Goal: Task Accomplishment & Management: Complete application form

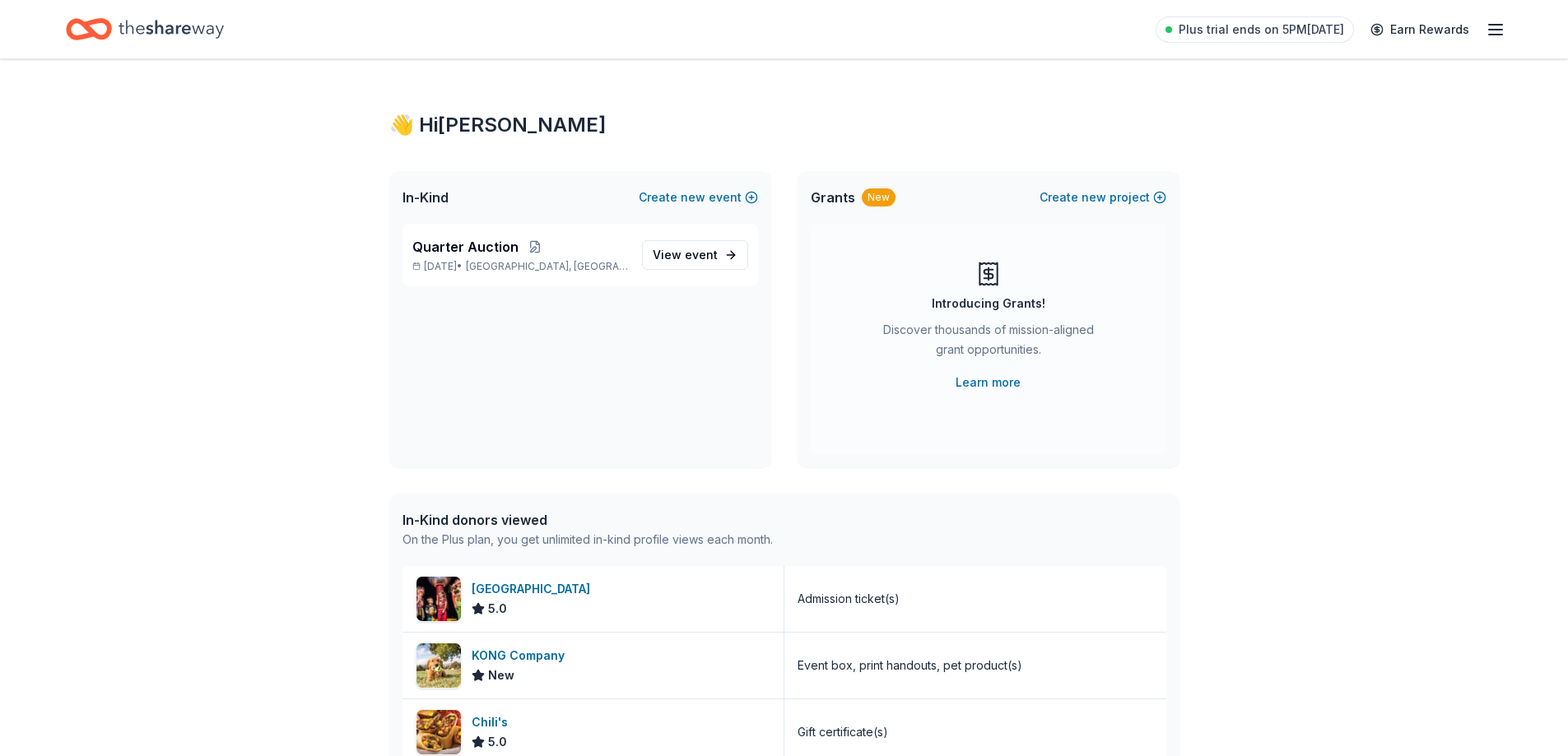
click at [172, 26] on icon "Home" at bounding box center [171, 29] width 105 height 34
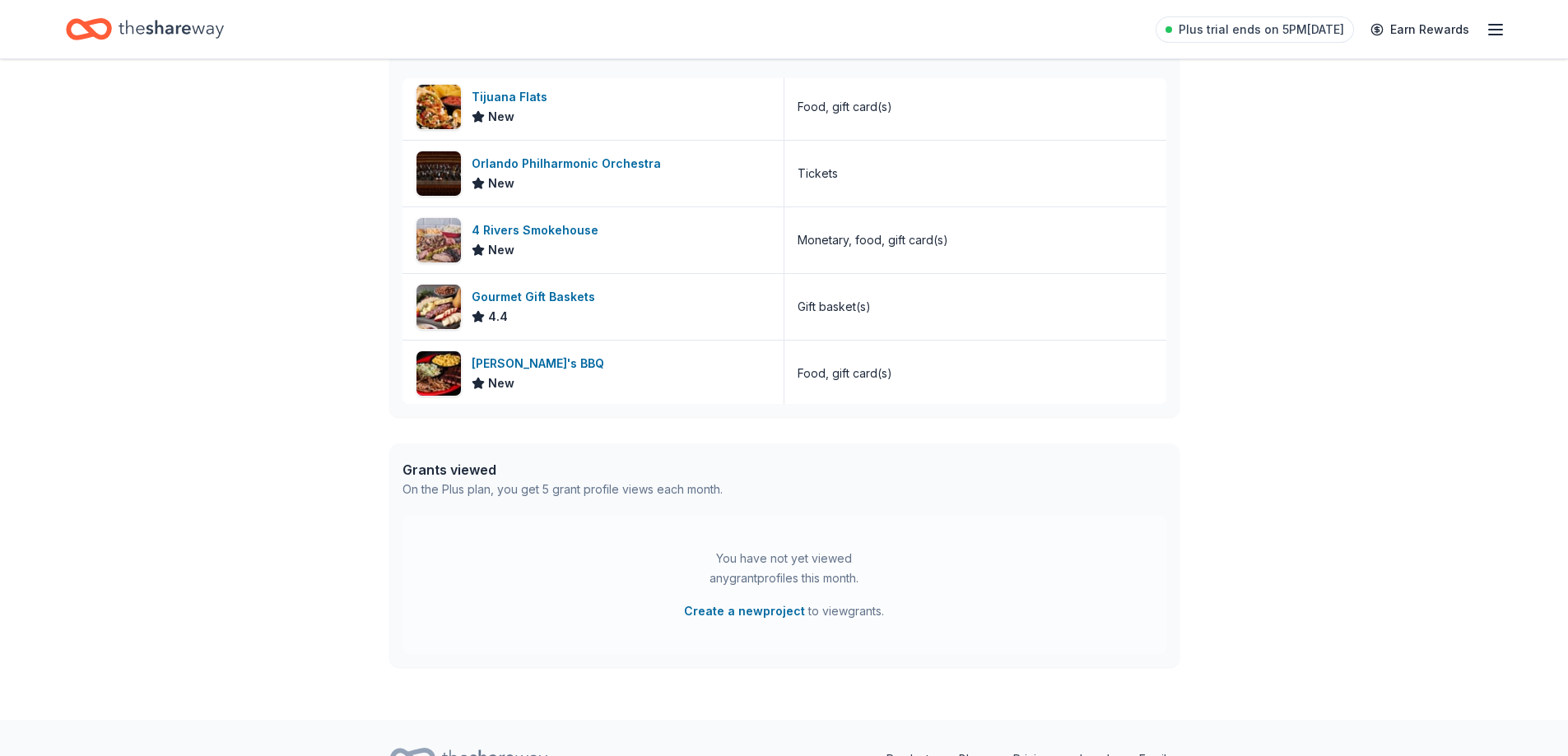
scroll to position [485, 0]
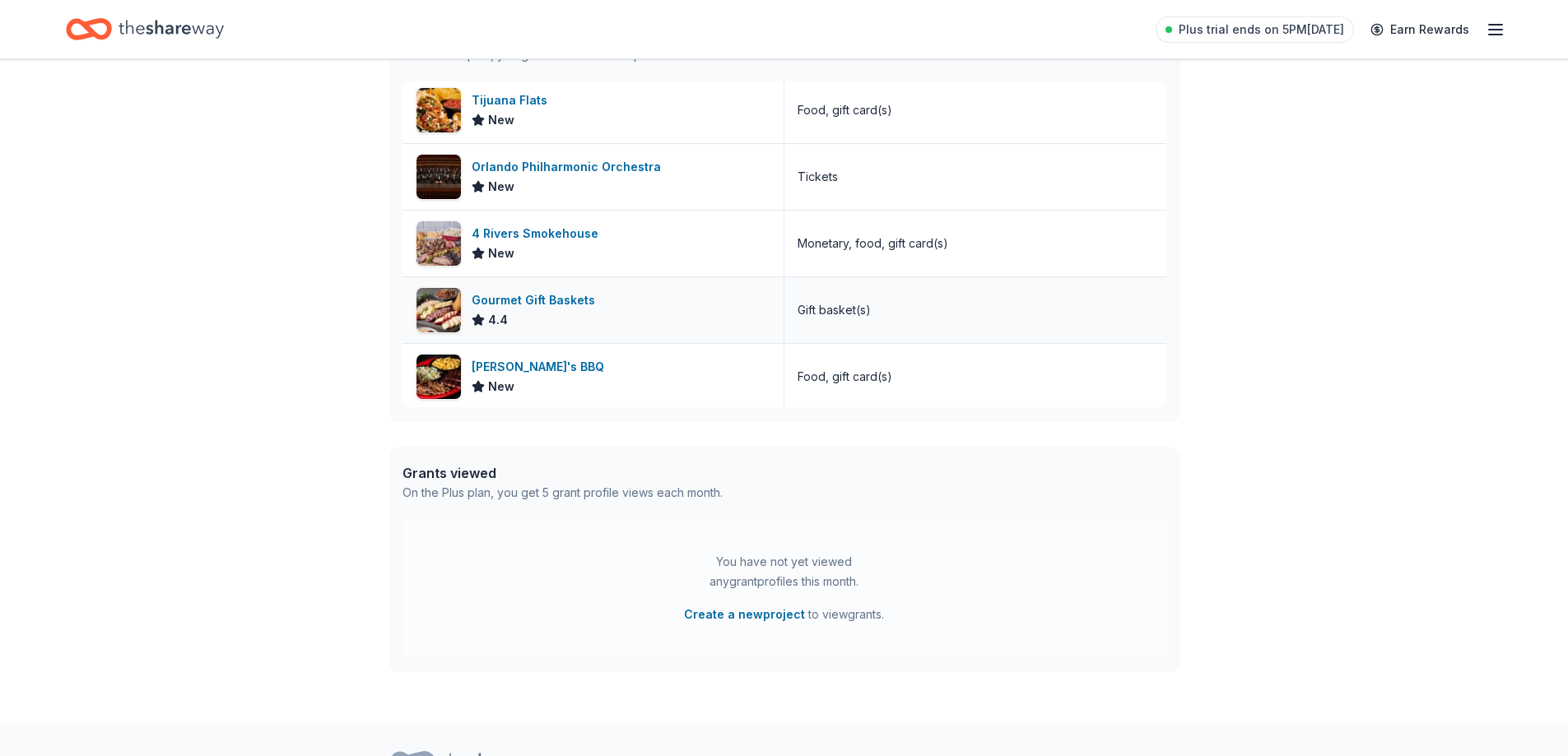
click at [533, 300] on div "Gourmet Gift Baskets" at bounding box center [537, 300] width 130 height 20
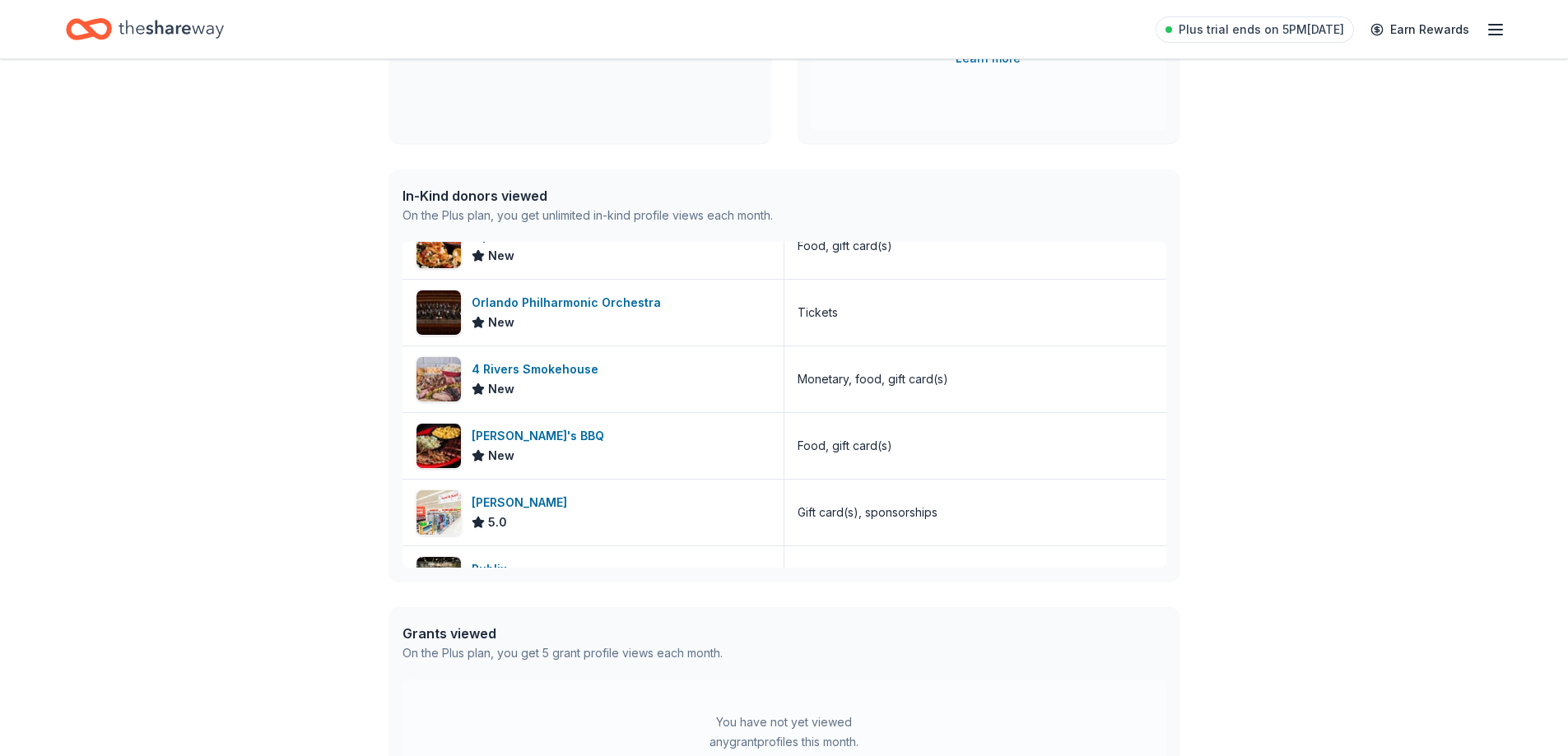
scroll to position [365, 0]
click at [1168, 410] on div "In-Kind donors viewed On the Plus plan, you get unlimited in-kind profile views…" at bounding box center [784, 375] width 790 height 411
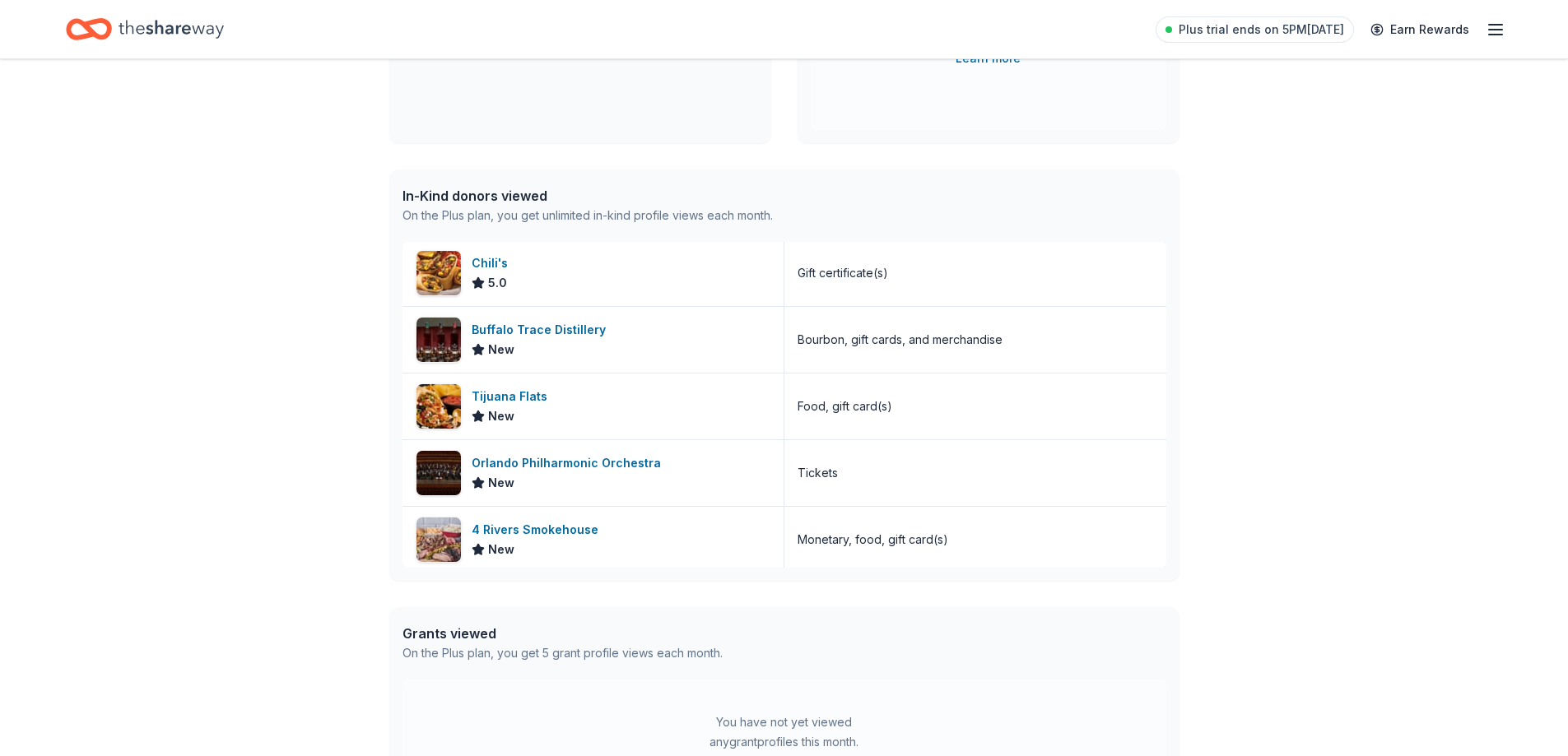
scroll to position [142, 0]
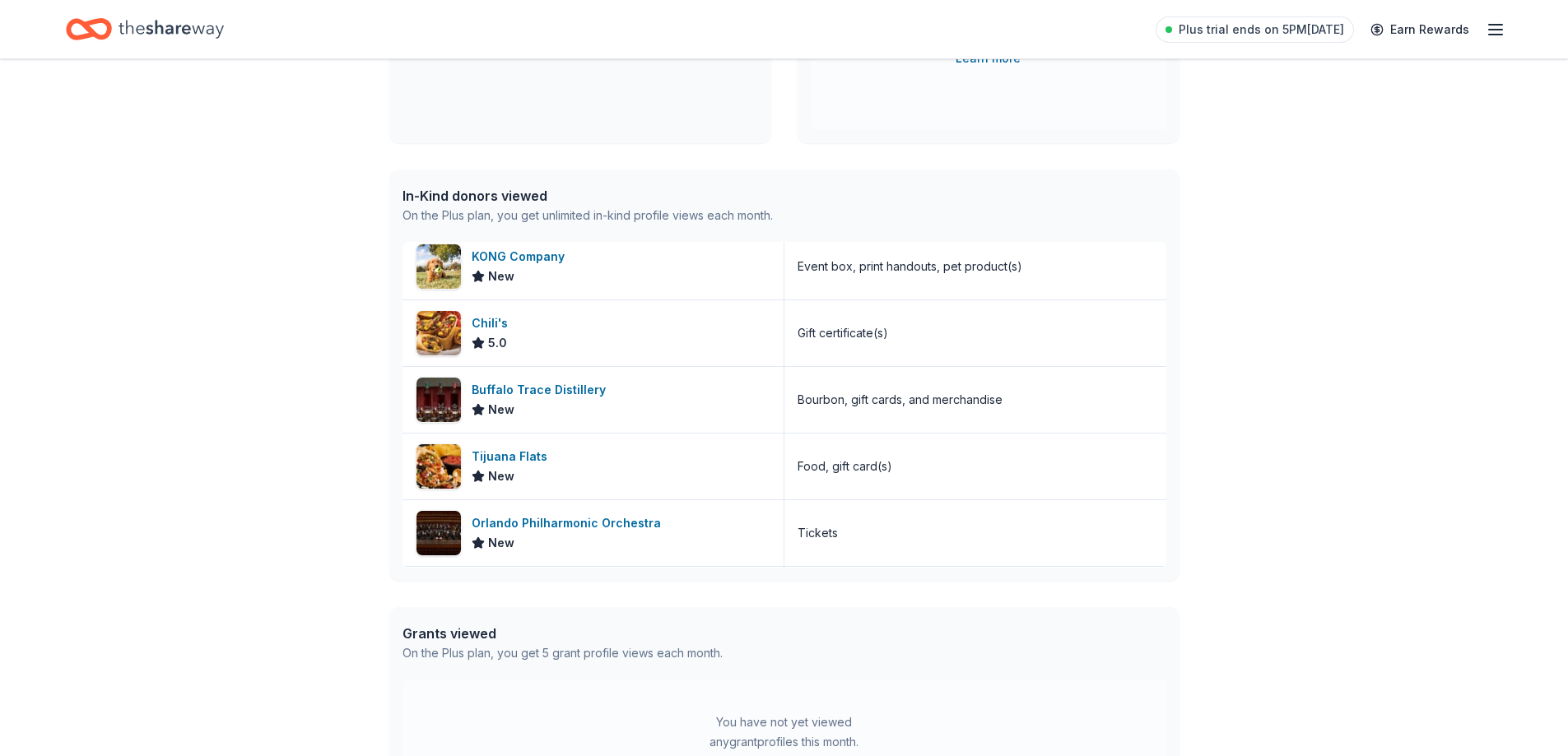
click at [1153, 353] on div "Gourmet Gift Baskets 4.4 Gift basket(s) Orlando Science Center 5.0 Admission ti…" at bounding box center [784, 404] width 763 height 326
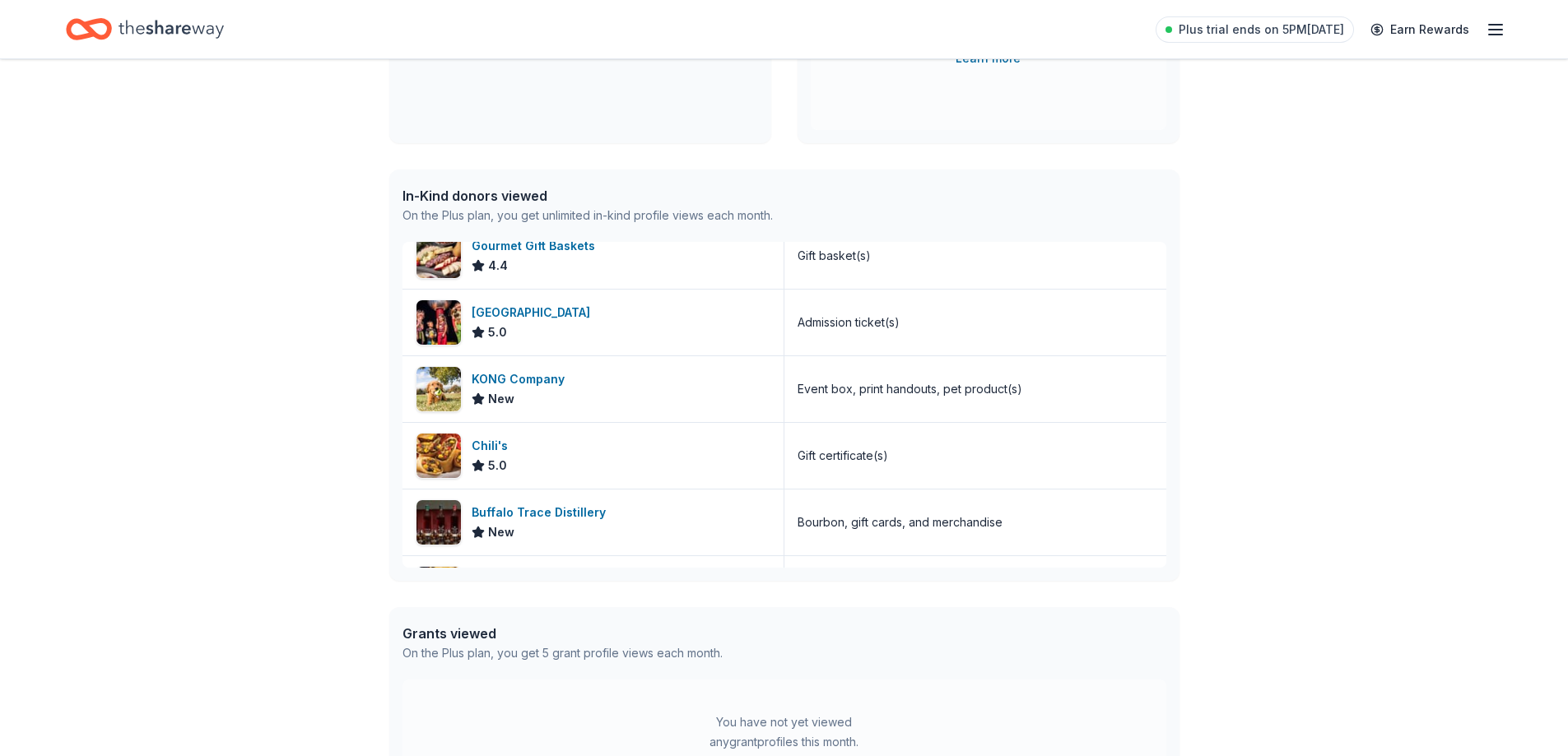
scroll to position [0, 0]
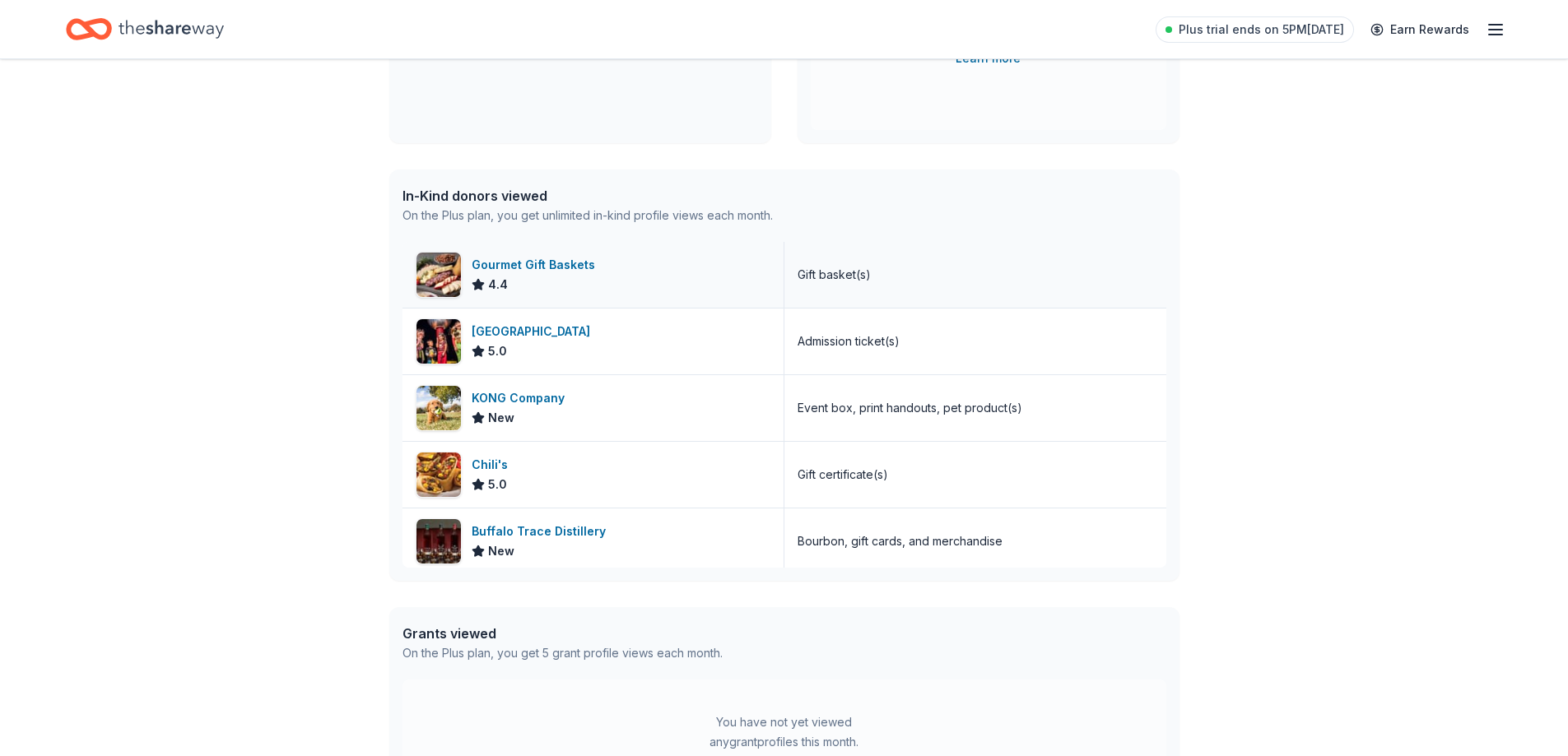
click at [491, 257] on div "Gourmet Gift Baskets" at bounding box center [537, 264] width 130 height 20
click at [518, 328] on div "[GEOGRAPHIC_DATA]" at bounding box center [534, 331] width 125 height 20
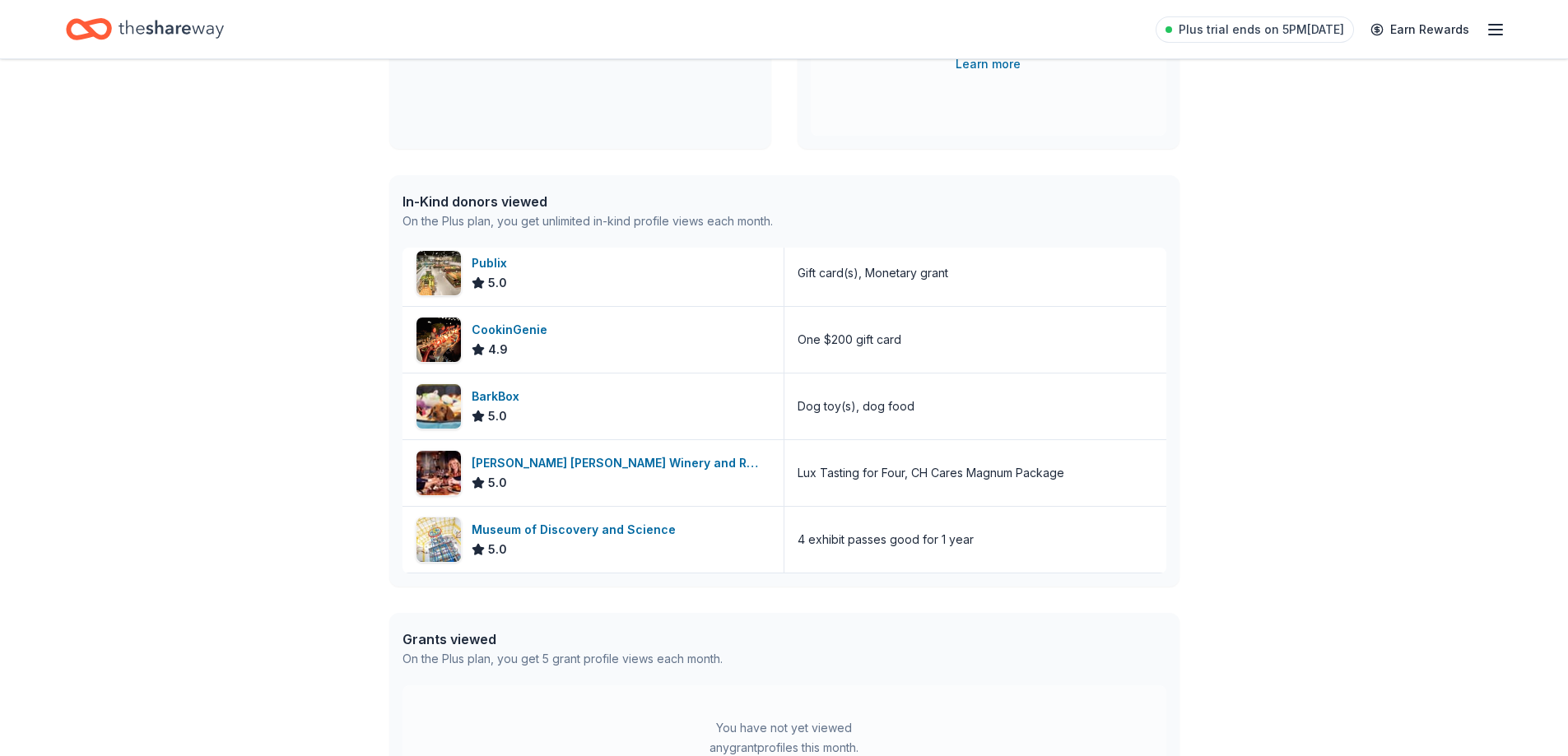
scroll to position [806, 0]
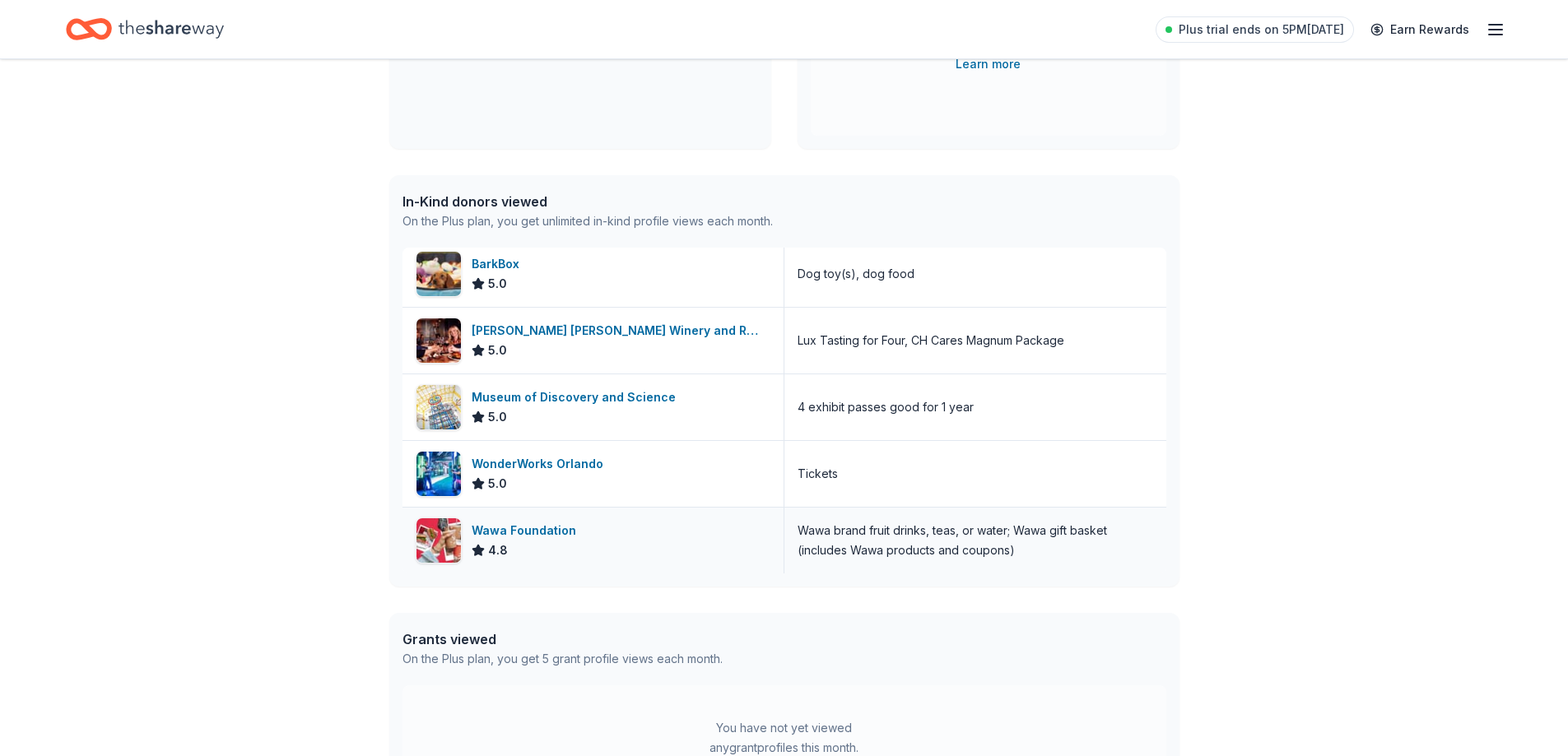
click at [1069, 557] on div "Wawa brand fruit drinks, teas, or water; Wawa gift basket (includes Wawa produc…" at bounding box center [975, 541] width 355 height 40
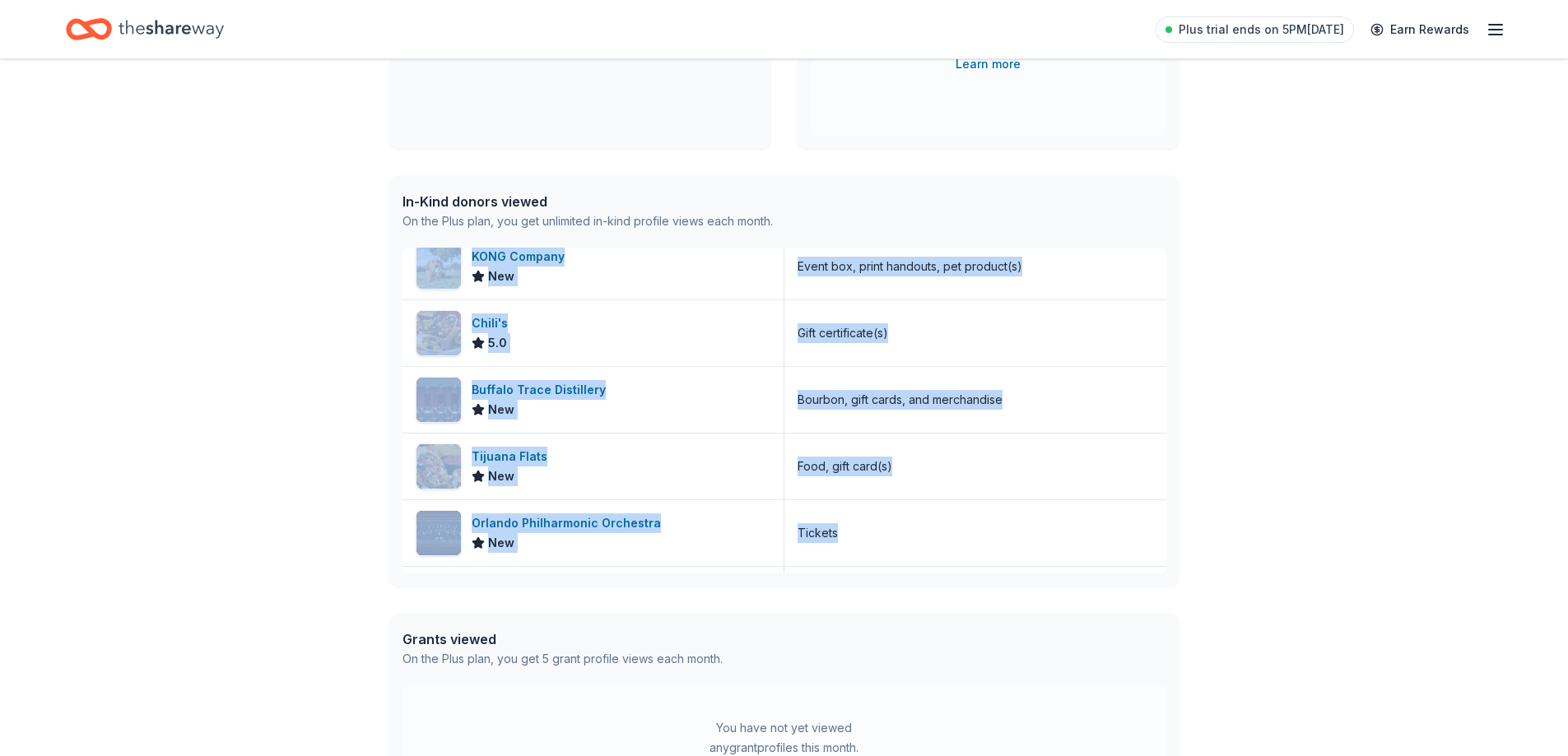
scroll to position [0, 0]
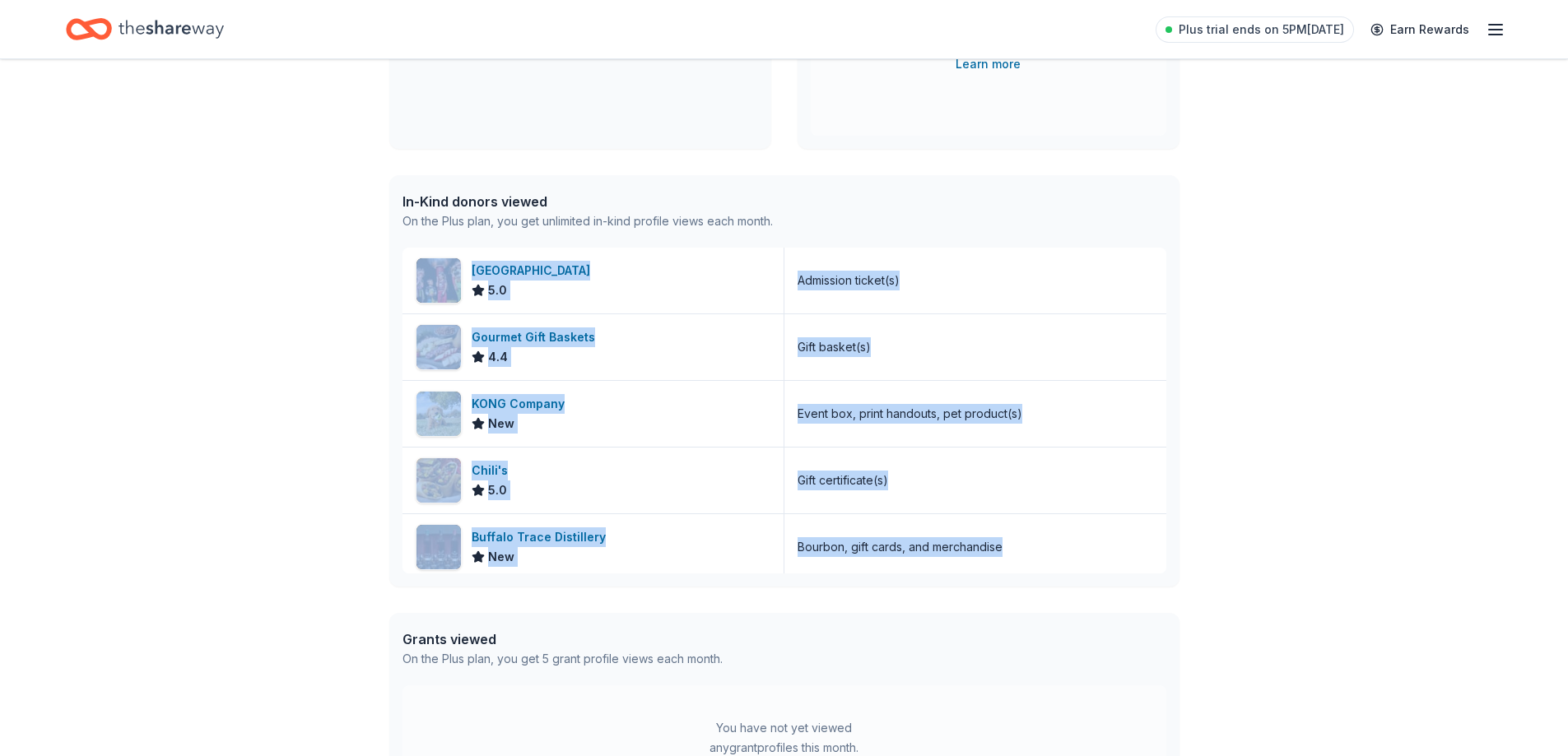
drag, startPoint x: 398, startPoint y: 539, endPoint x: 1079, endPoint y: 210, distance: 756.3
click at [1079, 213] on div "In-Kind donors viewed On the Plus plan, you get unlimited in-kind profile views…" at bounding box center [784, 381] width 790 height 411
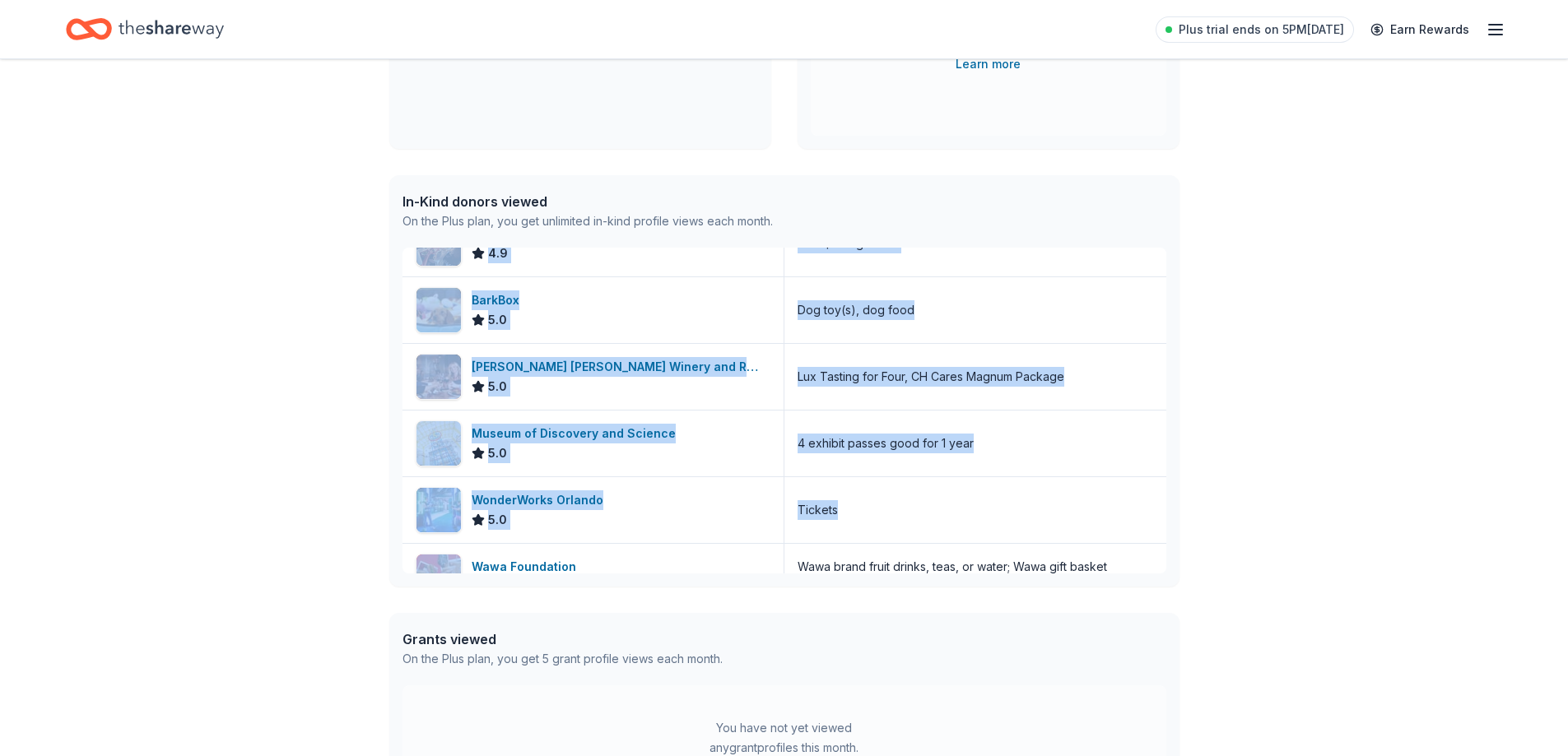
scroll to position [806, 0]
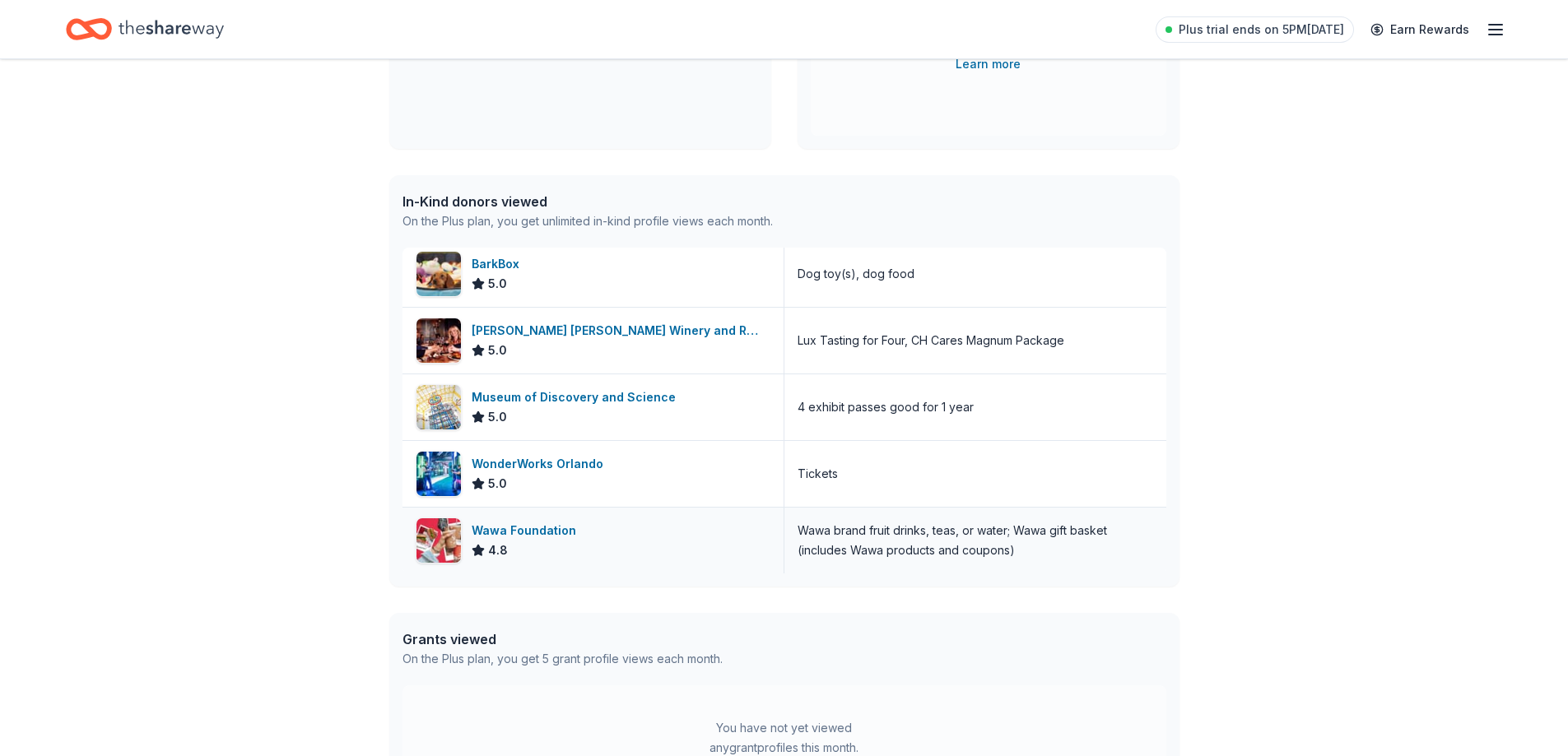
click at [1034, 554] on div "Wawa brand fruit drinks, teas, or water; Wawa gift basket (includes Wawa produc…" at bounding box center [975, 541] width 355 height 40
click at [1027, 555] on div "Wawa brand fruit drinks, teas, or water; Wawa gift basket (includes Wawa produc…" at bounding box center [975, 541] width 355 height 40
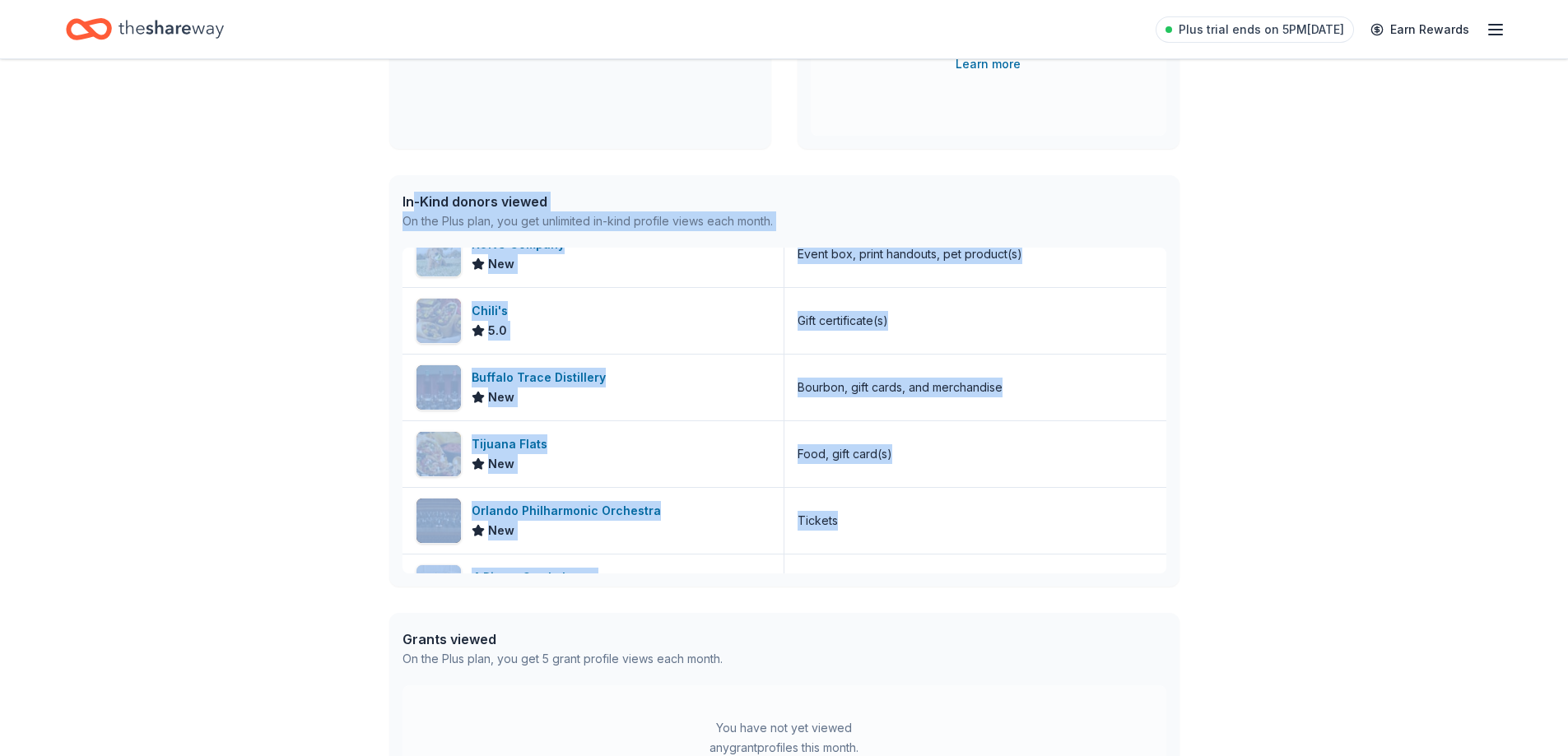
scroll to position [0, 0]
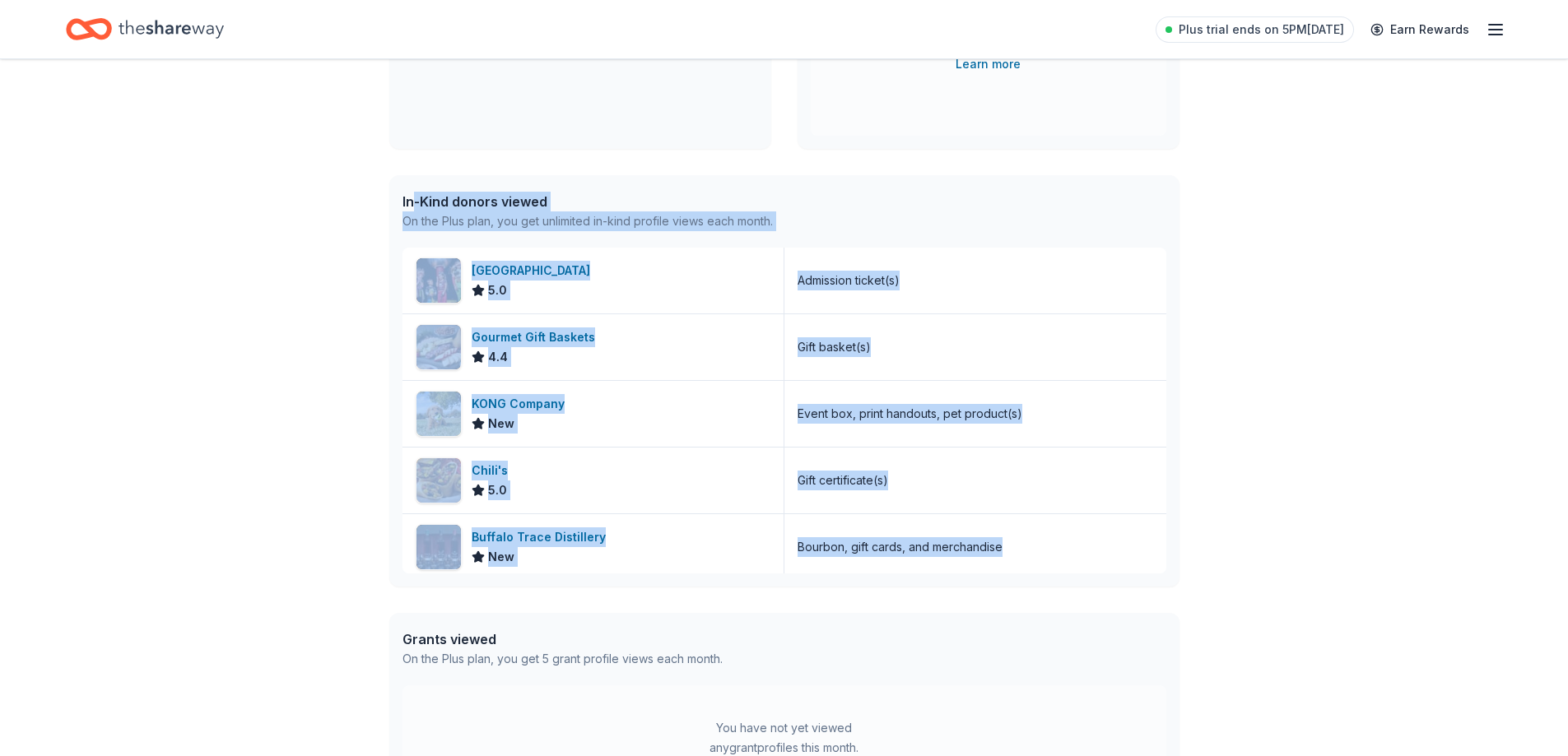
drag, startPoint x: 1026, startPoint y: 550, endPoint x: 415, endPoint y: 209, distance: 699.7
click at [415, 209] on div "In-Kind donors viewed On the Plus plan, you get unlimited in-kind profile views…" at bounding box center [784, 381] width 790 height 411
drag, startPoint x: 614, startPoint y: 294, endPoint x: 1466, endPoint y: 317, distance: 852.3
click at [1466, 317] on div "👋 Hi Faye In-Kind Create new event Quarter Auction Feb 12, 2026 • Mount Dora, F…" at bounding box center [784, 314] width 1568 height 1148
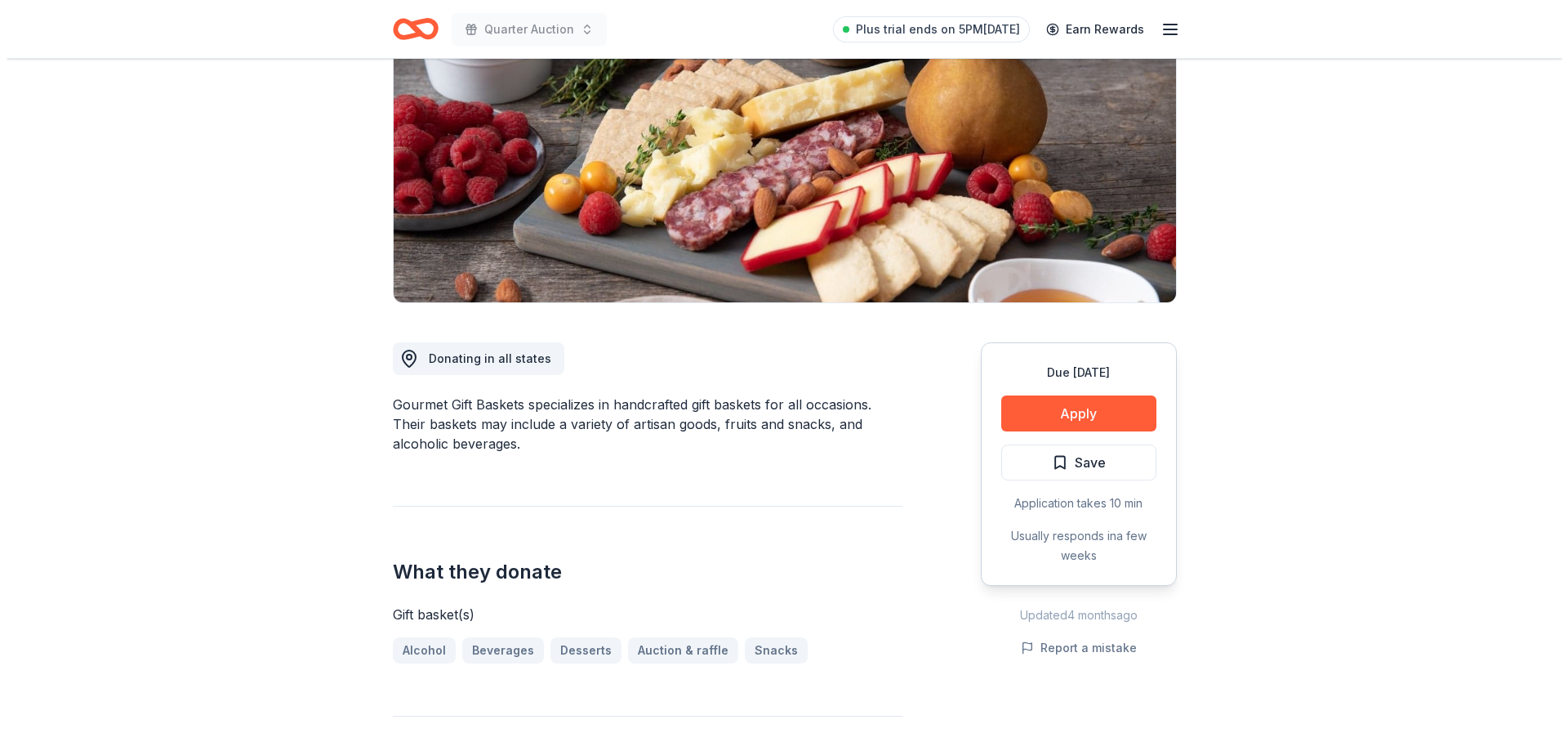
scroll to position [121, 0]
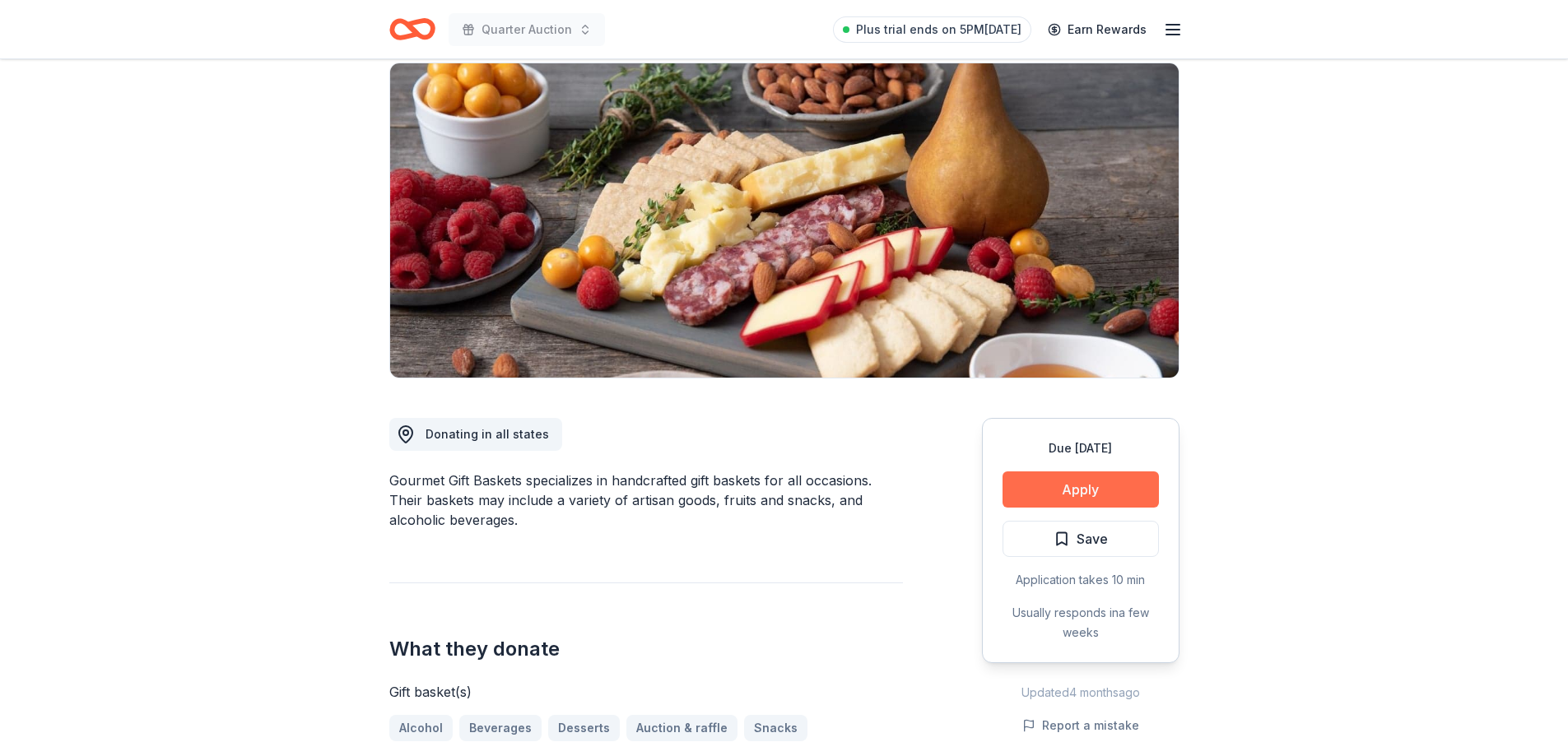
click at [1092, 483] on button "Apply" at bounding box center [1080, 490] width 156 height 36
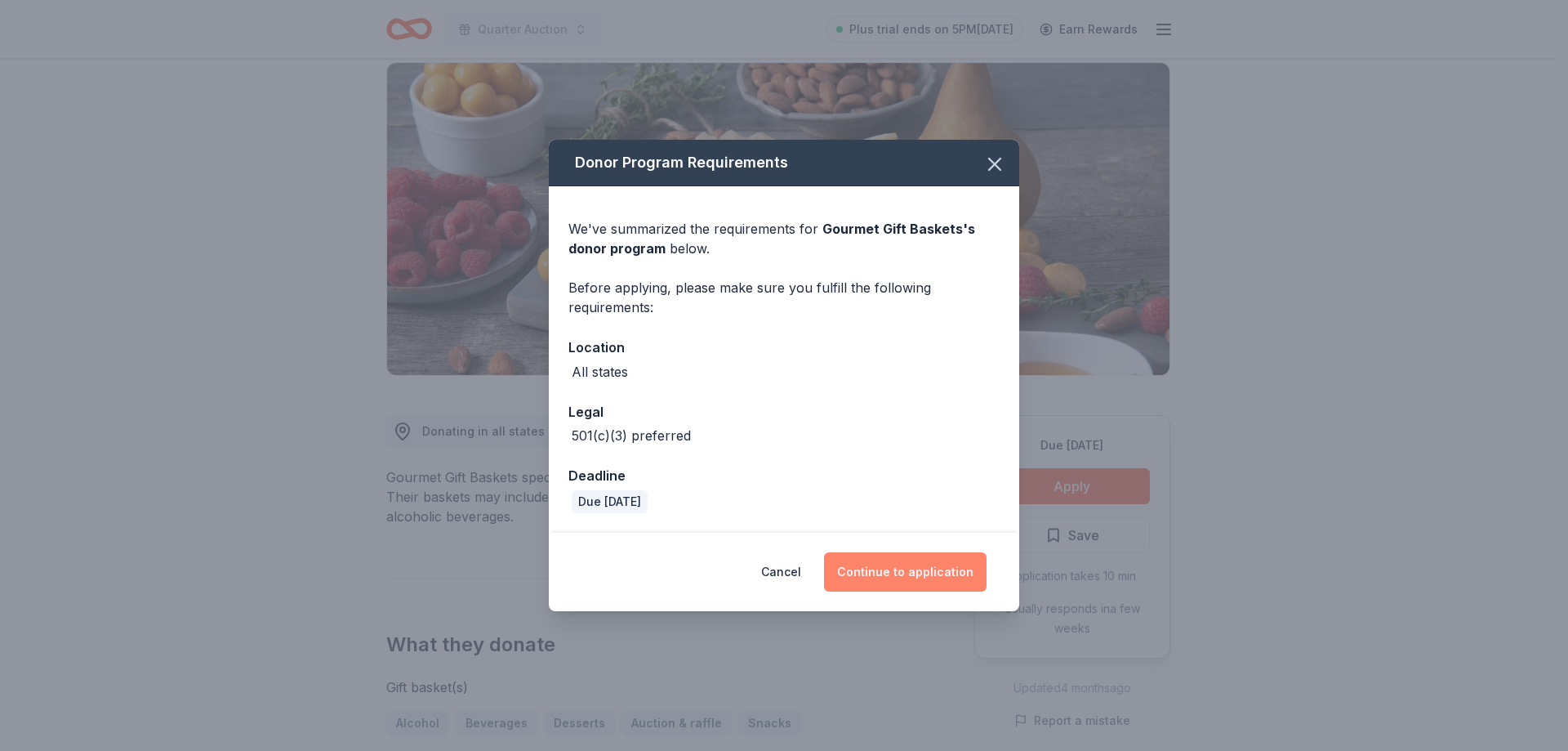
click at [927, 566] on button "Continue to application" at bounding box center [905, 572] width 162 height 39
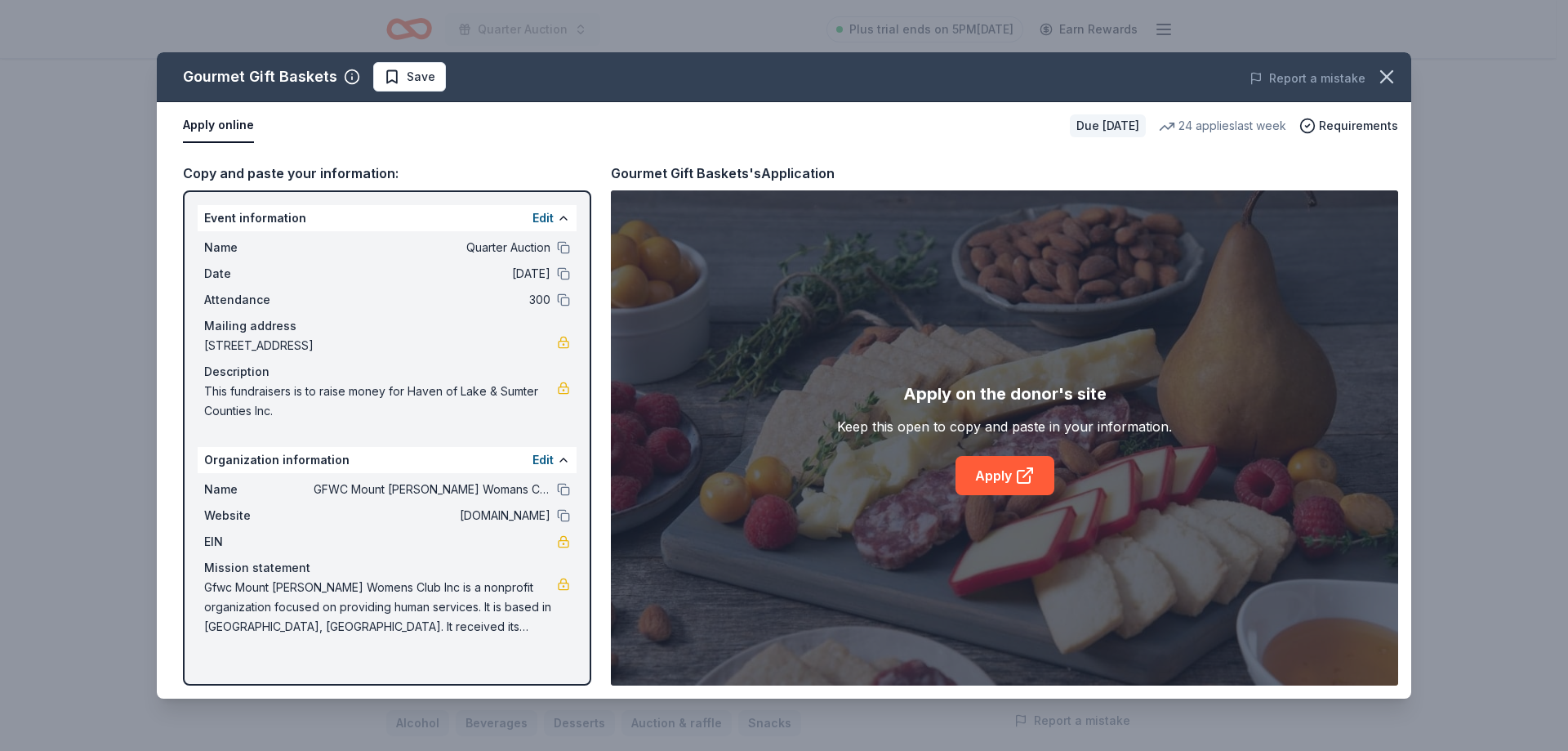
click at [408, 70] on span "Save" at bounding box center [420, 76] width 28 height 20
click at [1006, 469] on link "Apply" at bounding box center [1004, 475] width 99 height 39
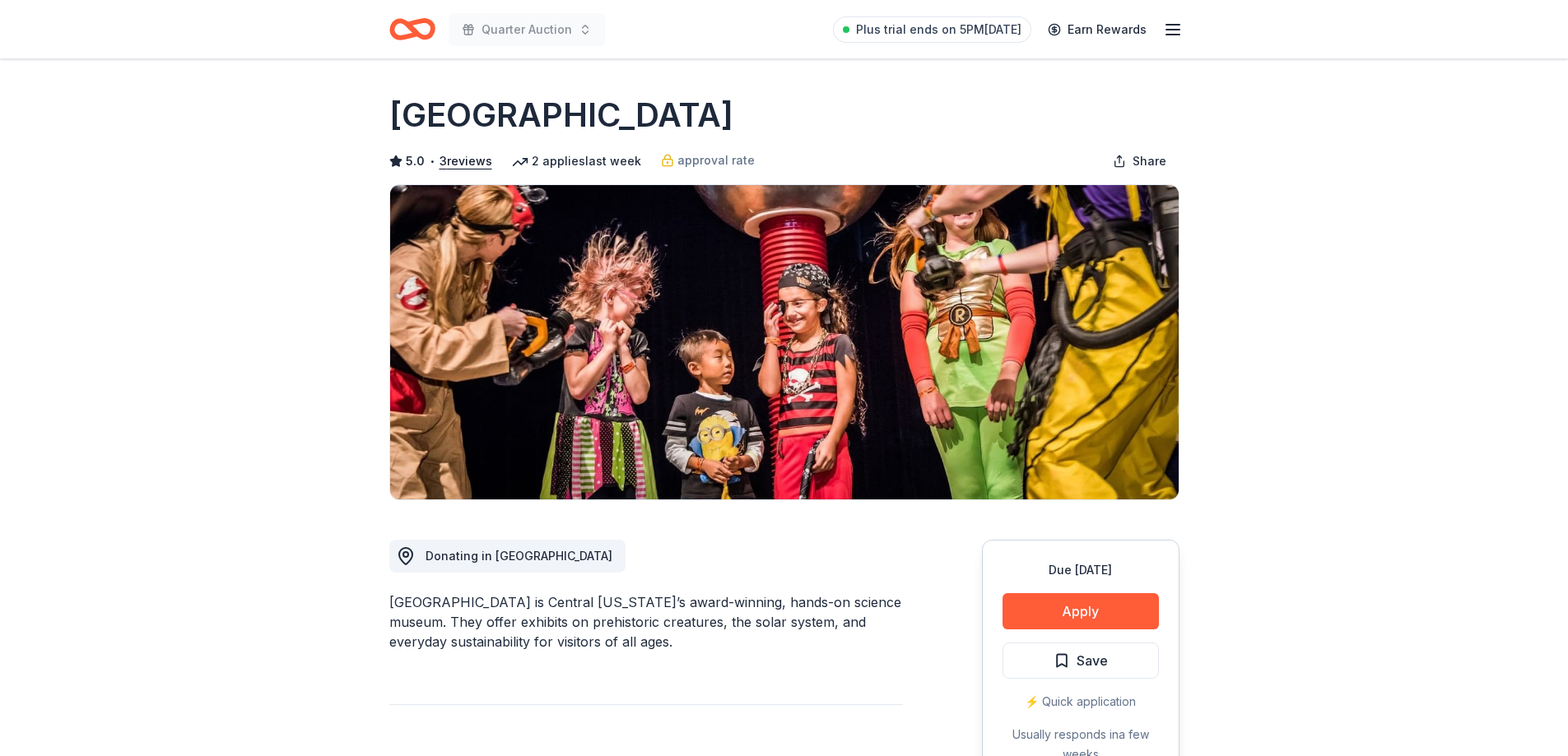
drag, startPoint x: 1579, startPoint y: 0, endPoint x: 1263, endPoint y: 685, distance: 754.4
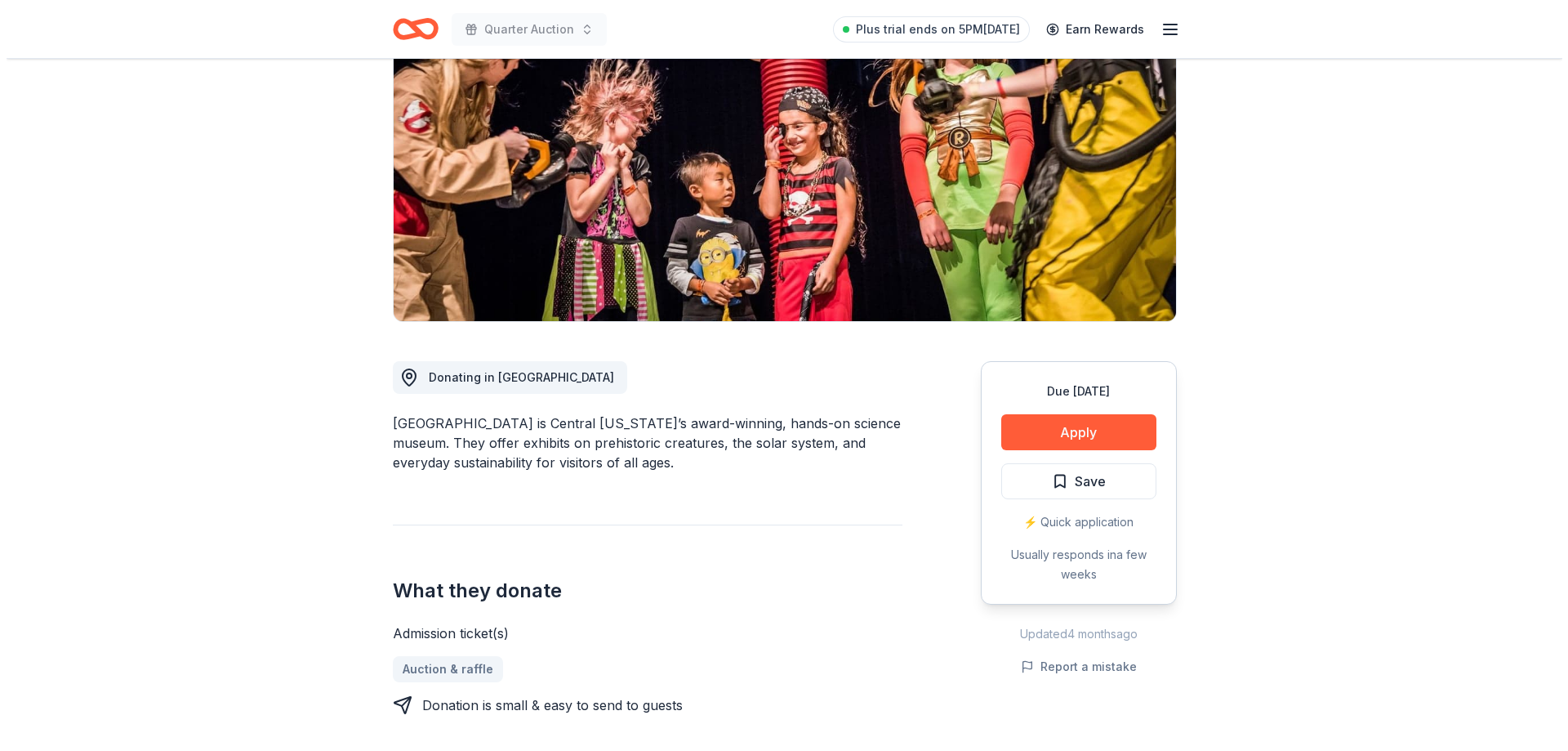
scroll to position [144, 0]
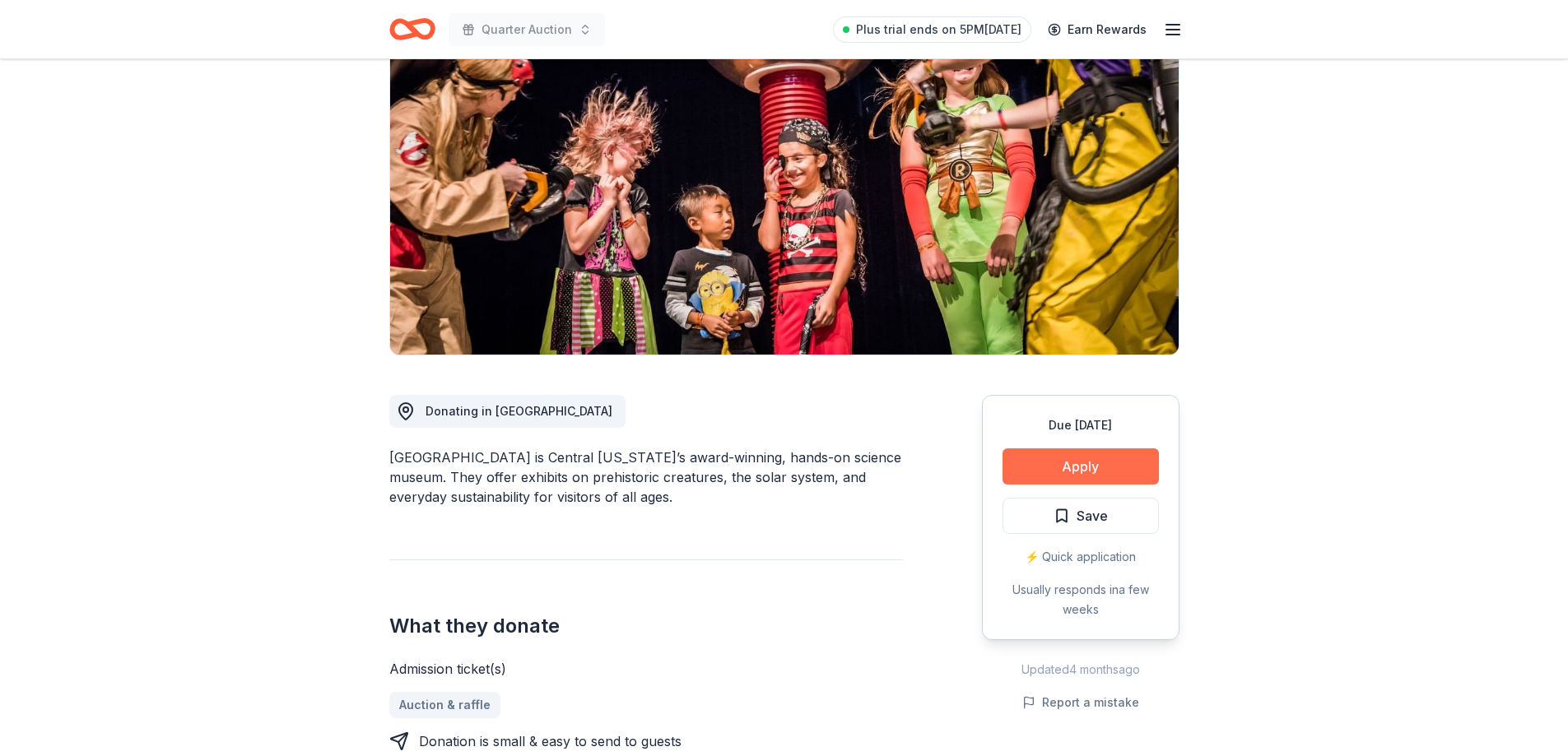
click at [1093, 466] on button "Apply" at bounding box center [1080, 467] width 156 height 36
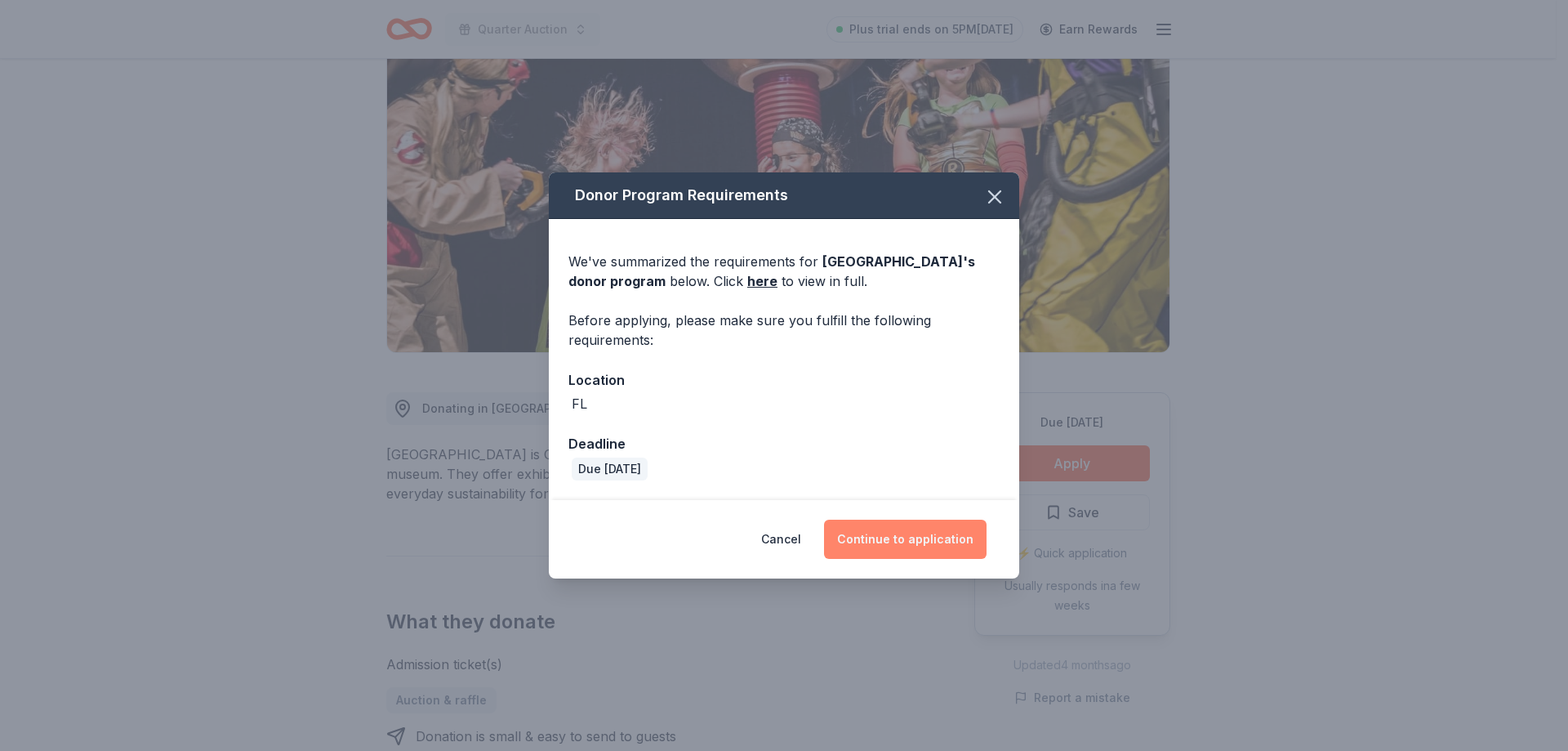
click at [911, 536] on button "Continue to application" at bounding box center [905, 539] width 162 height 39
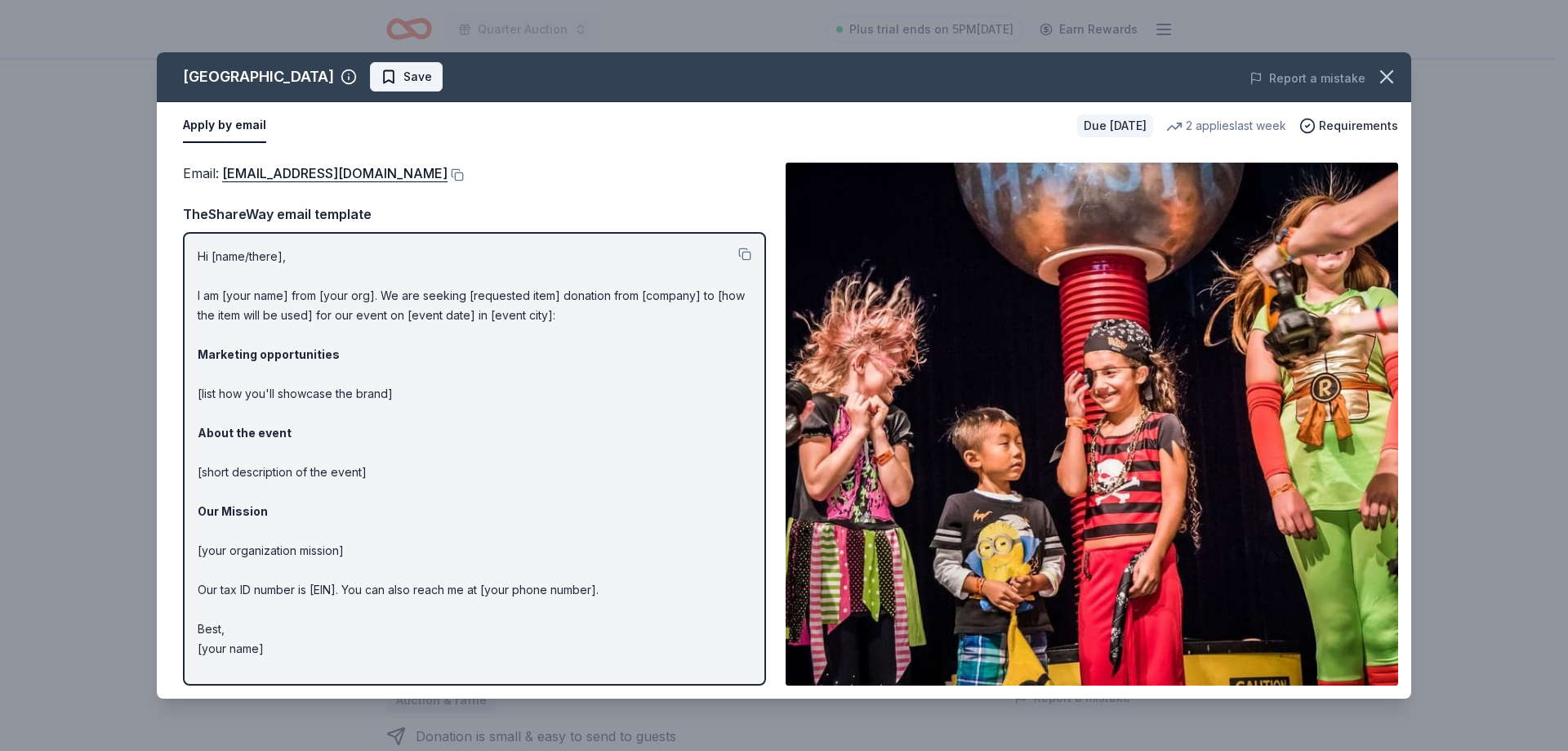
click at [421, 75] on span "Save" at bounding box center [417, 76] width 28 height 20
click at [328, 299] on p "Hi [name/there], I am [your name] from [your org]. We are seeking [requested it…" at bounding box center [473, 453] width 553 height 412
click at [247, 121] on button "Apply by email" at bounding box center [224, 126] width 83 height 34
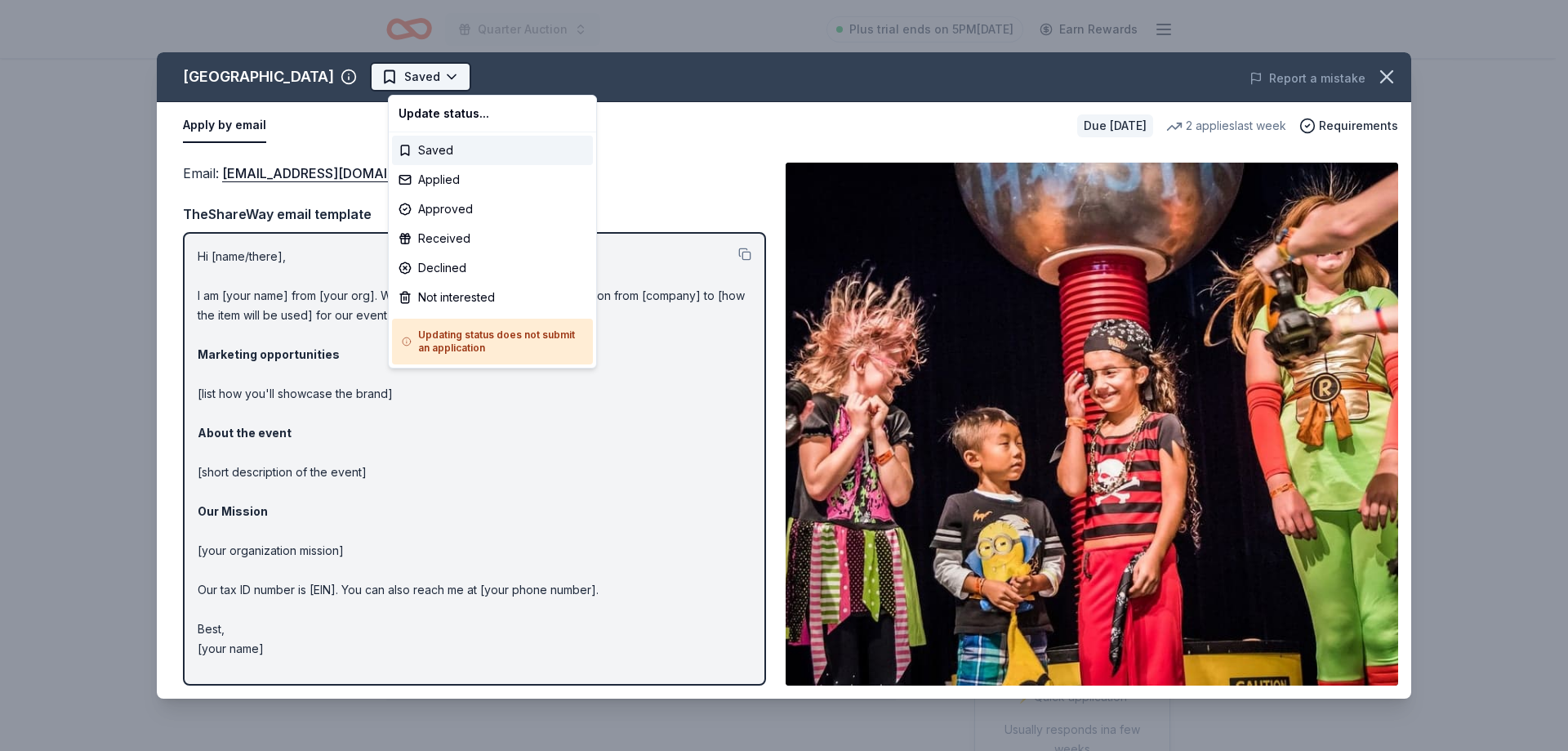
click at [467, 76] on html "Quarter Auction Plus trial ends on 5PM, 10/4 Earn Rewards Due in 107 days Share…" at bounding box center [784, 375] width 1568 height 751
click at [519, 460] on html "Quarter Auction Plus trial ends on 5PM, 10/4 Earn Rewards Due in 107 days Share…" at bounding box center [784, 375] width 1568 height 751
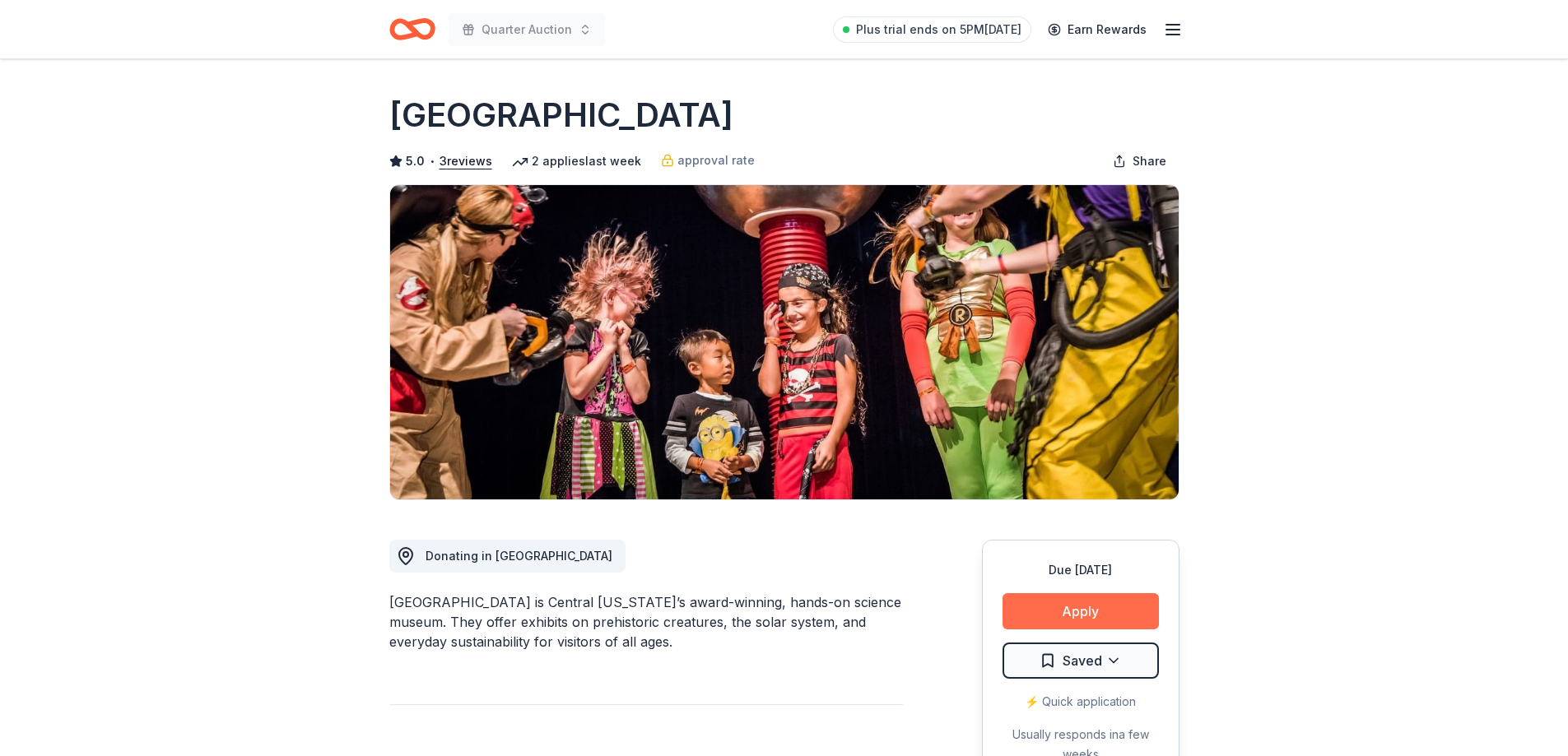
click at [1104, 603] on button "Apply" at bounding box center [1080, 611] width 156 height 36
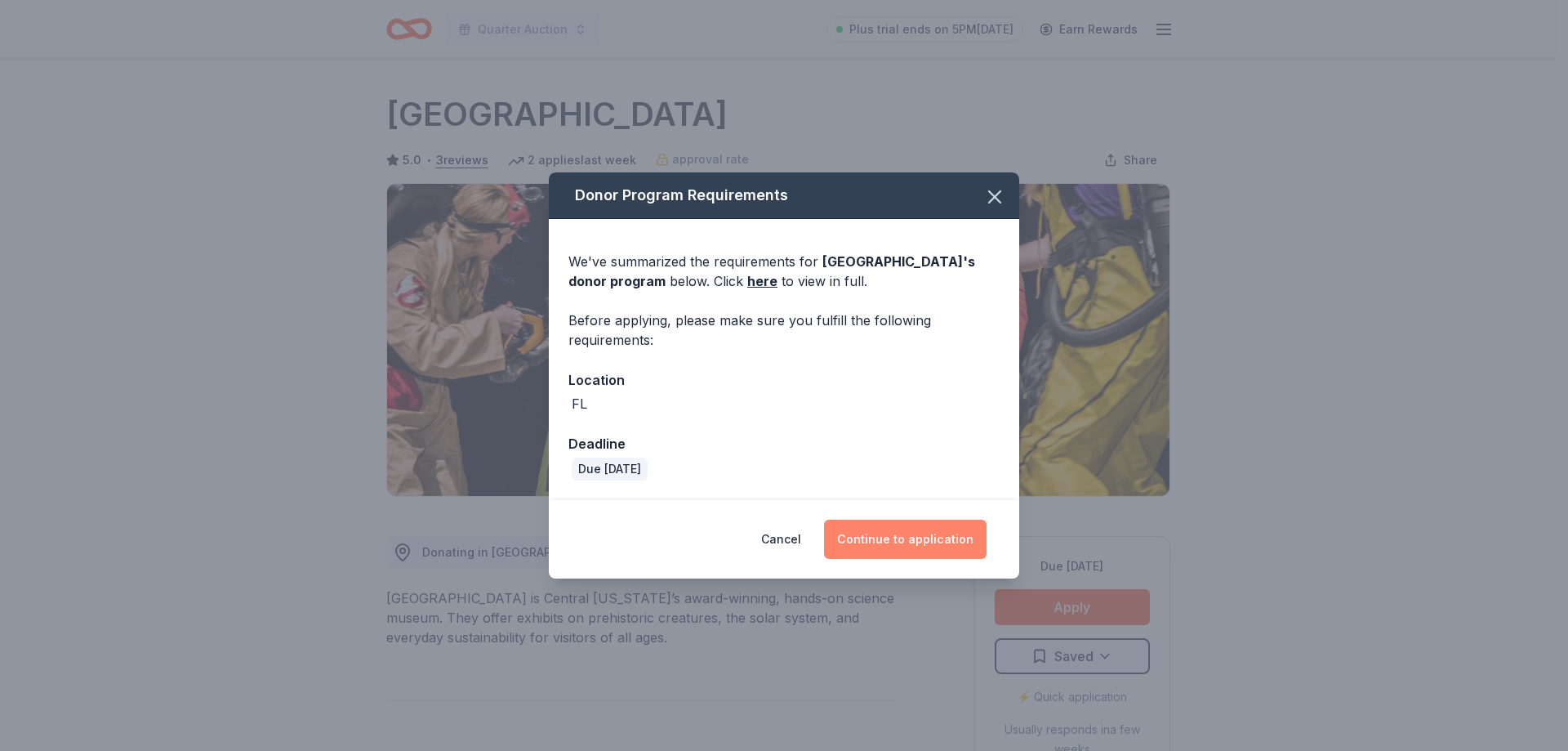
click at [915, 530] on button "Continue to application" at bounding box center [905, 539] width 162 height 39
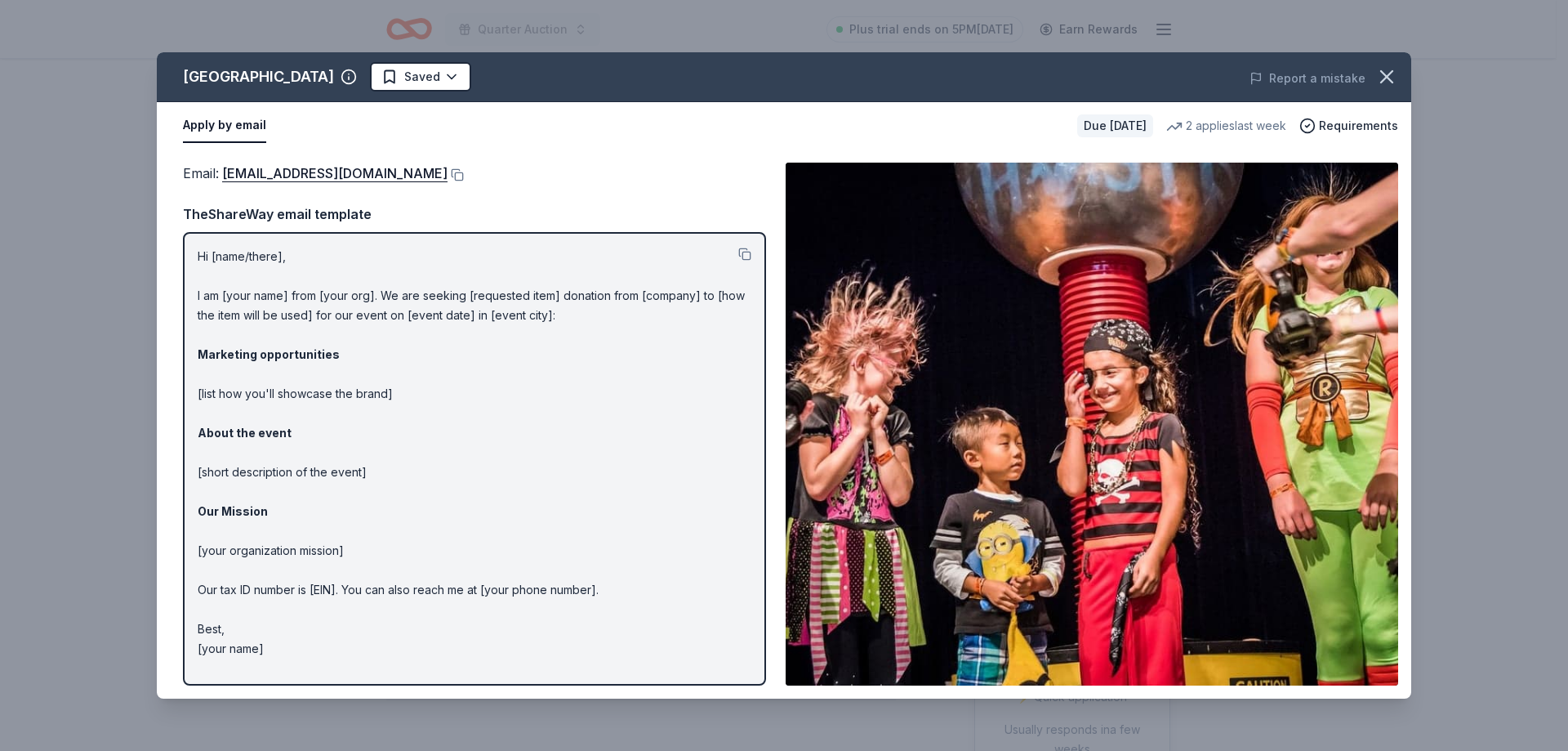
click at [287, 292] on p "Hi [name/there], I am [your name] from [your org]. We are seeking [requested it…" at bounding box center [473, 453] width 553 height 412
click at [284, 294] on p "Hi [name/there], I am [your name] from [your org]. We are seeking [requested it…" at bounding box center [473, 453] width 553 height 412
click at [269, 167] on link "donations@osc.org" at bounding box center [335, 173] width 226 height 21
click at [274, 170] on link "donations@osc.org" at bounding box center [335, 173] width 226 height 21
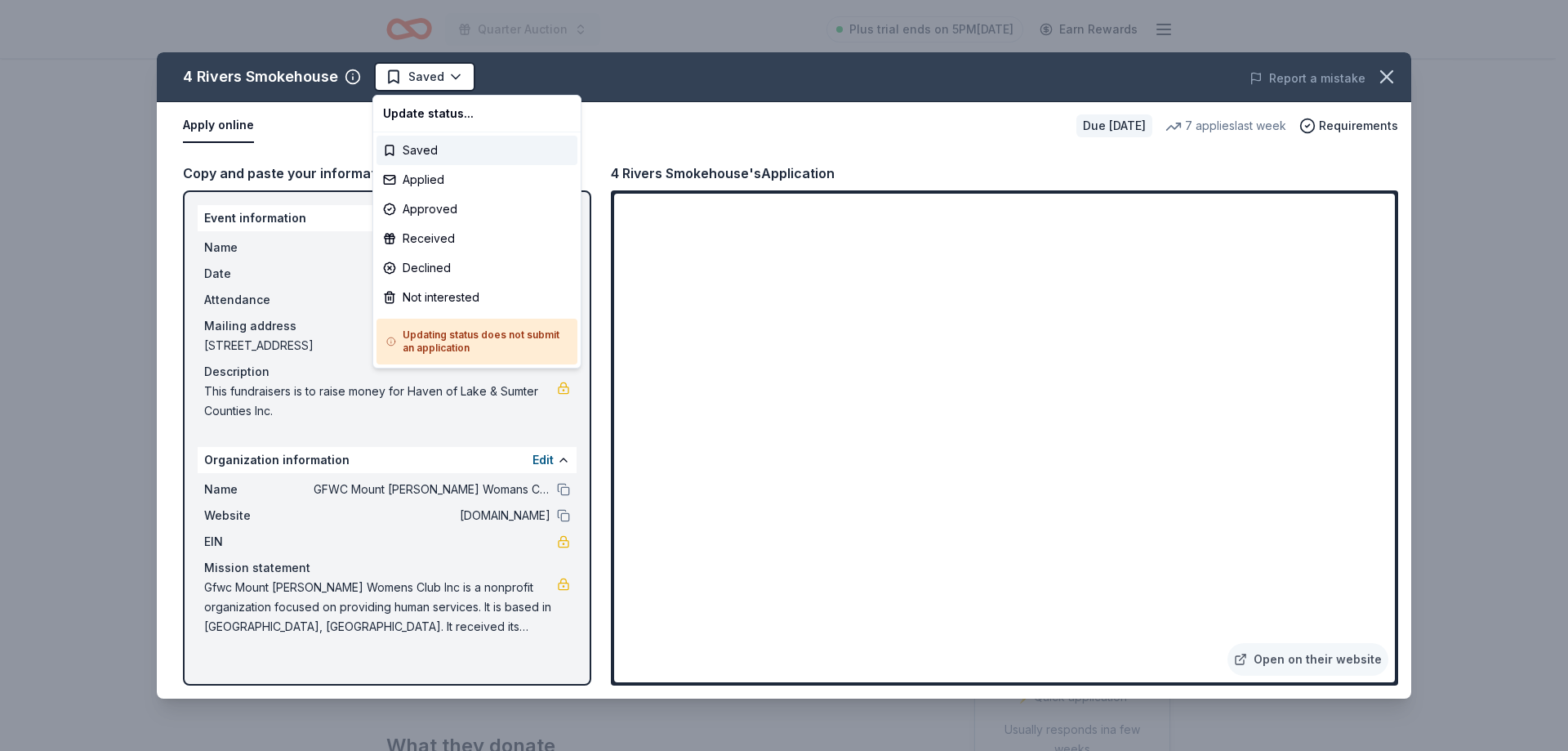
click at [319, 143] on html "Quarter Auction Plus trial ends on 5PM, 10/4 Earn Rewards Due in 123 days Share…" at bounding box center [784, 375] width 1568 height 751
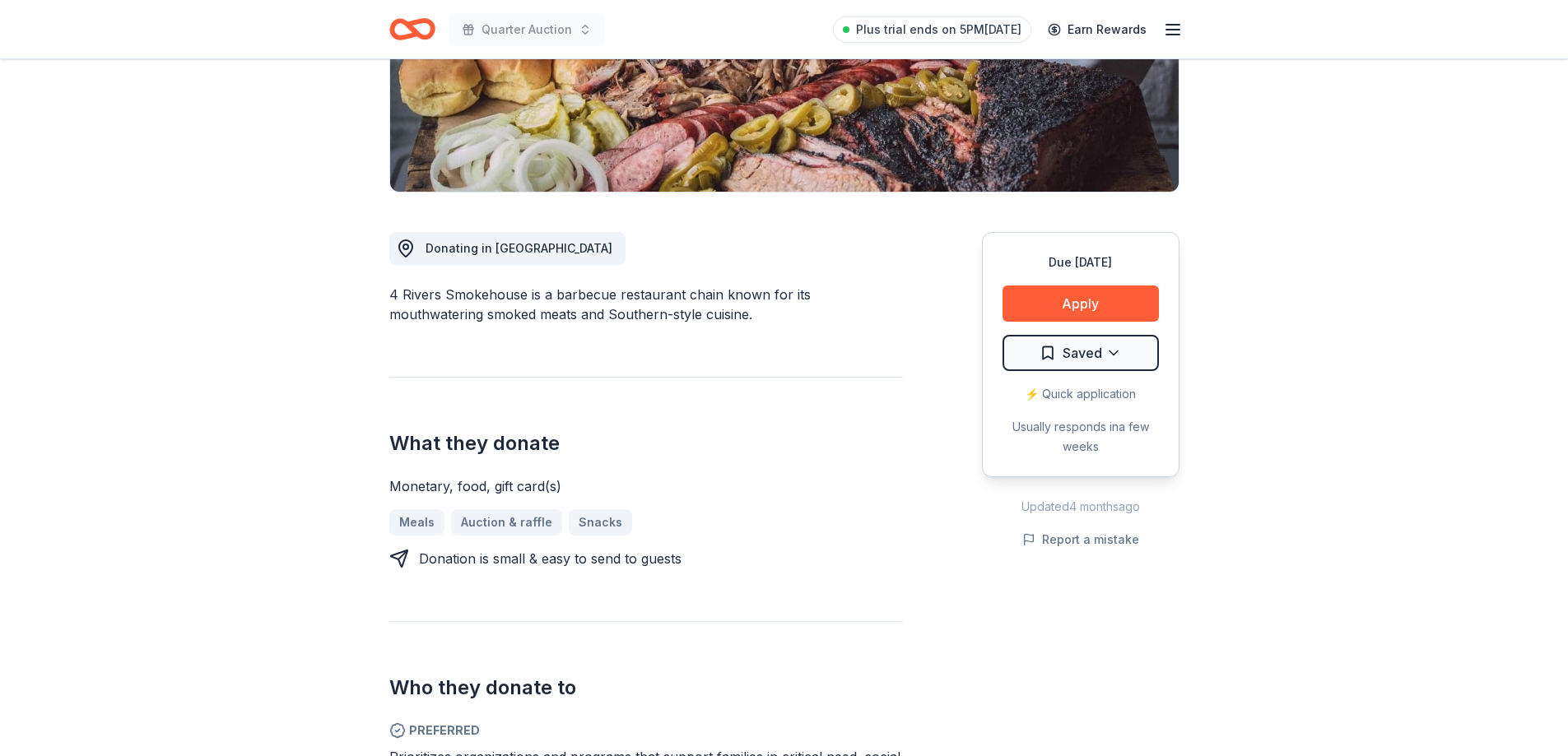
scroll to position [364, 0]
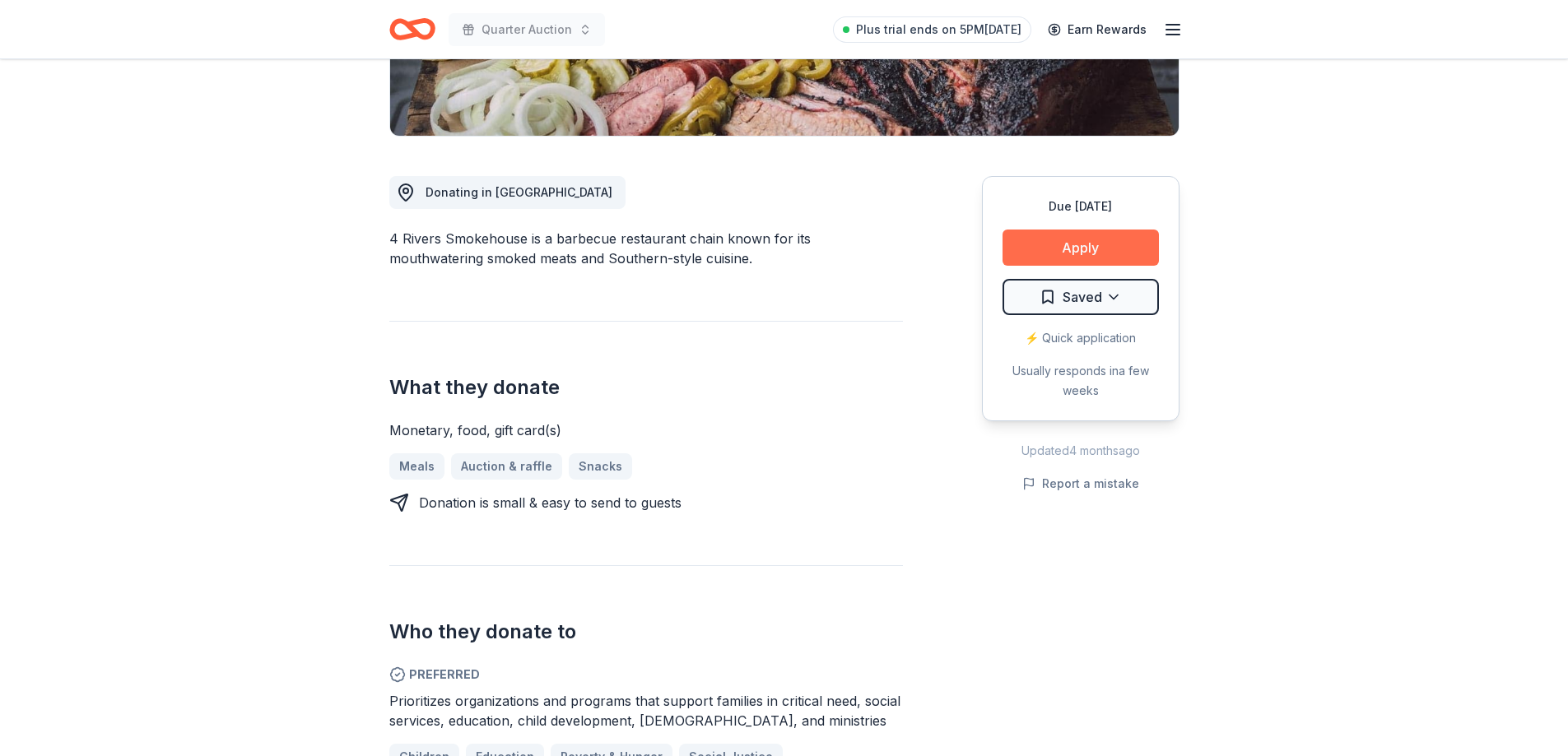
click at [1068, 240] on button "Apply" at bounding box center [1080, 248] width 156 height 36
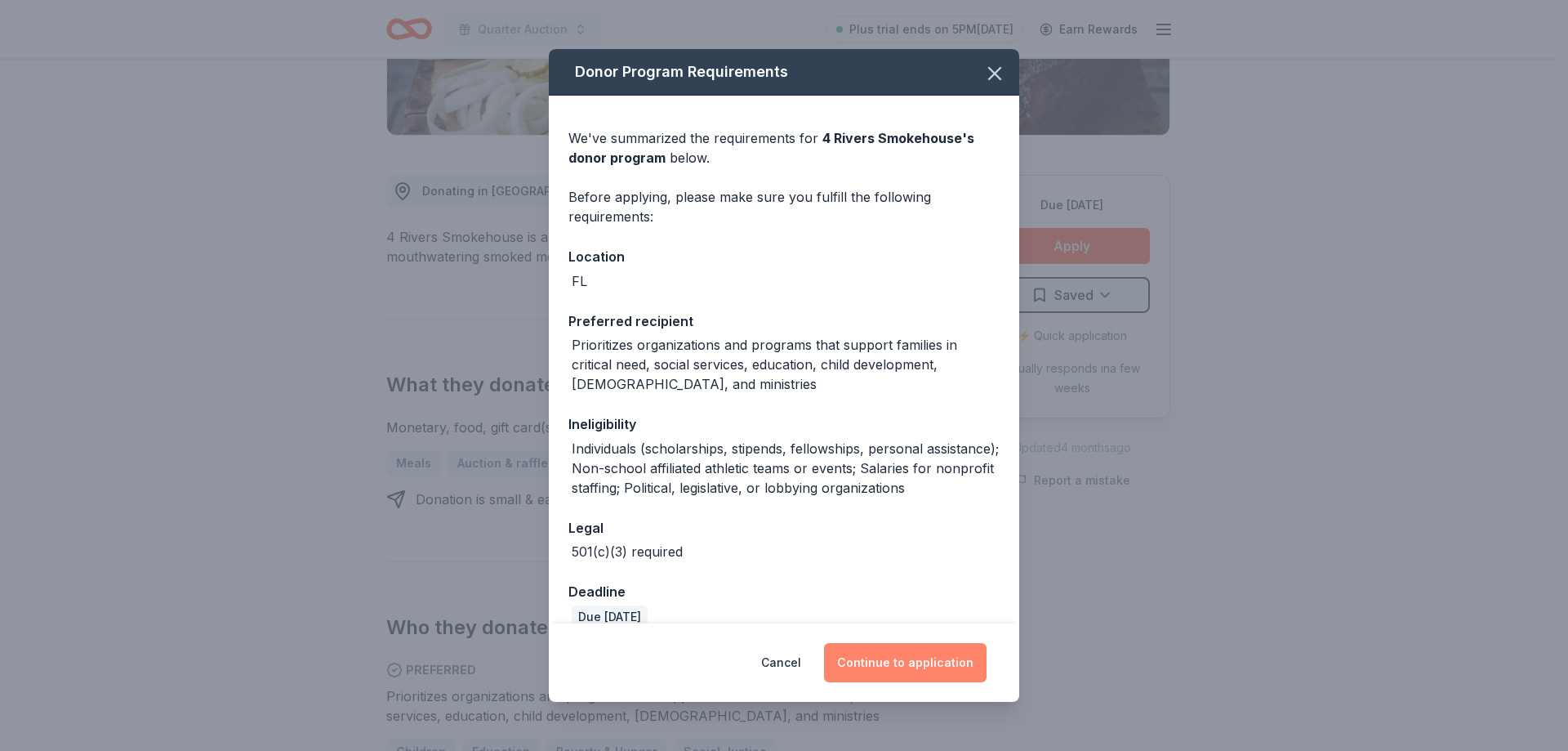
click at [924, 656] on button "Continue to application" at bounding box center [905, 663] width 162 height 39
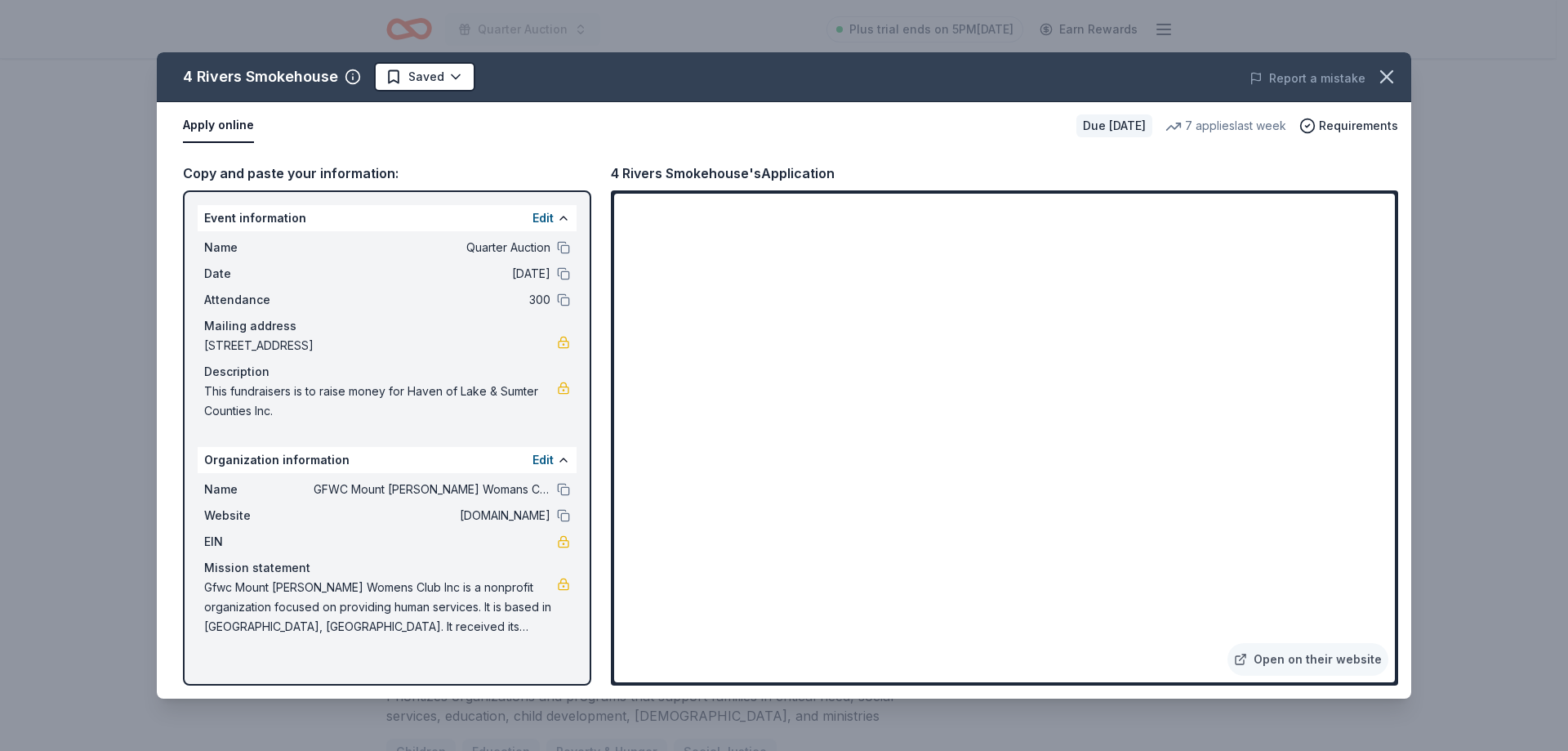
drag, startPoint x: 353, startPoint y: 492, endPoint x: 366, endPoint y: 481, distance: 17.0
click at [366, 481] on span "GFWC Mount [PERSON_NAME] Womans Club" at bounding box center [432, 489] width 237 height 20
click at [365, 483] on span "GFWC Mount [PERSON_NAME] Womans Club" at bounding box center [432, 489] width 237 height 20
click at [389, 494] on span "GFWC Mount [PERSON_NAME] Womans Club" at bounding box center [432, 489] width 237 height 20
click at [401, 491] on span "GFWC Mount [PERSON_NAME] Womans Club" at bounding box center [432, 489] width 237 height 20
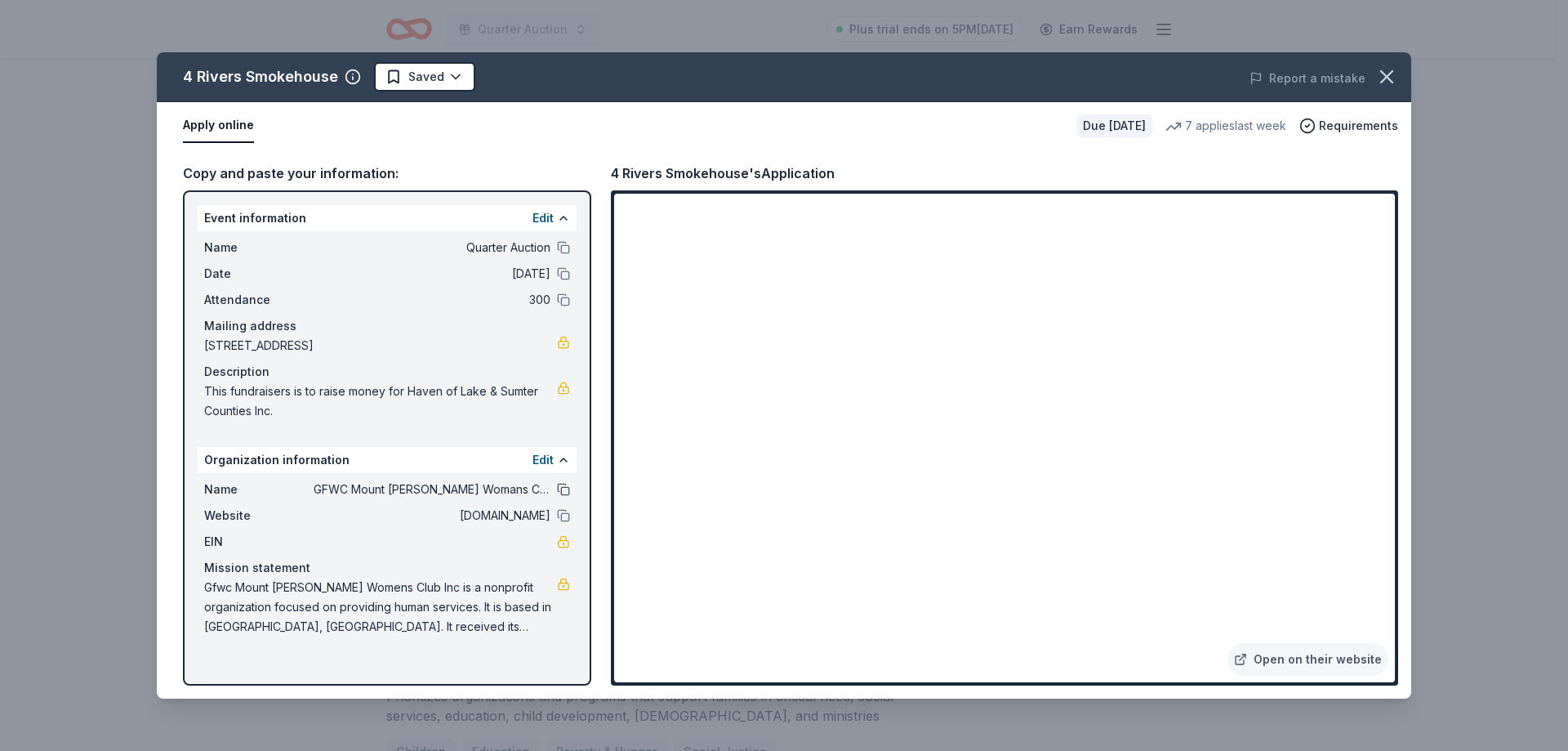
click at [558, 488] on button at bounding box center [563, 489] width 13 height 13
drag, startPoint x: 197, startPoint y: 585, endPoint x: 267, endPoint y: 587, distance: 70.0
click at [267, 587] on div "Name GFWC Mount Dora Womans Club Website www.GFWCMTWC.com EIN Mission statement…" at bounding box center [387, 558] width 379 height 170
drag, startPoint x: 449, startPoint y: 623, endPoint x: 195, endPoint y: 635, distance: 254.3
click at [195, 635] on div "Event information Edit Name Quarter Auction Date 02/12/26 Attendance 300 Mailin…" at bounding box center [387, 438] width 408 height 495
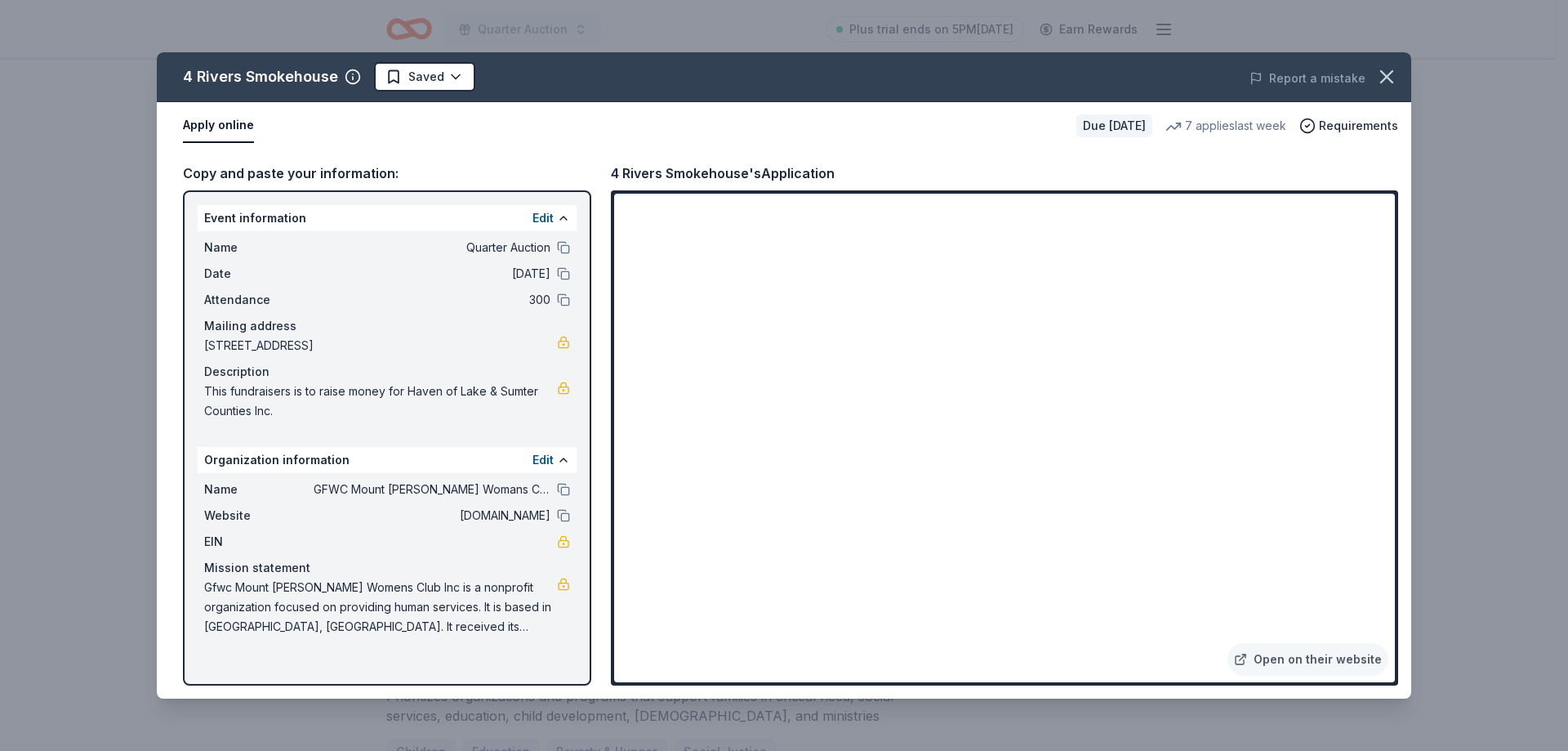
drag, startPoint x: 284, startPoint y: 599, endPoint x: 478, endPoint y: 625, distance: 195.7
click at [478, 625] on span "Gfwc Mount [PERSON_NAME] Womens Club Inc is a nonprofit organization focused on…" at bounding box center [380, 607] width 353 height 59
click at [562, 586] on link at bounding box center [563, 584] width 13 height 13
click at [560, 509] on button at bounding box center [563, 515] width 13 height 13
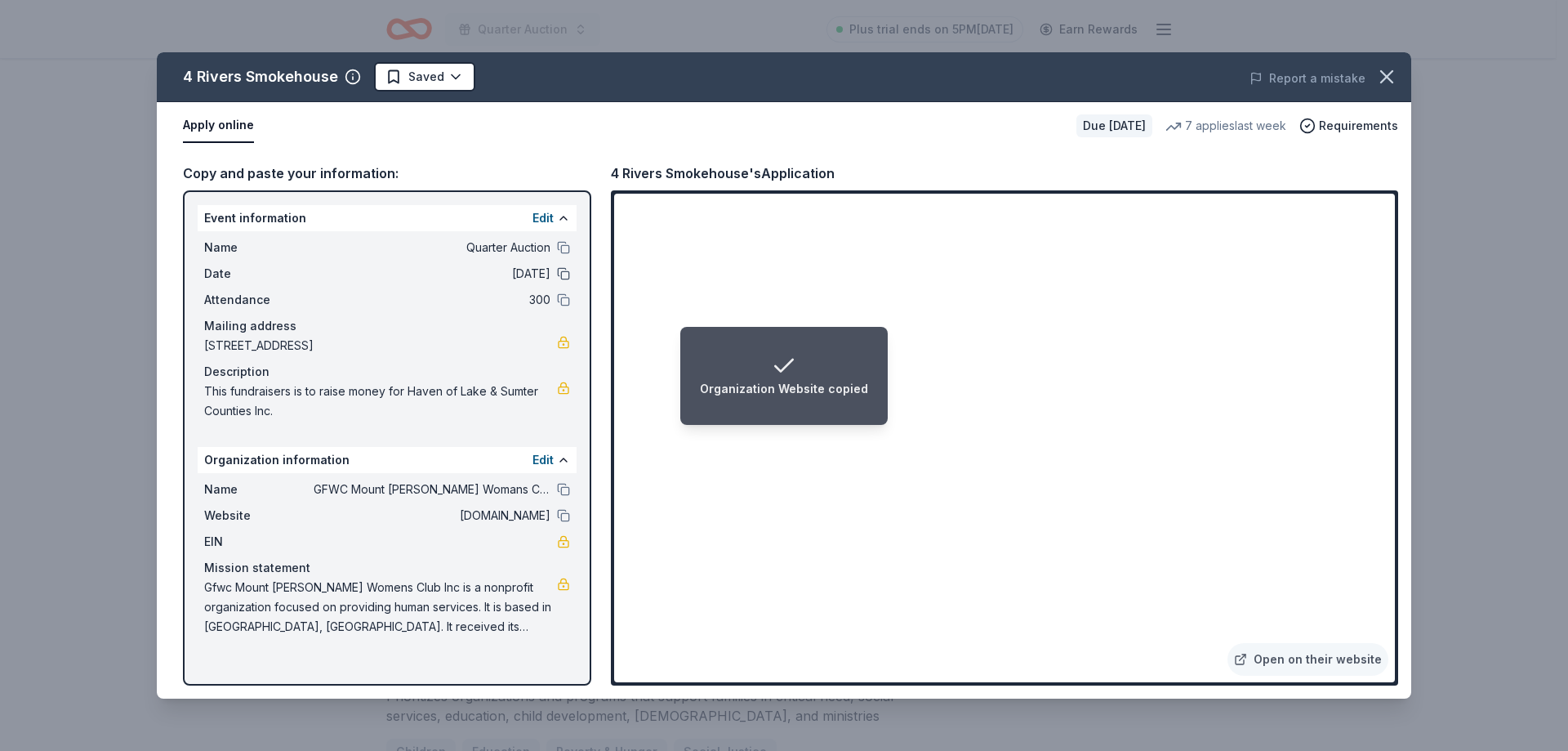
click at [562, 269] on button at bounding box center [563, 273] width 13 height 13
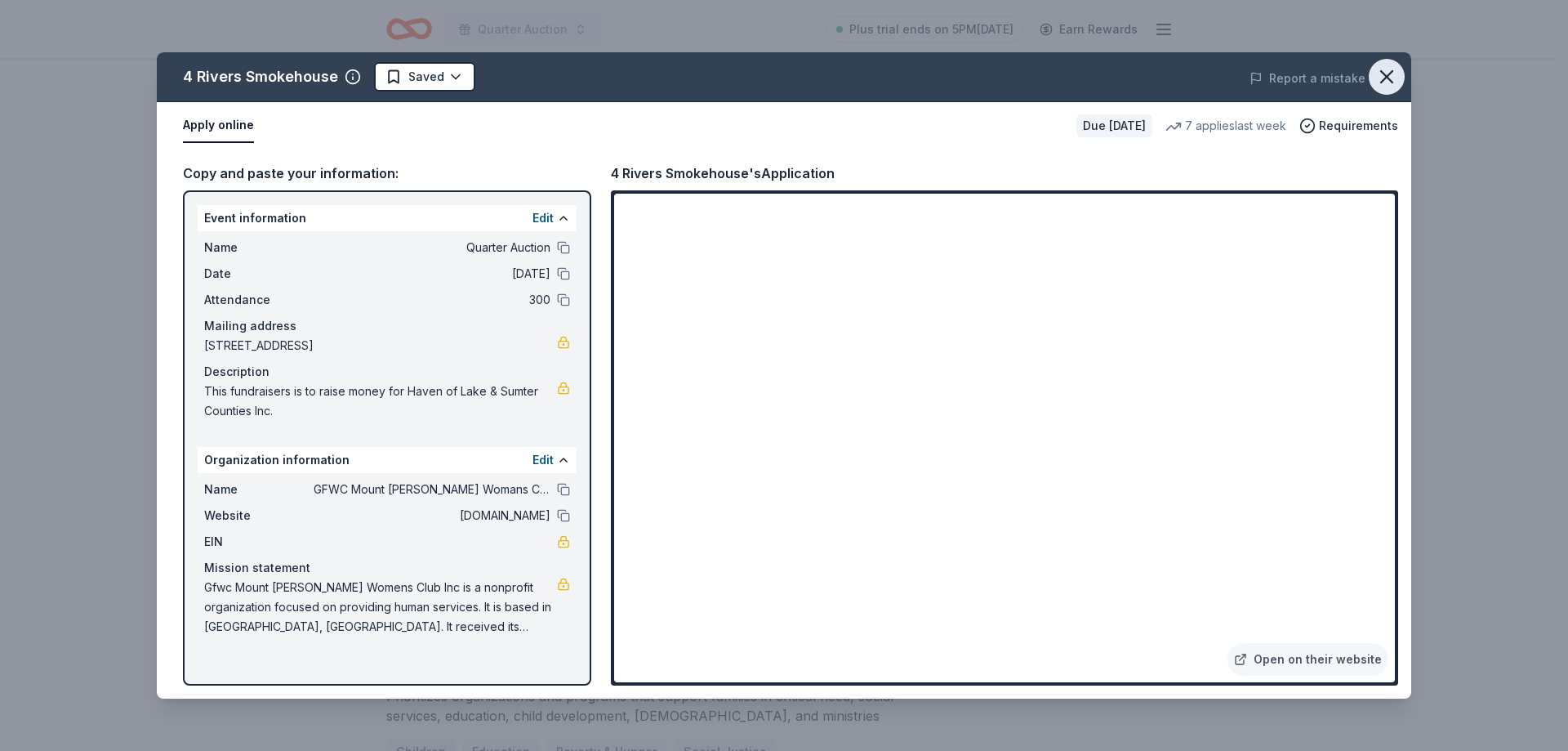
click at [1385, 67] on icon "button" at bounding box center [1386, 76] width 23 height 23
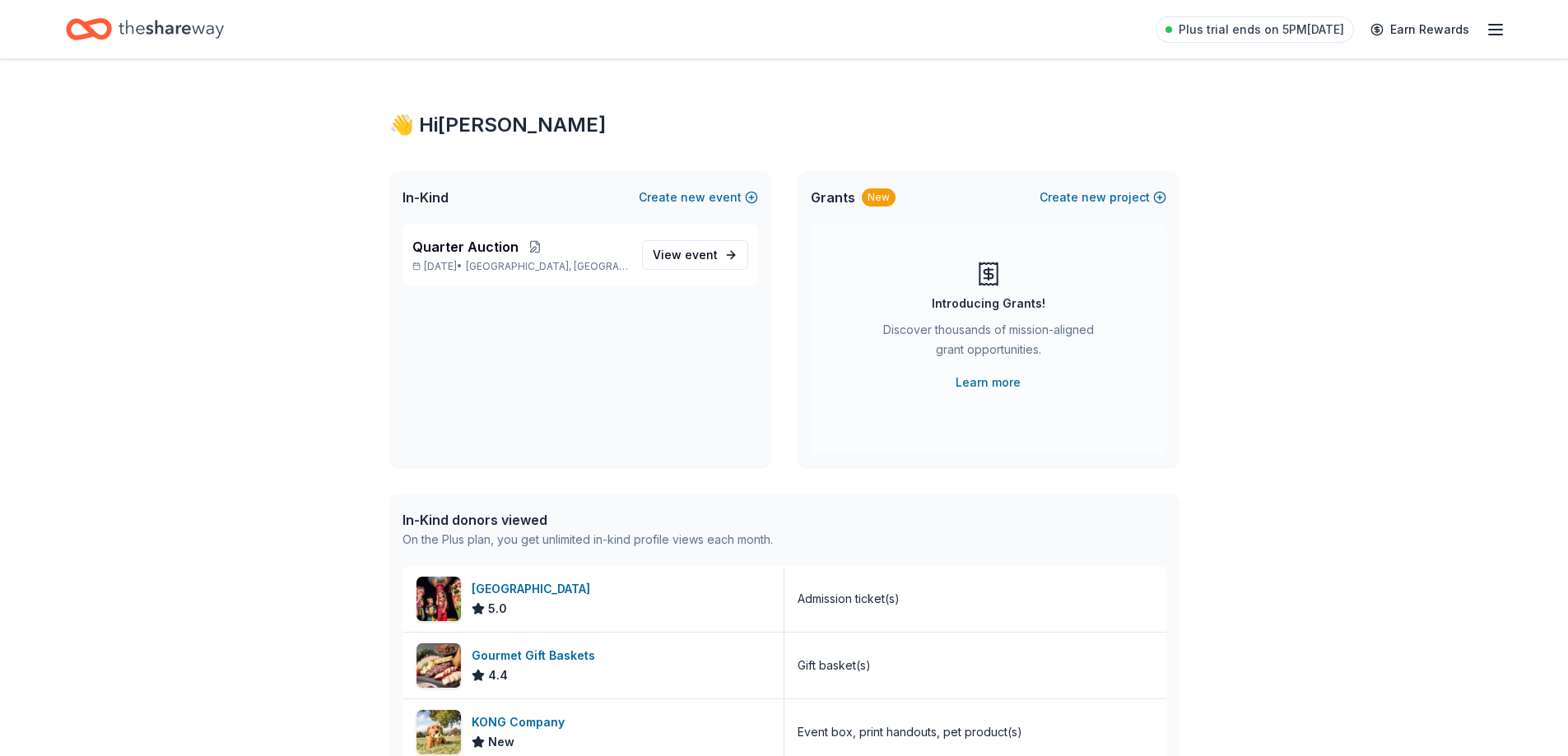
scroll to position [318, 0]
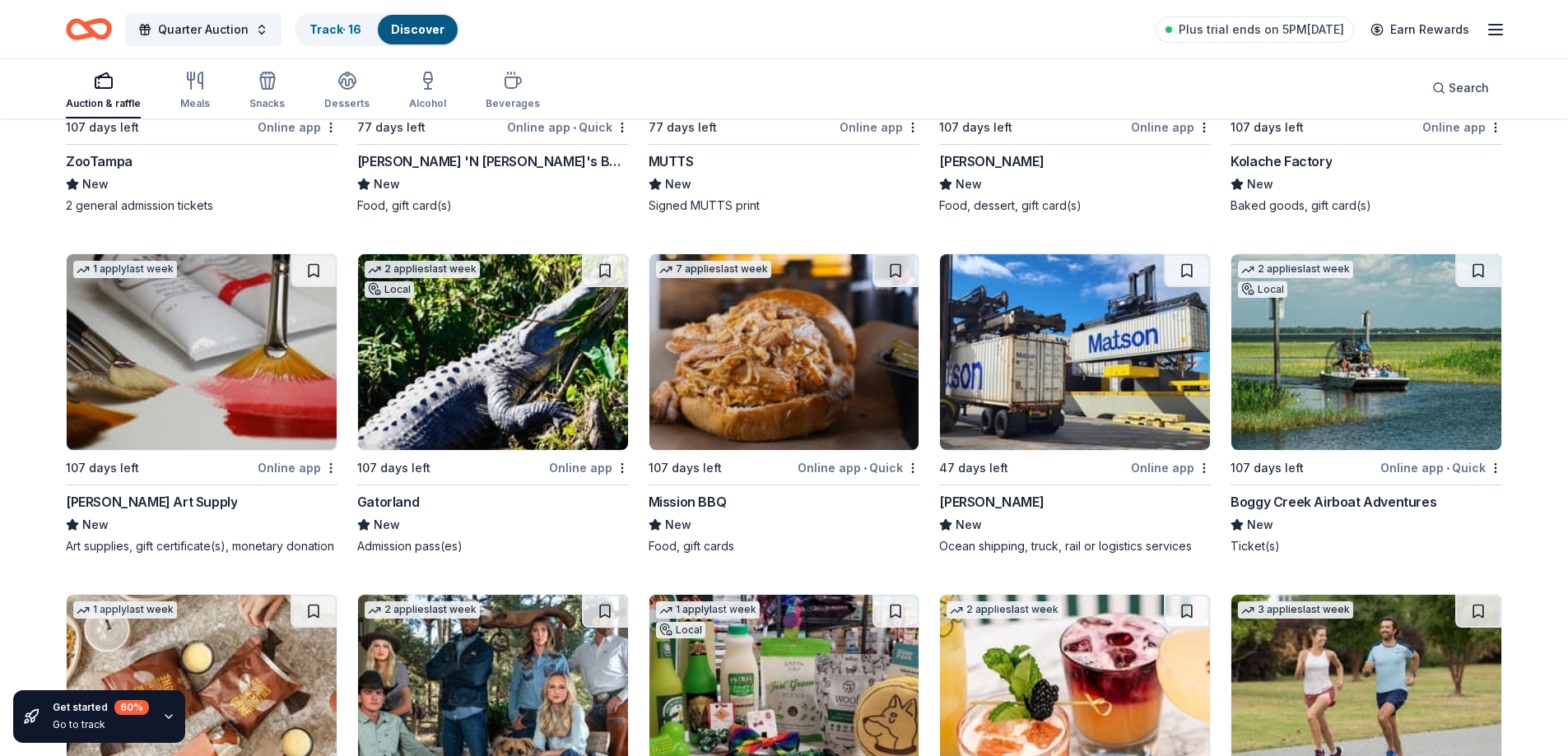
scroll to position [5646, 0]
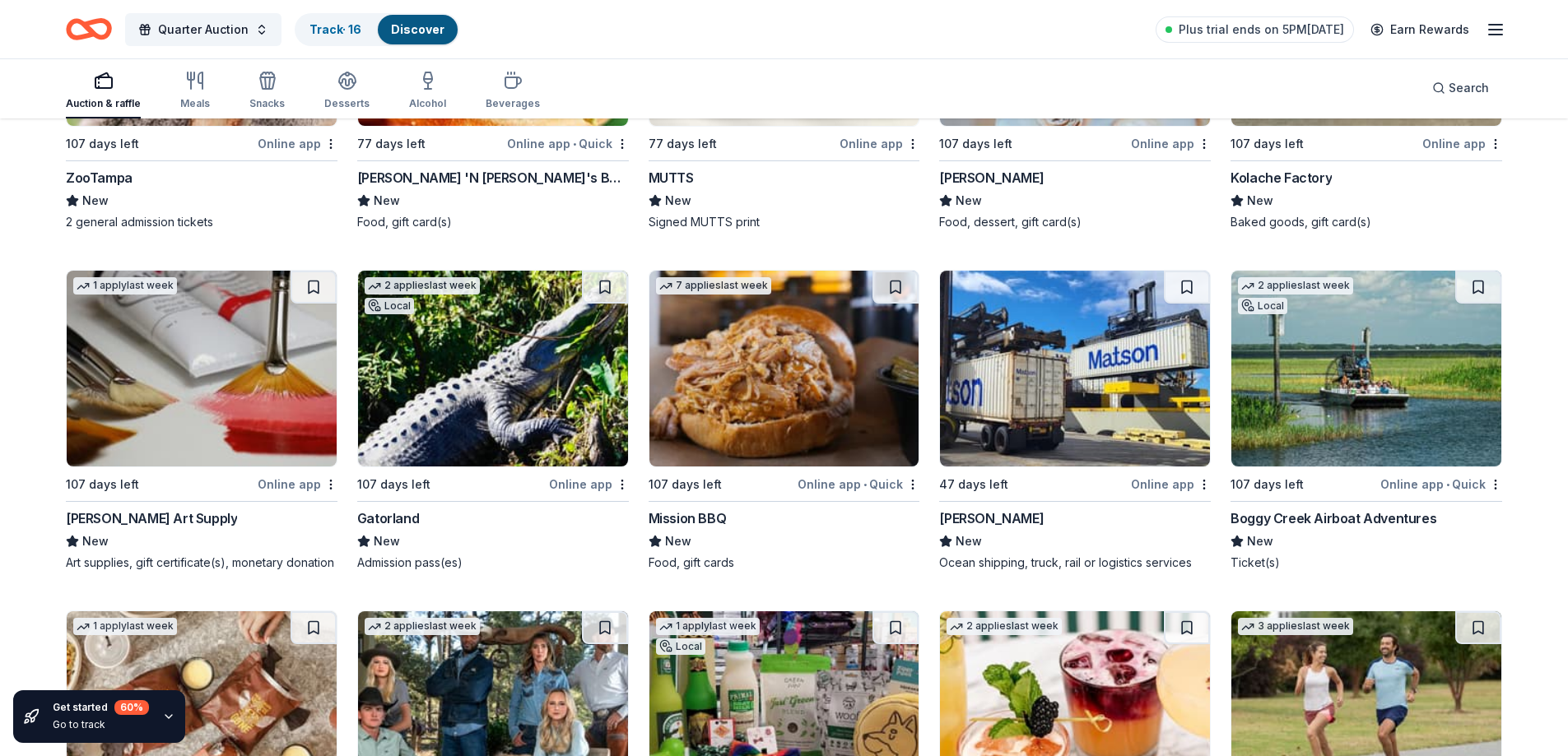
click at [768, 410] on img at bounding box center [784, 368] width 270 height 196
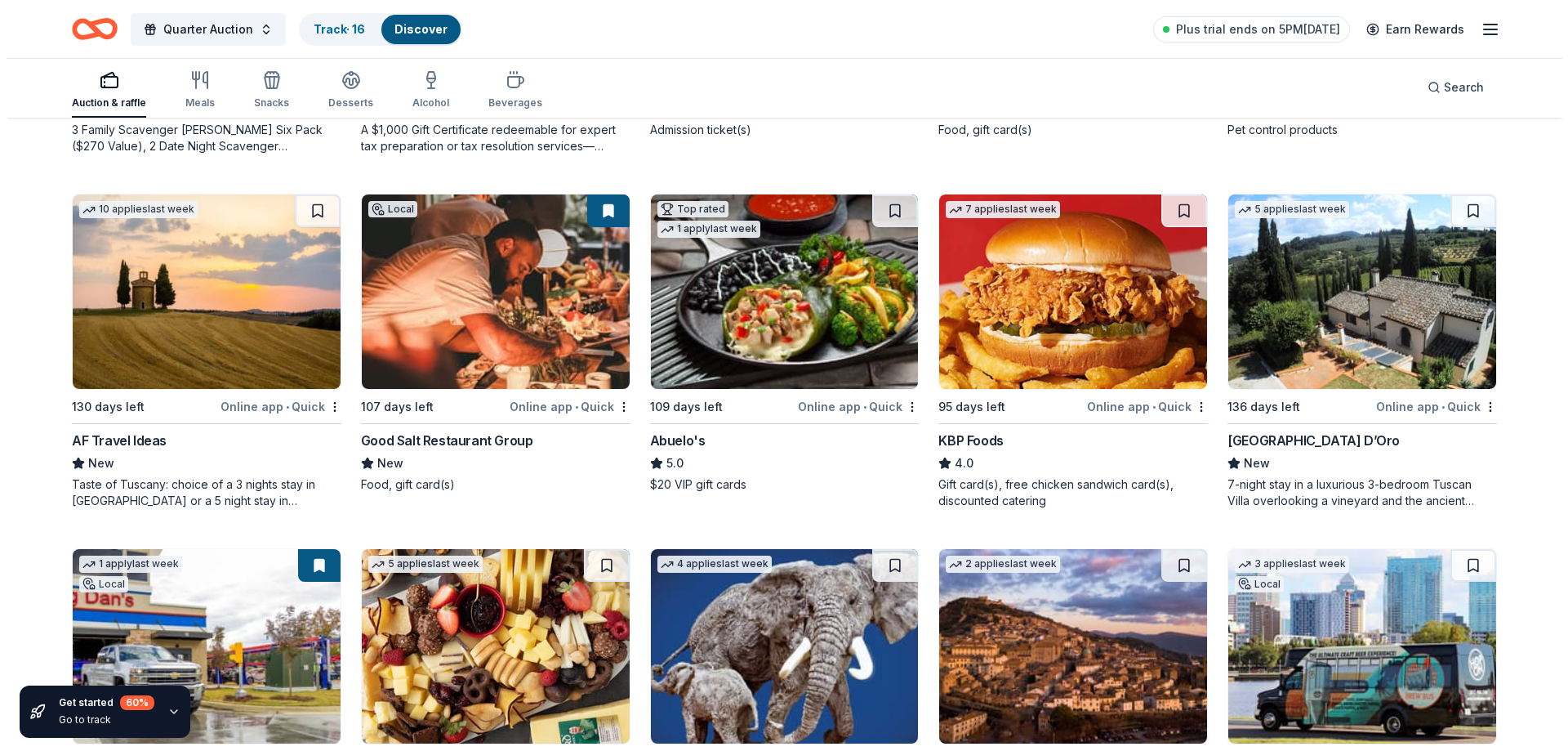
scroll to position [0, 0]
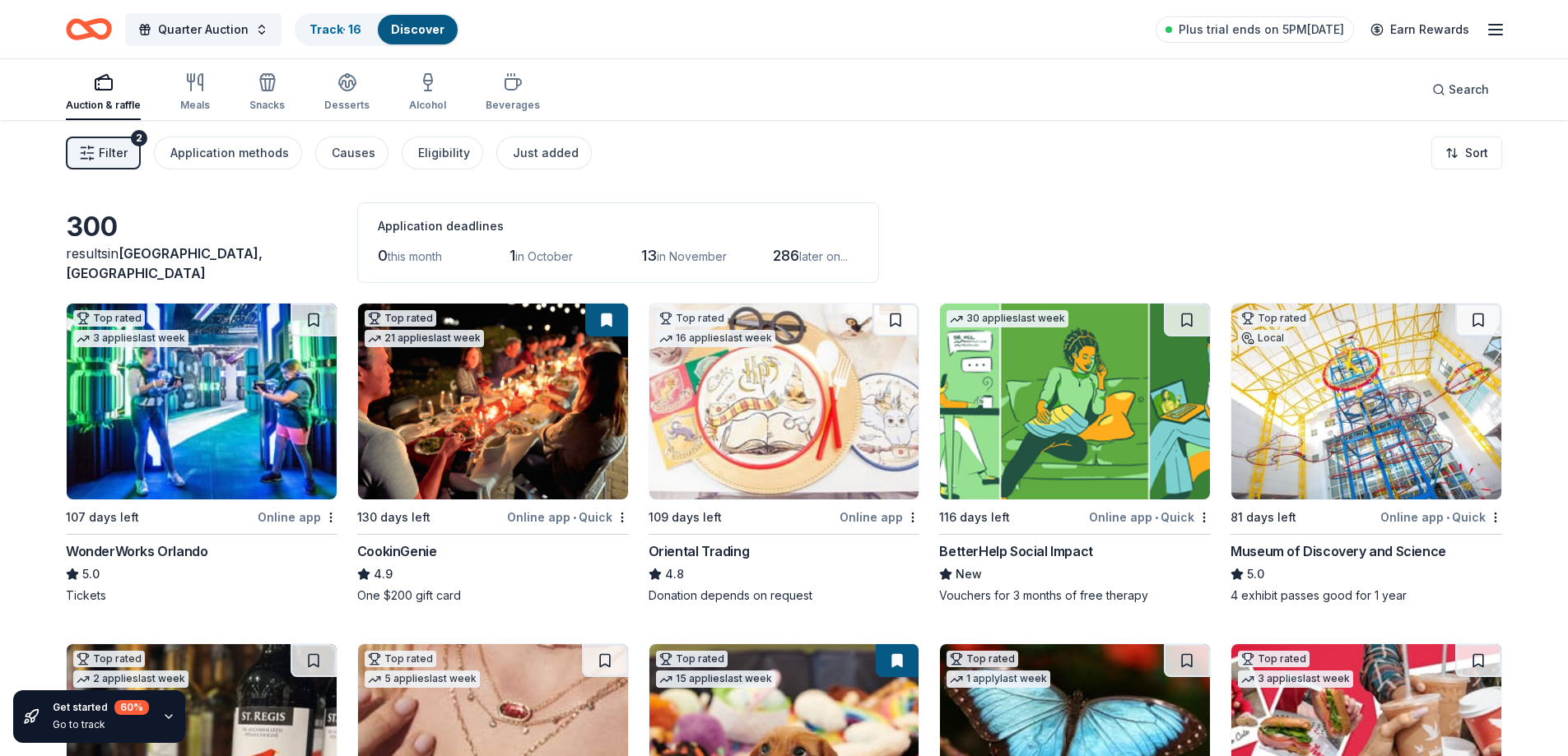
click at [112, 149] on span "Filter" at bounding box center [112, 153] width 29 height 20
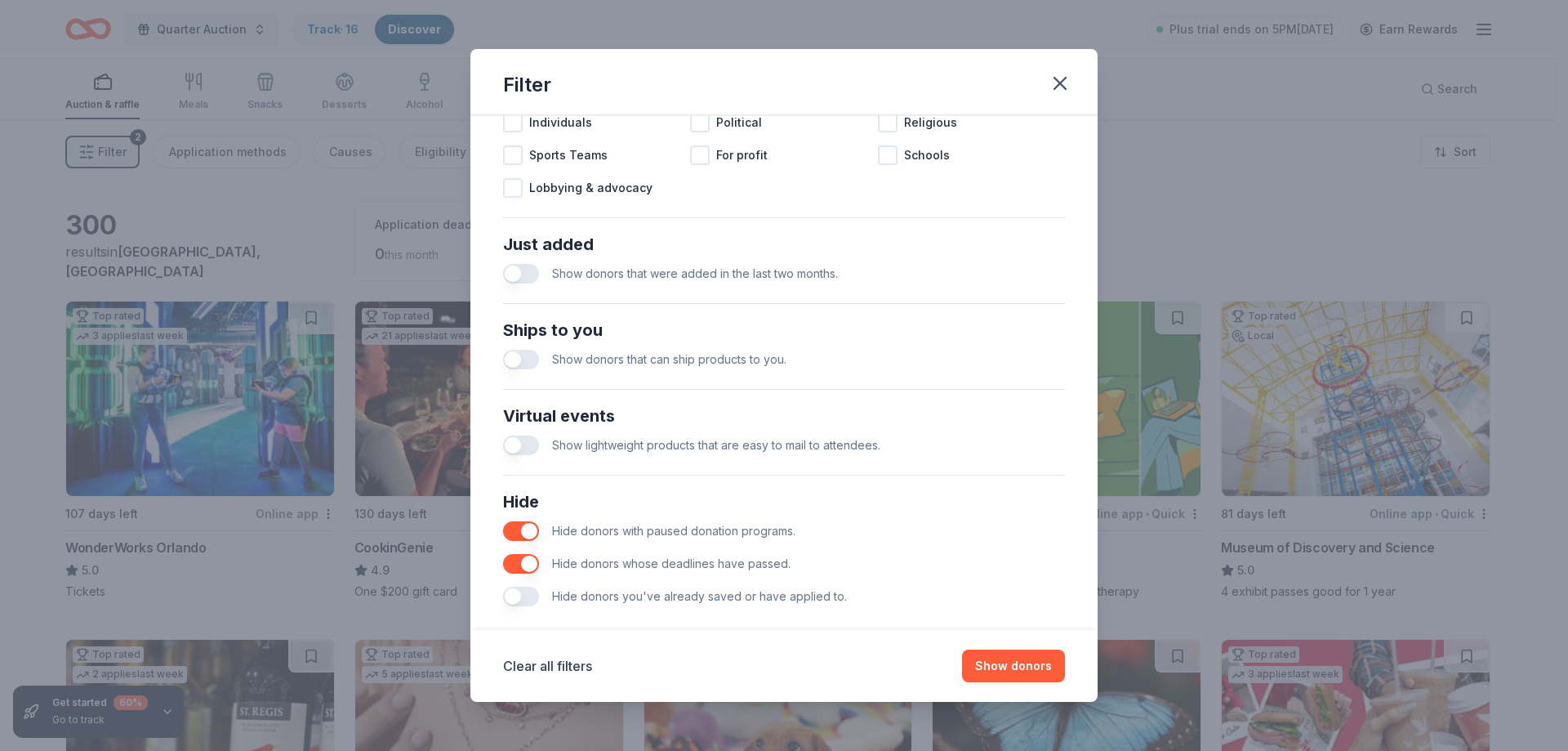
scroll to position [562, 0]
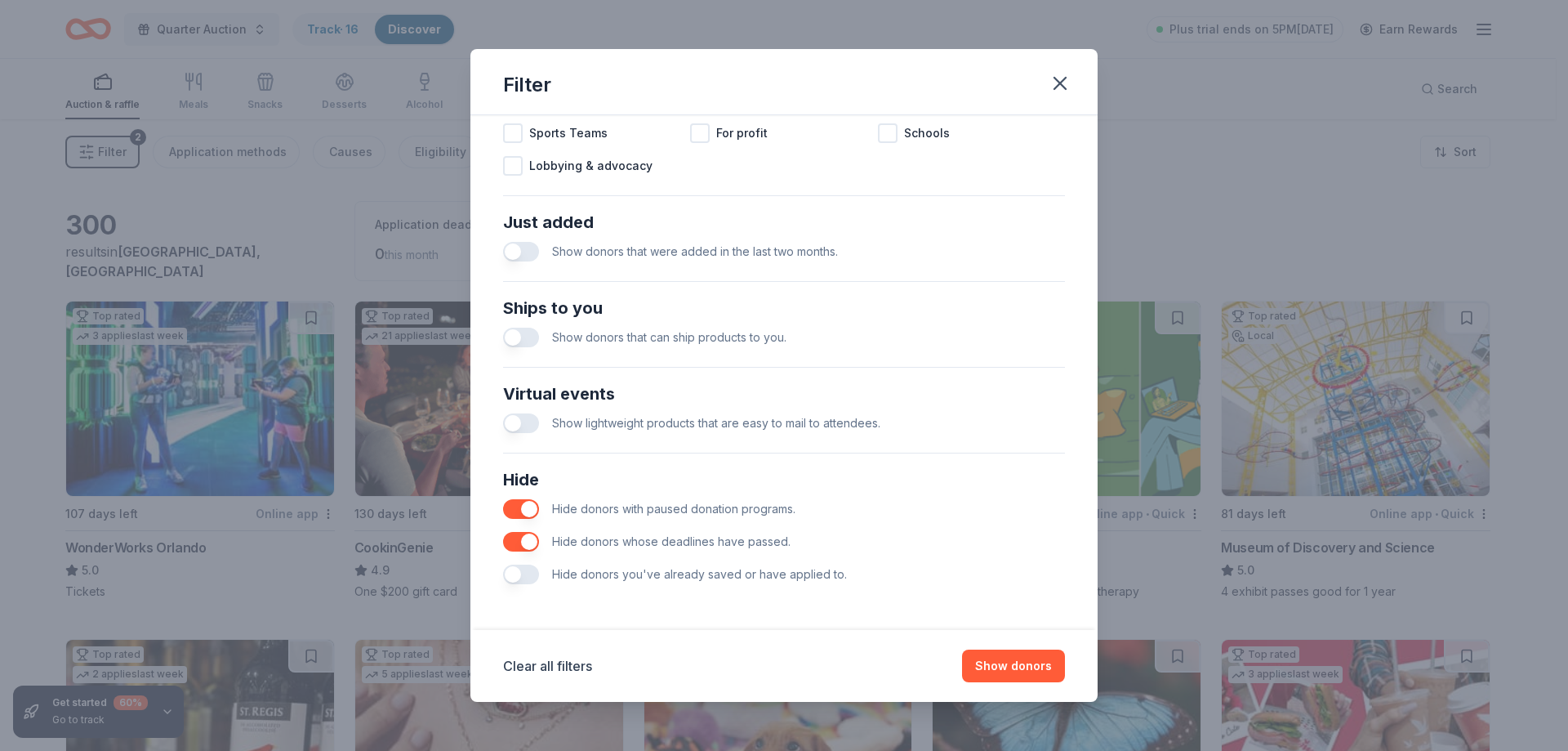
click at [531, 508] on button "button" at bounding box center [521, 509] width 36 height 20
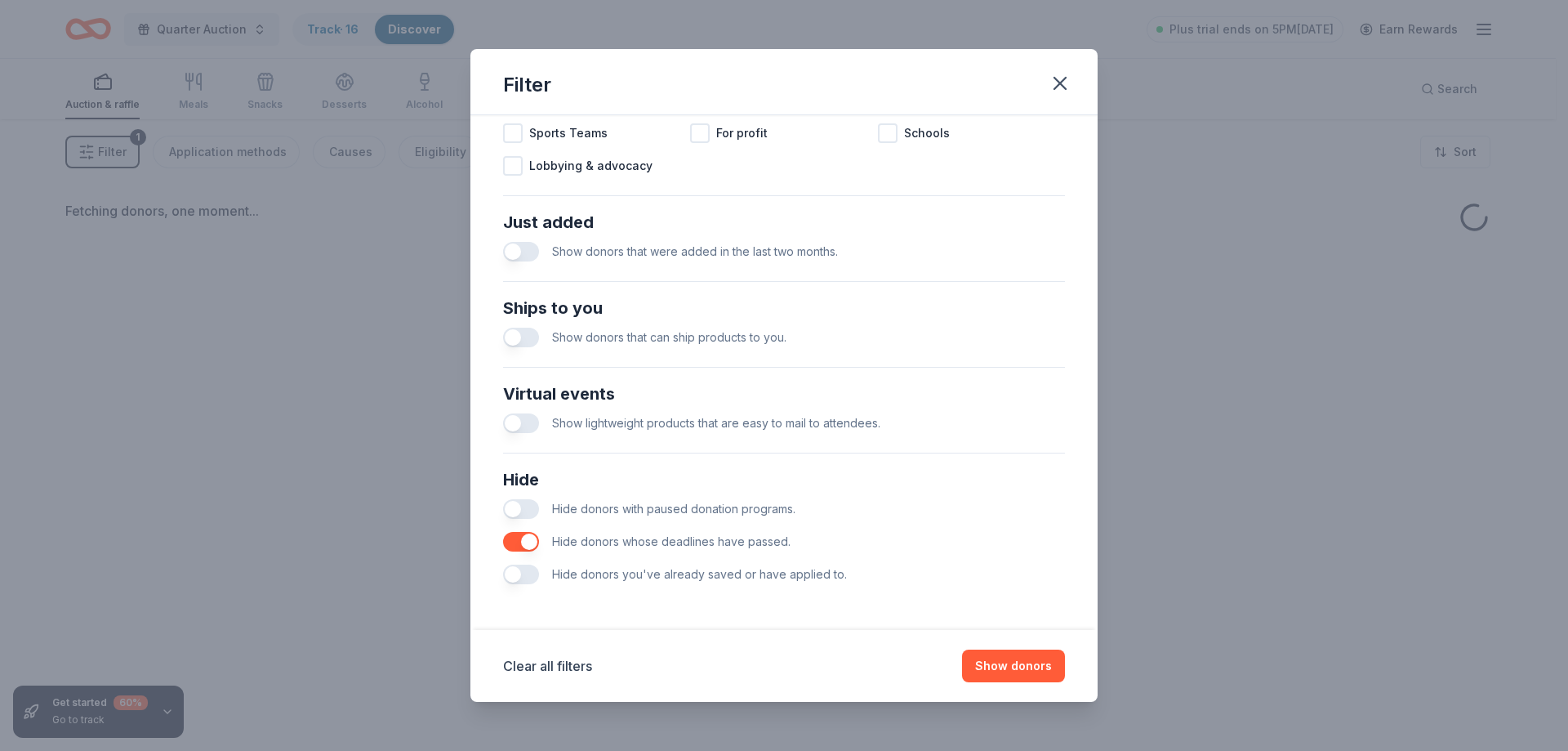
click at [510, 505] on button "button" at bounding box center [521, 509] width 36 height 20
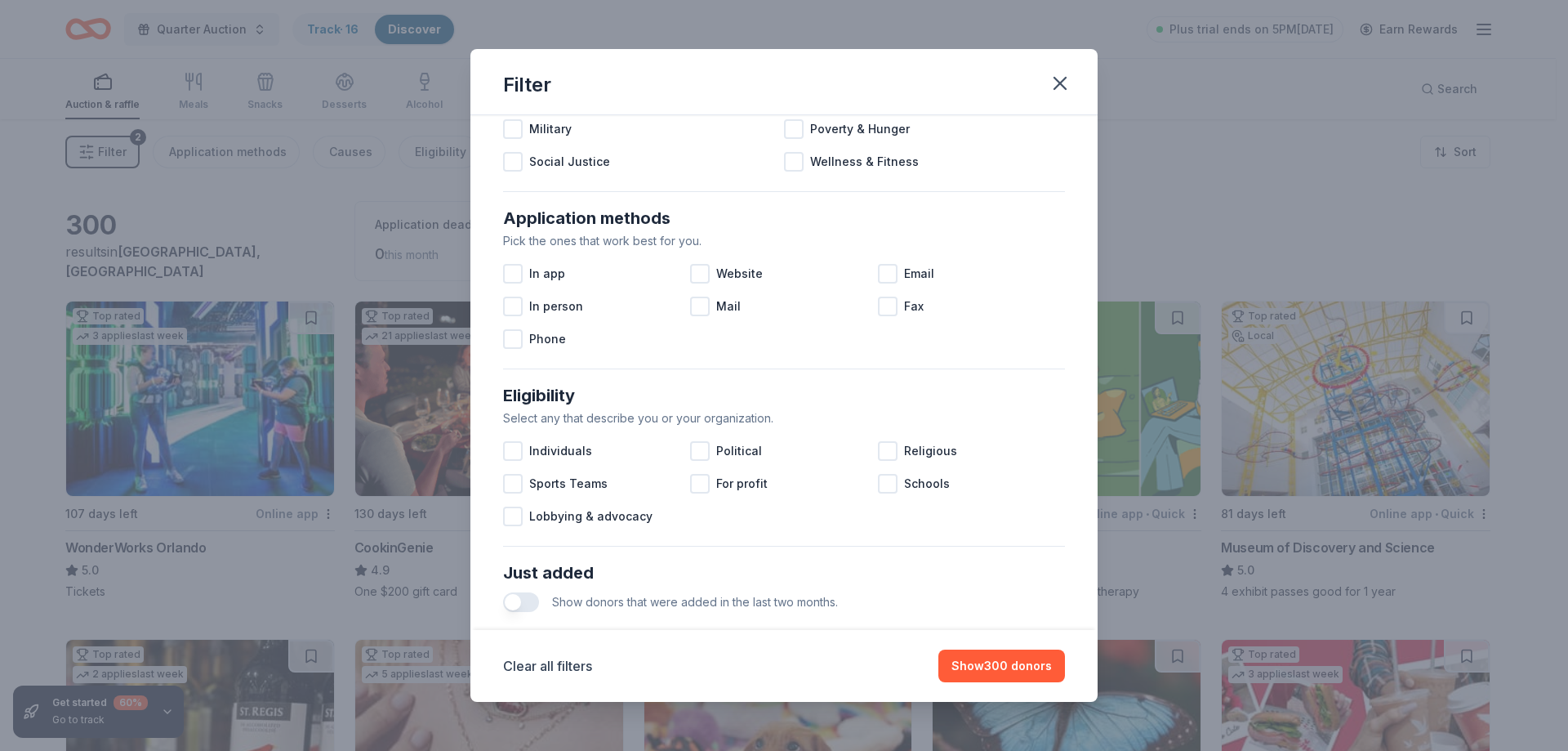
scroll to position [204, 0]
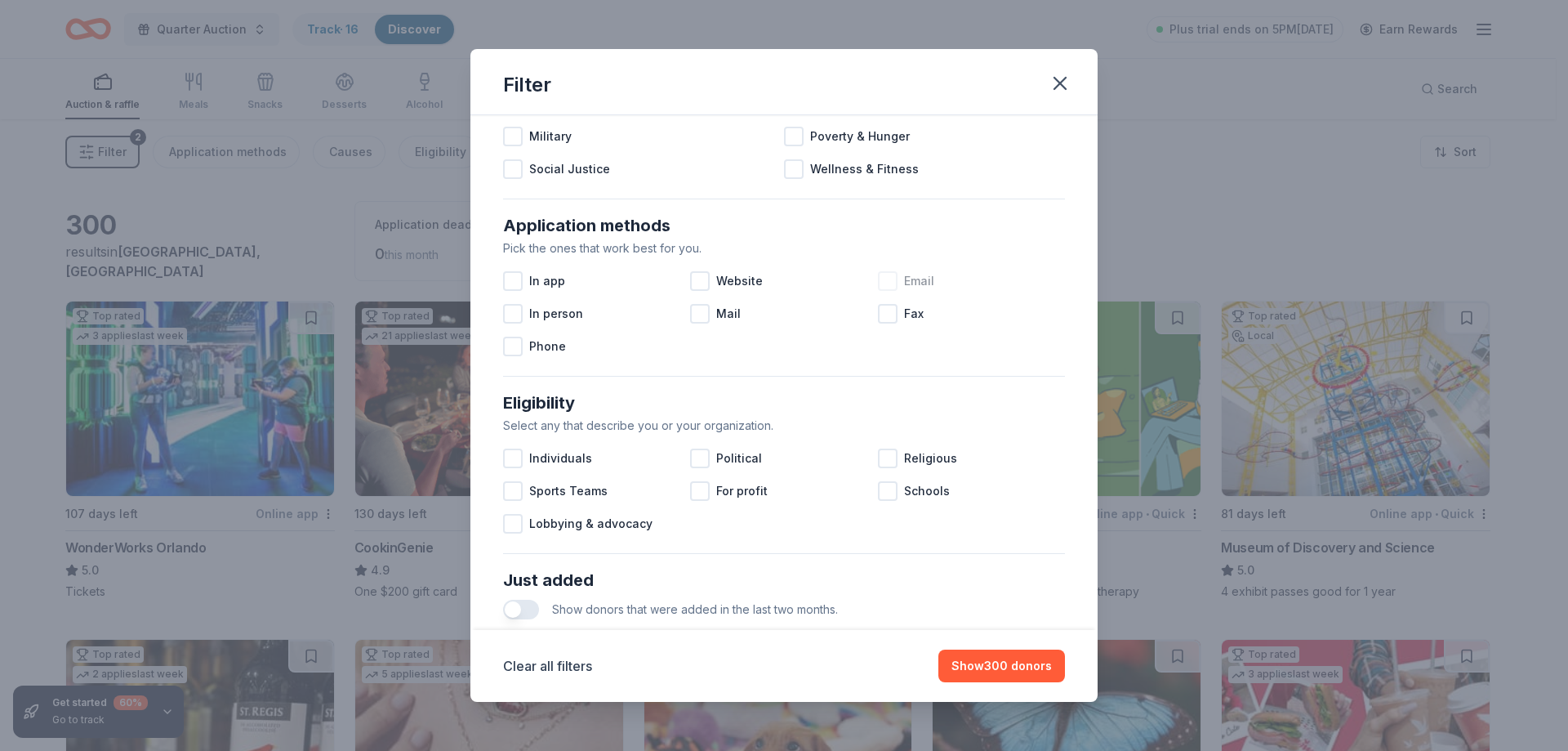
click at [882, 278] on div at bounding box center [887, 281] width 20 height 20
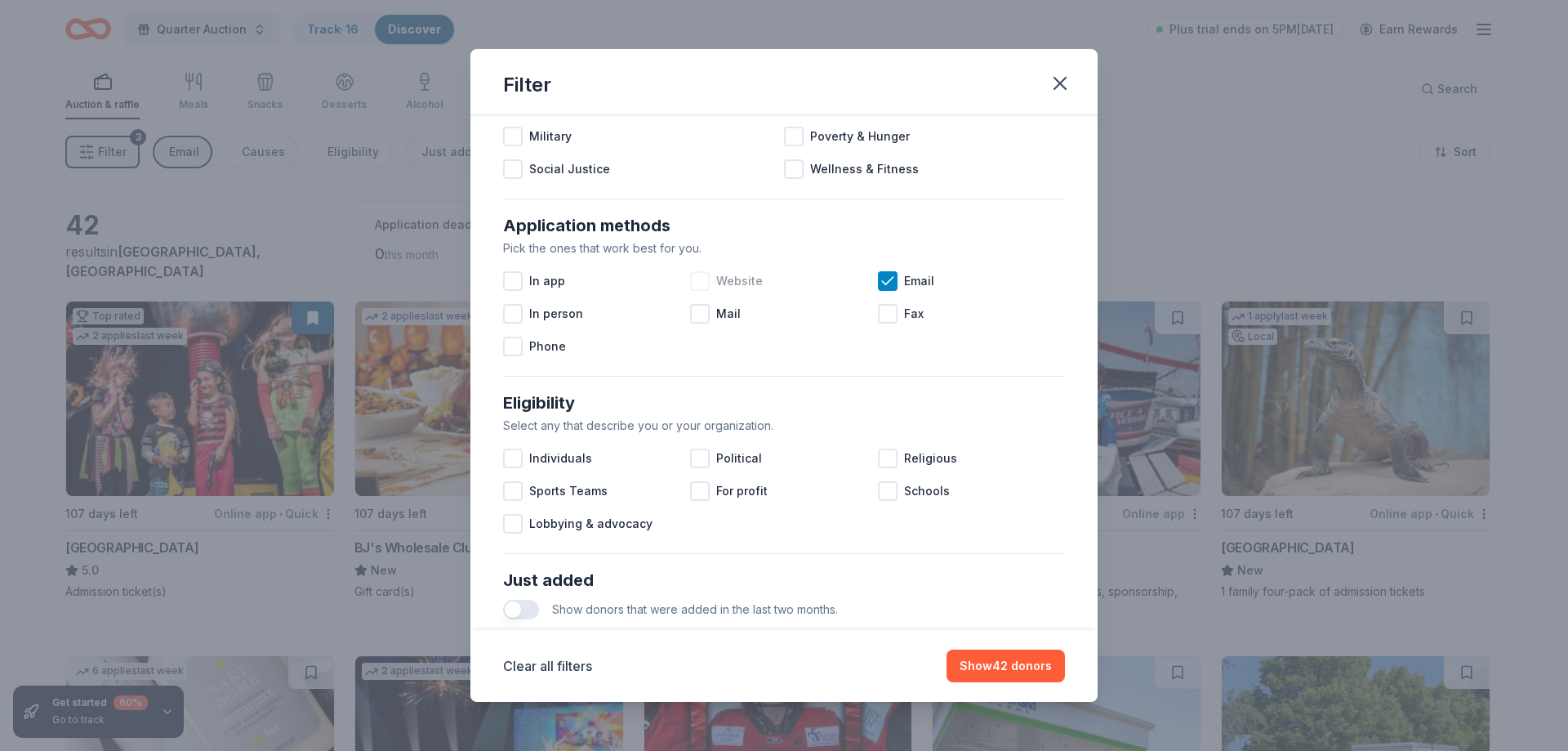
click at [697, 281] on div at bounding box center [699, 281] width 20 height 20
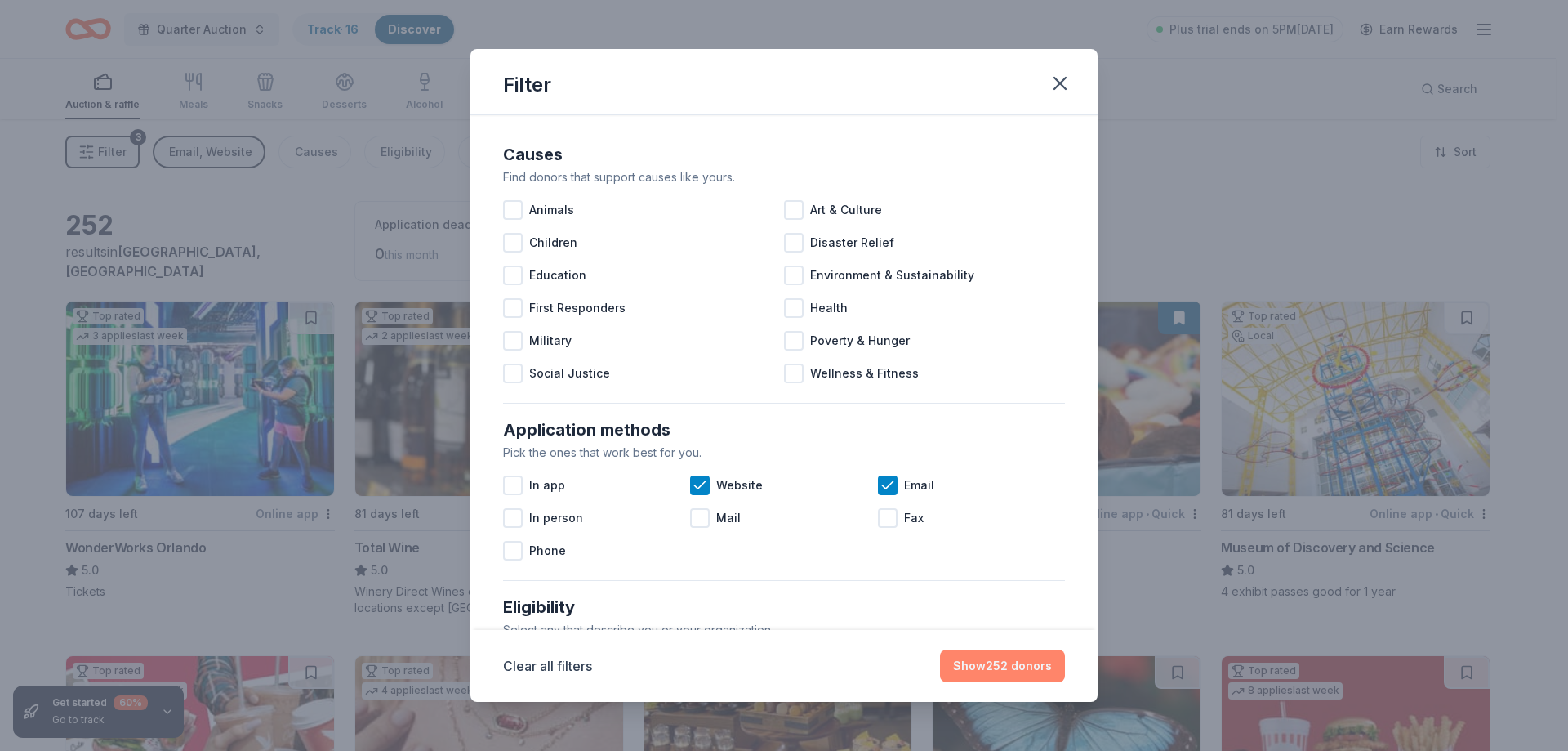
click at [996, 658] on button "Show 252 donors" at bounding box center [1003, 666] width 125 height 33
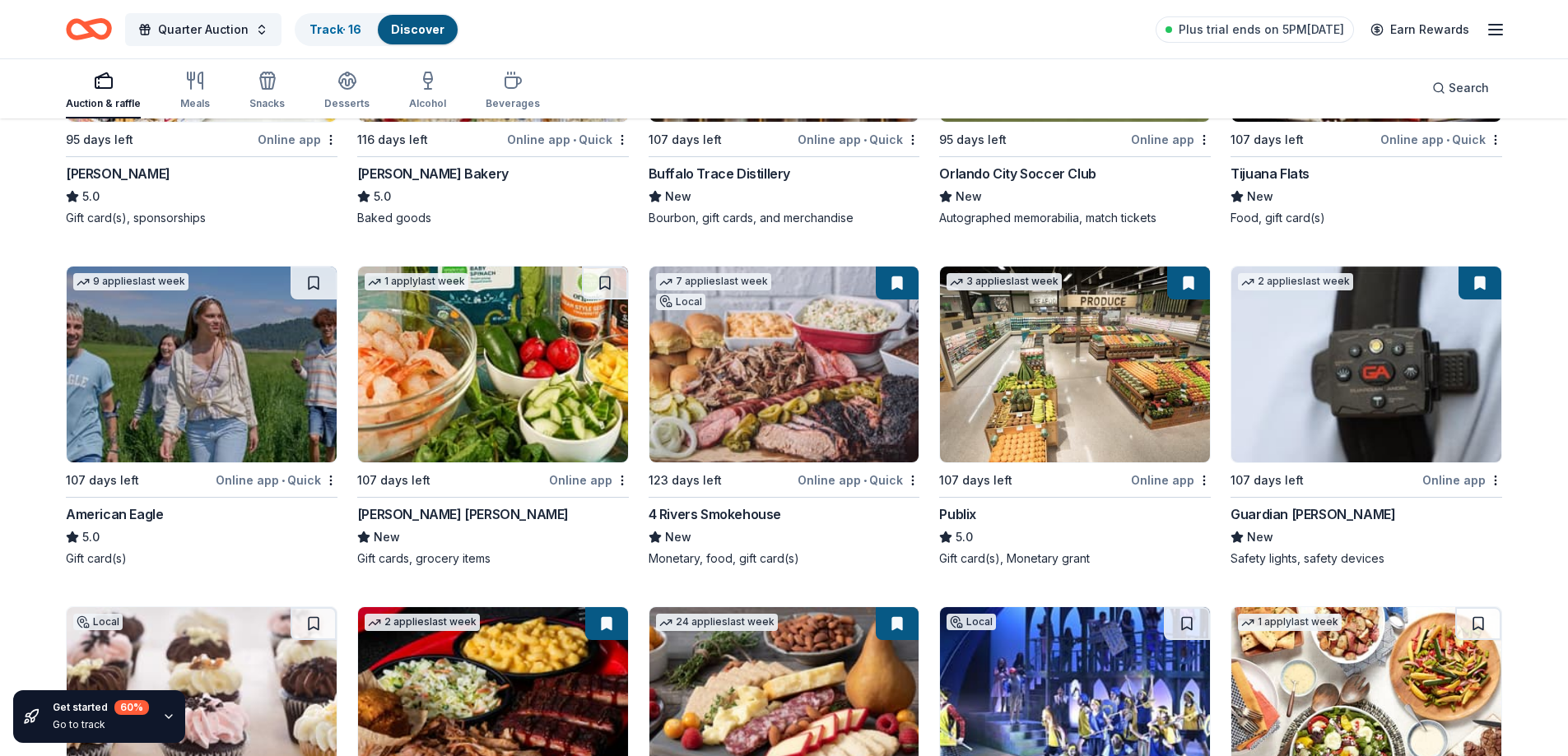
scroll to position [2149, 0]
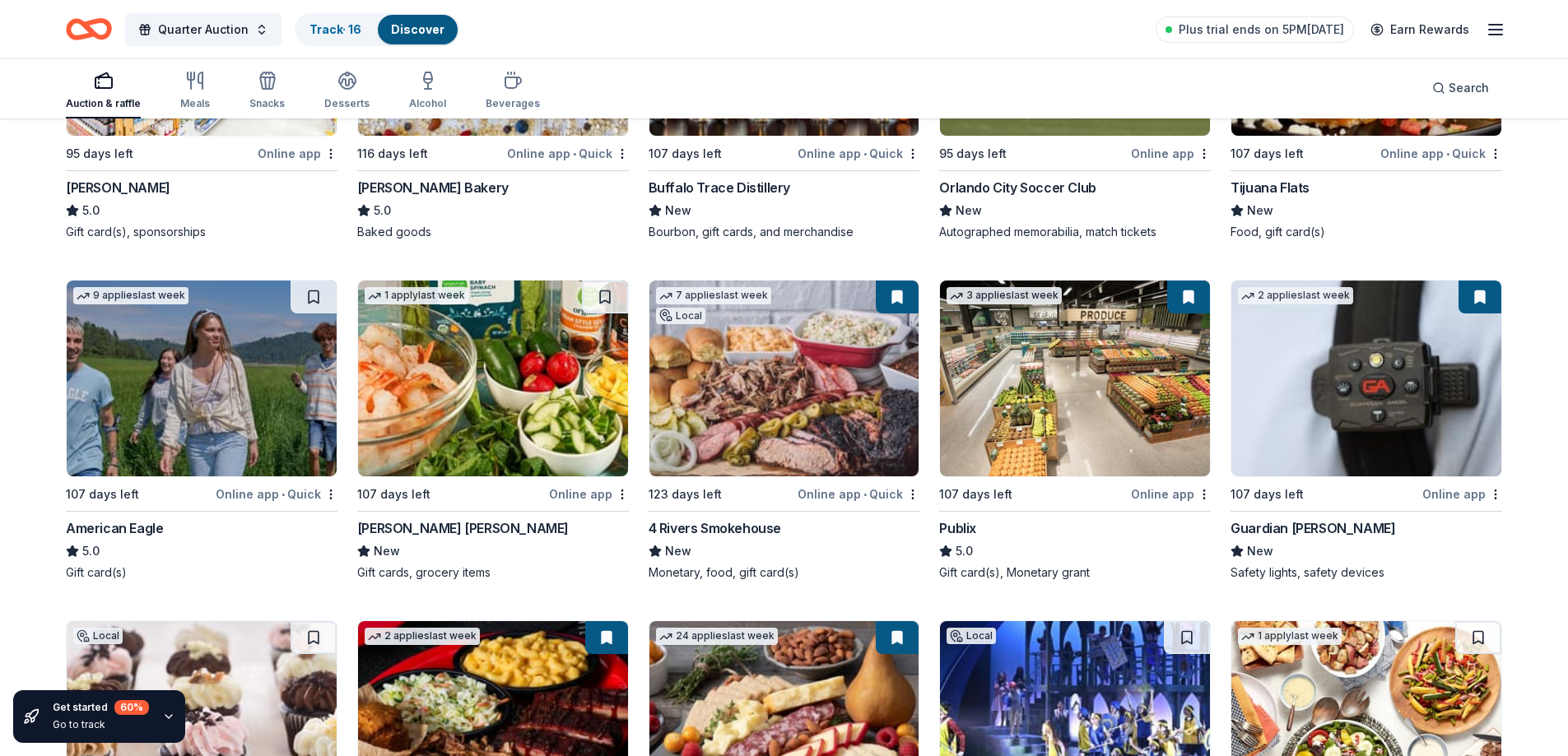
click at [1312, 525] on div "Guardian Angel Device" at bounding box center [1312, 528] width 164 height 20
click at [96, 524] on div "American Eagle" at bounding box center [114, 528] width 97 height 20
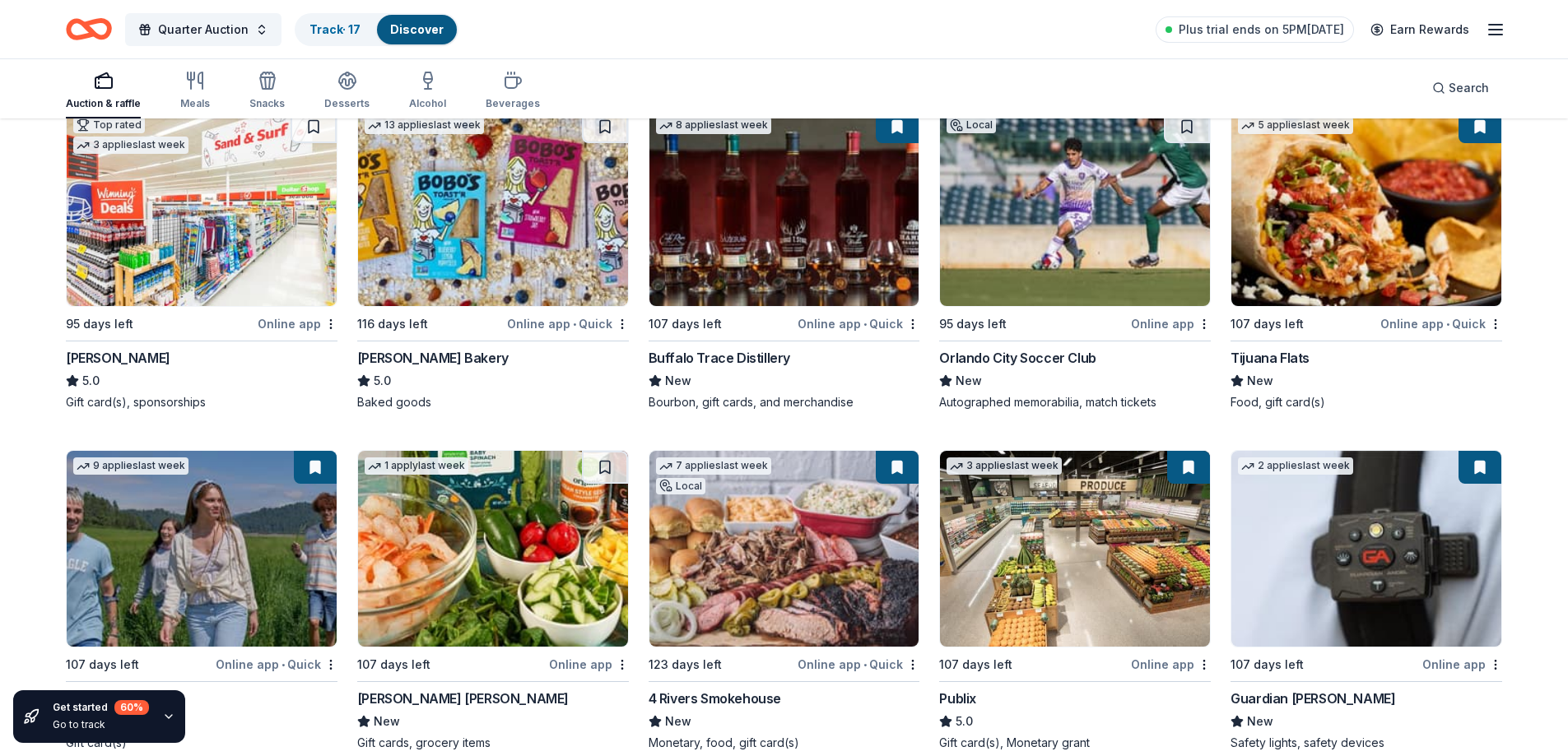
scroll to position [1870, 0]
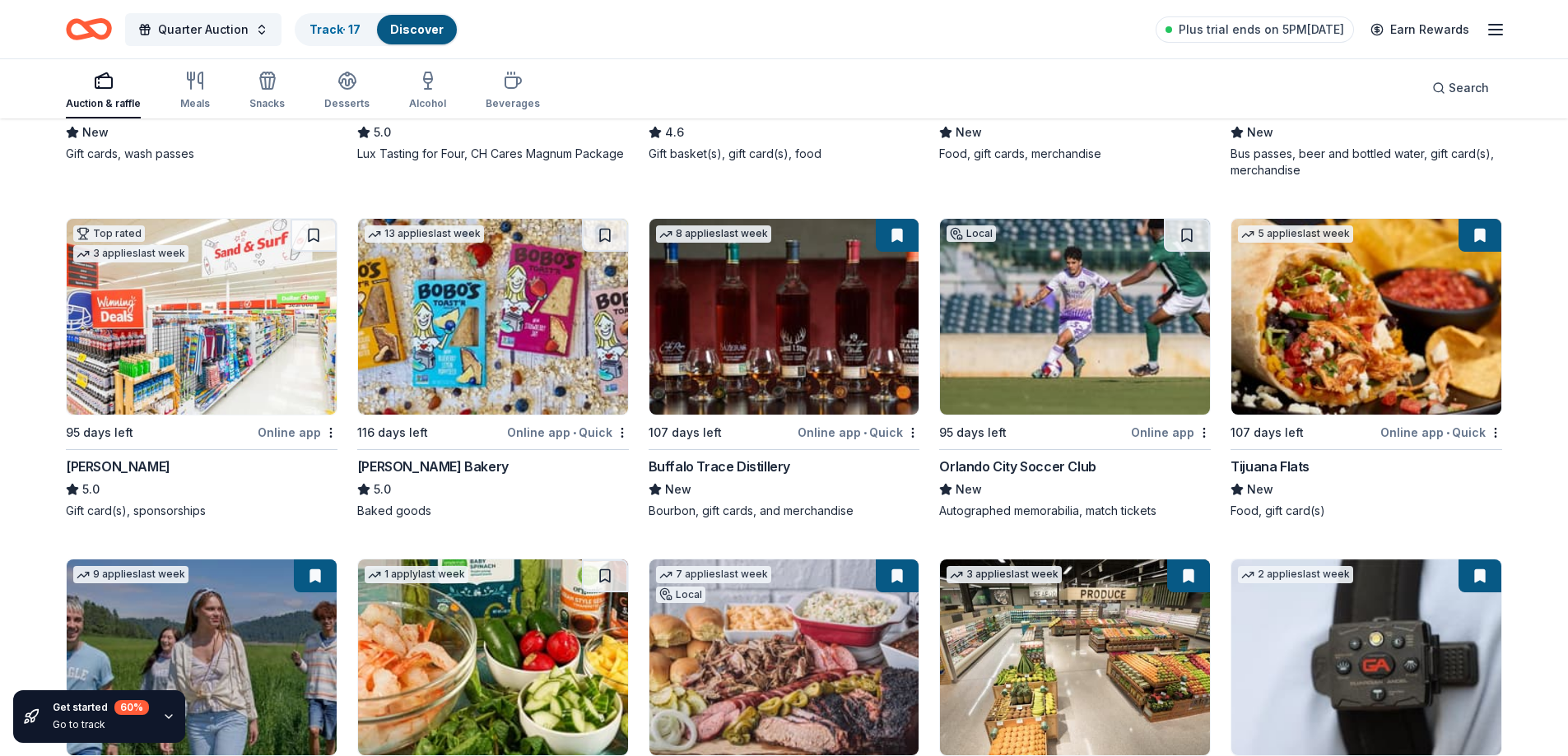
click at [435, 461] on div "Bobo's Bakery" at bounding box center [432, 466] width 151 height 20
click at [1033, 459] on div "Orlando City Soccer Club" at bounding box center [1017, 466] width 156 height 20
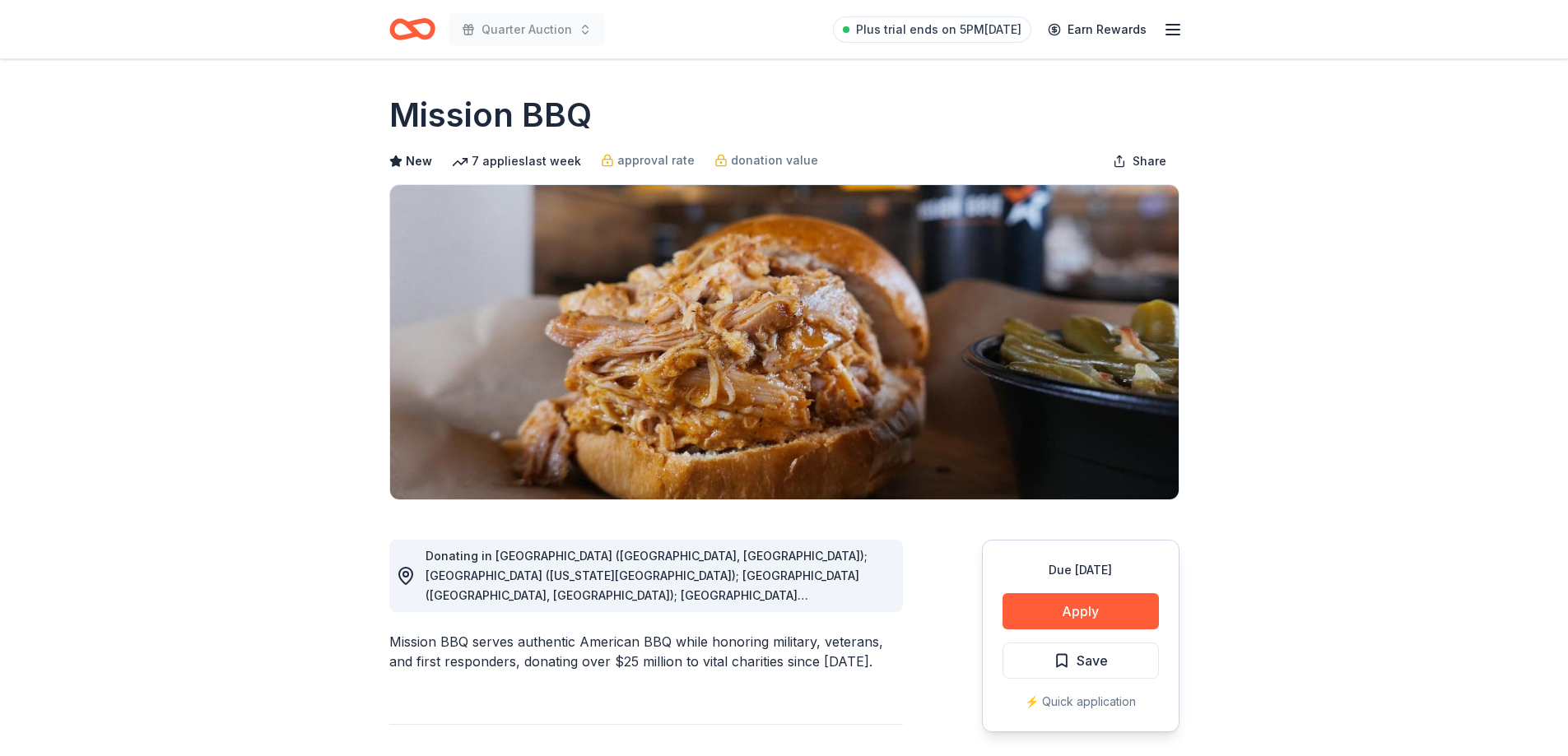
click at [677, 584] on div "Donating in [GEOGRAPHIC_DATA] ([GEOGRAPHIC_DATA], [GEOGRAPHIC_DATA]); [GEOGRAPH…" at bounding box center [657, 575] width 464 height 60
click at [810, 587] on div "Donating in AZ (Paradise Valley, Surprise); CO (Colorado Springs); CT (Orange, …" at bounding box center [657, 575] width 464 height 60
click at [810, 588] on div "Donating in AZ (Paradise Valley, Surprise); CO (Colorado Springs); CT (Orange, …" at bounding box center [657, 575] width 464 height 60
click at [908, 29] on span "Plus trial ends on 5PM[DATE]" at bounding box center [938, 29] width 165 height 20
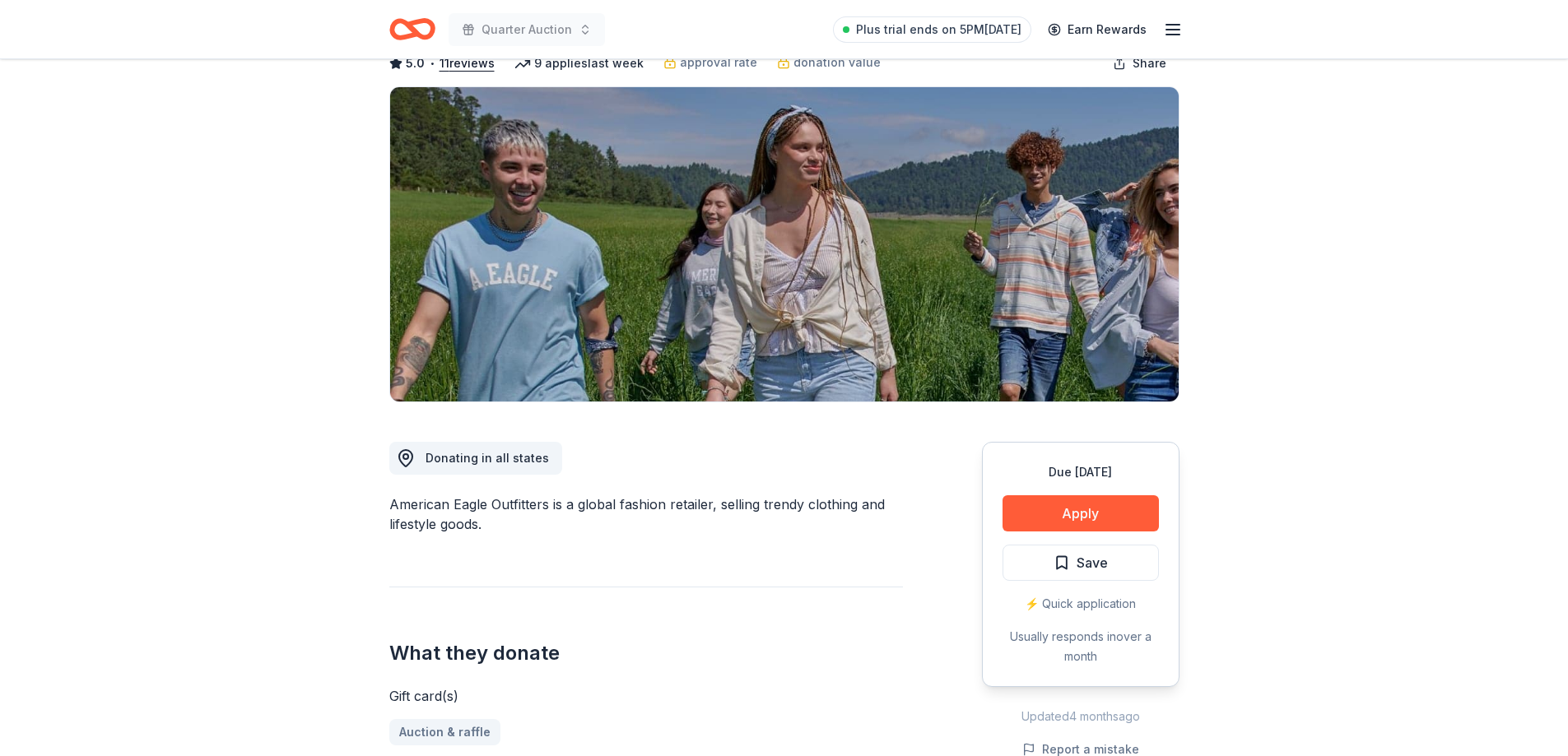
scroll to position [31, 0]
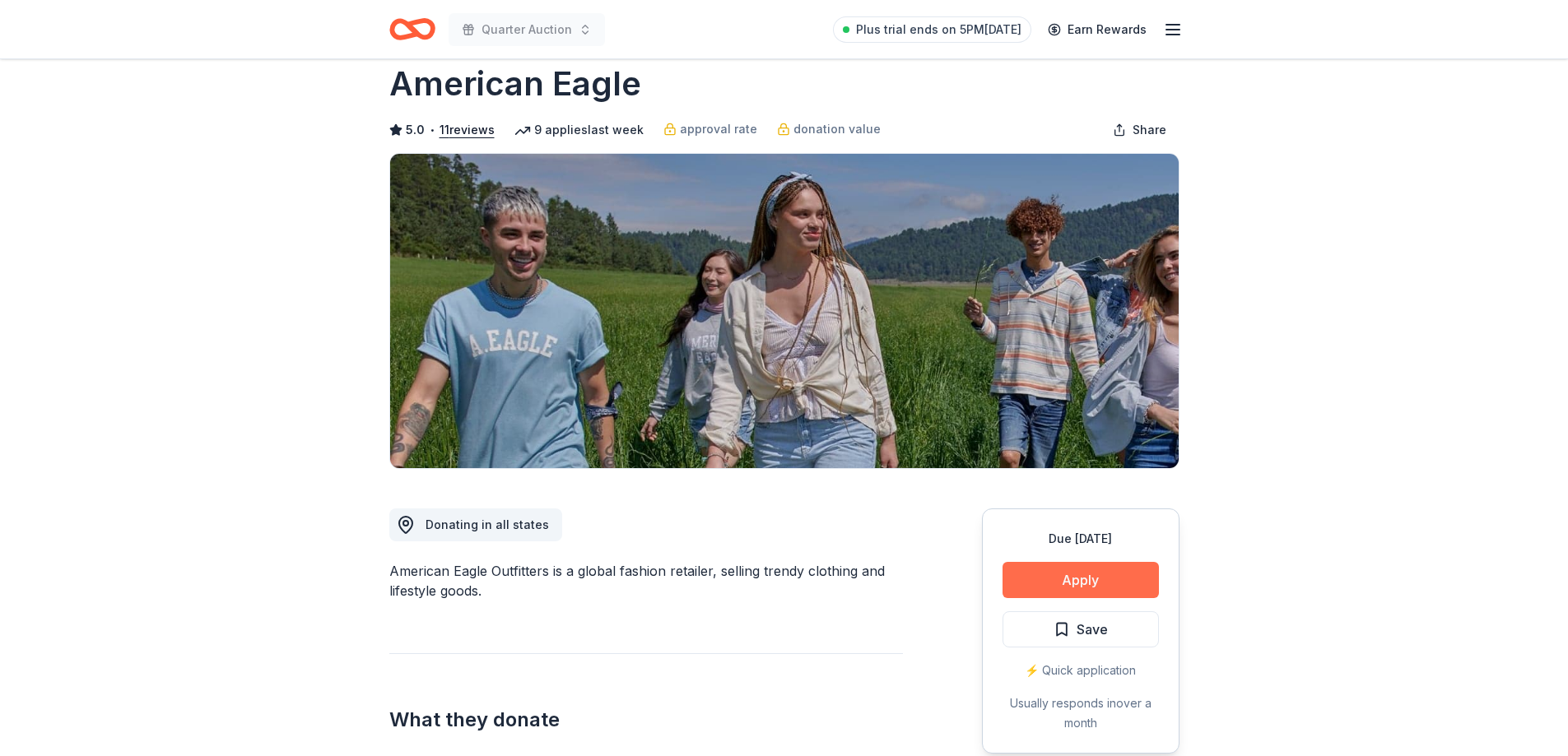
click at [1089, 575] on button "Apply" at bounding box center [1080, 580] width 156 height 36
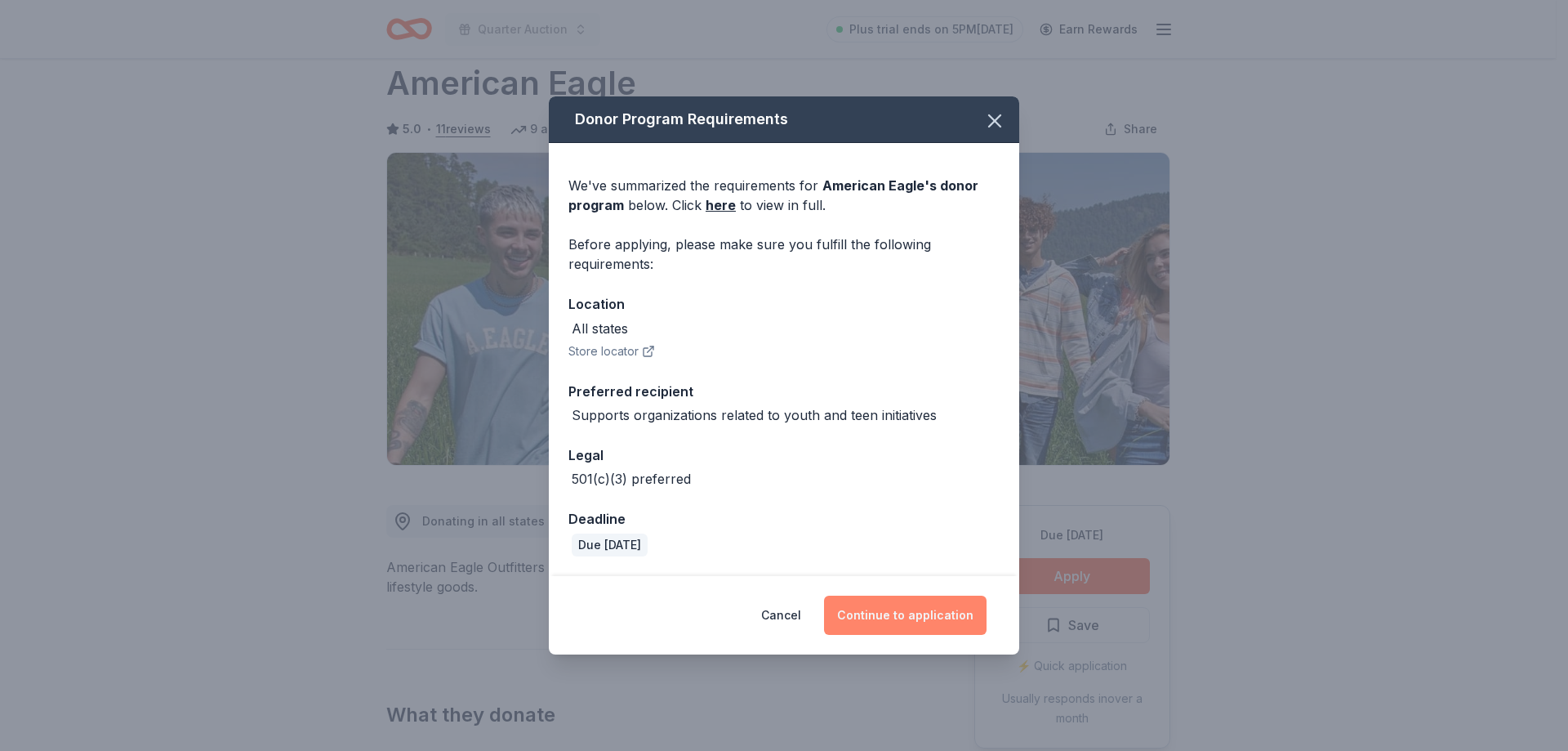
click at [937, 611] on button "Continue to application" at bounding box center [905, 615] width 162 height 39
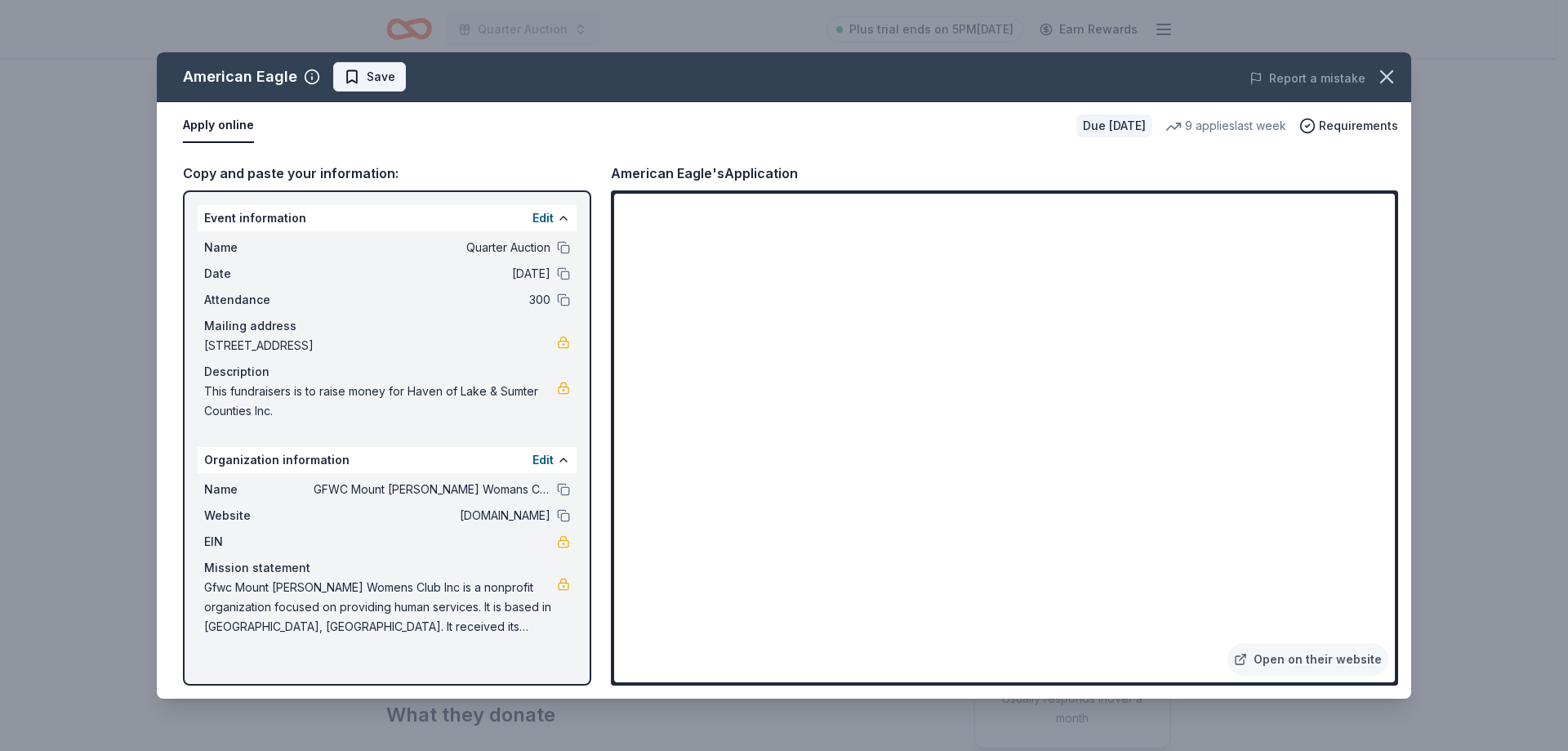
click at [385, 74] on span "Save" at bounding box center [380, 76] width 28 height 20
click at [1375, 76] on icon "button" at bounding box center [1386, 76] width 23 height 23
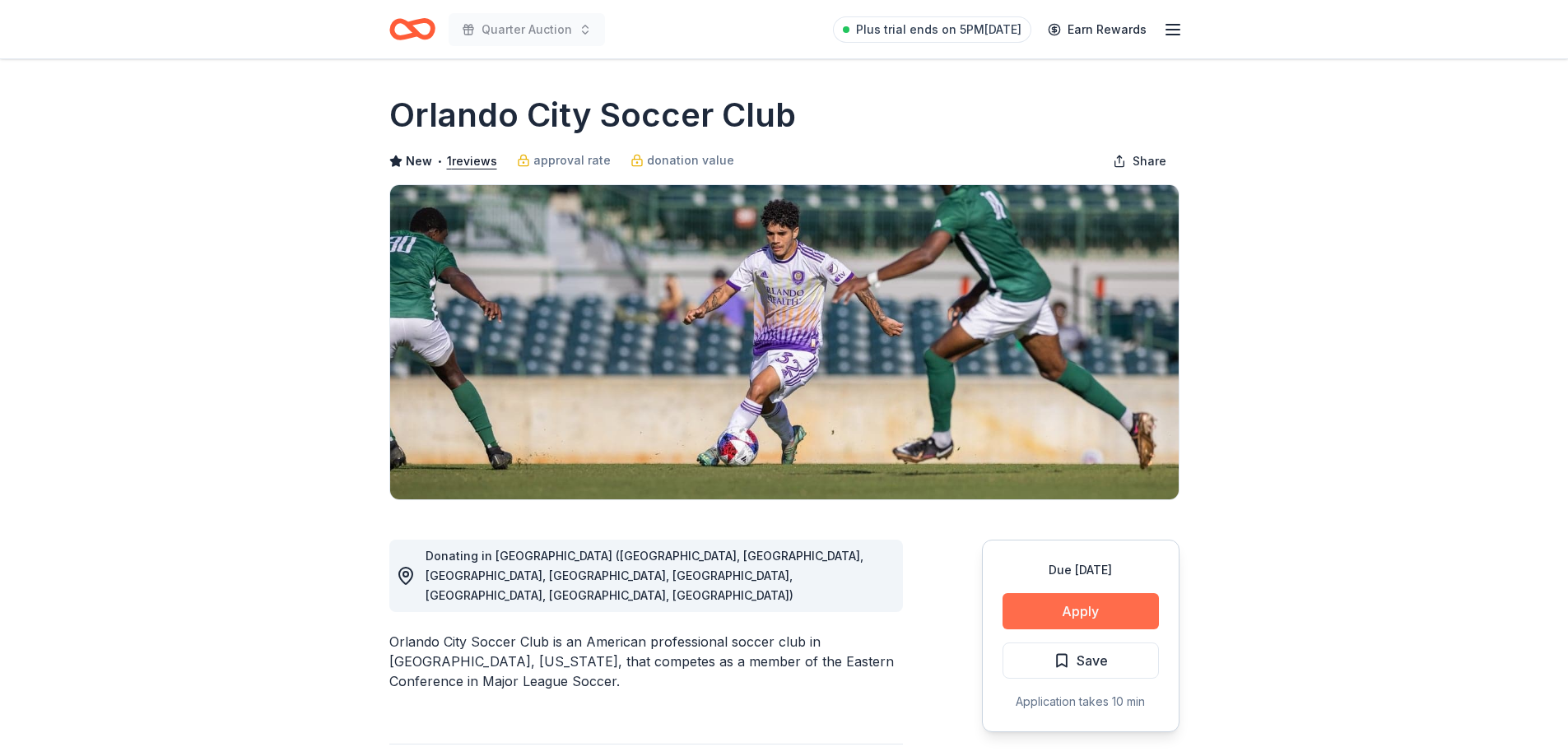
click at [1112, 607] on button "Apply" at bounding box center [1080, 611] width 156 height 36
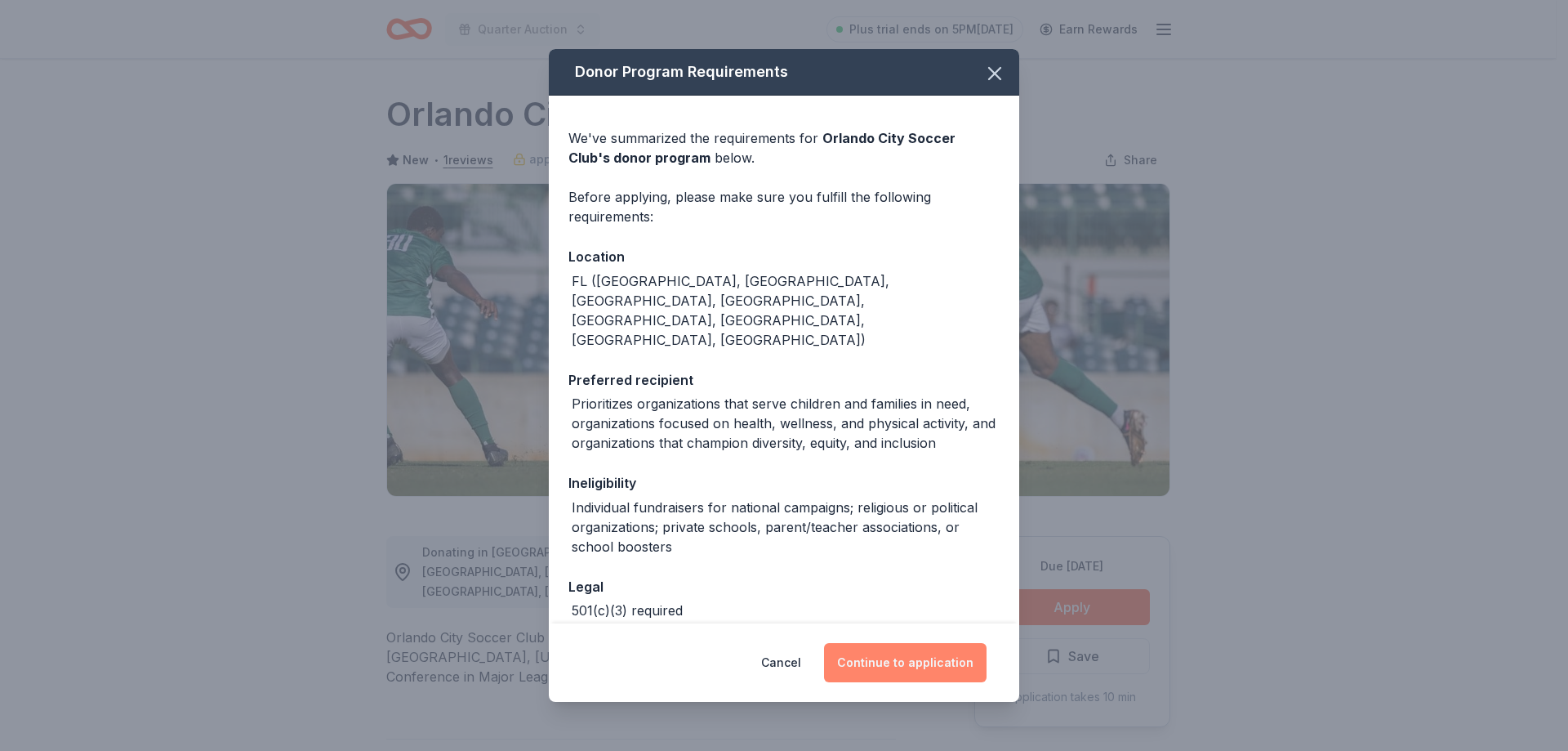
click at [884, 655] on button "Continue to application" at bounding box center [905, 663] width 162 height 39
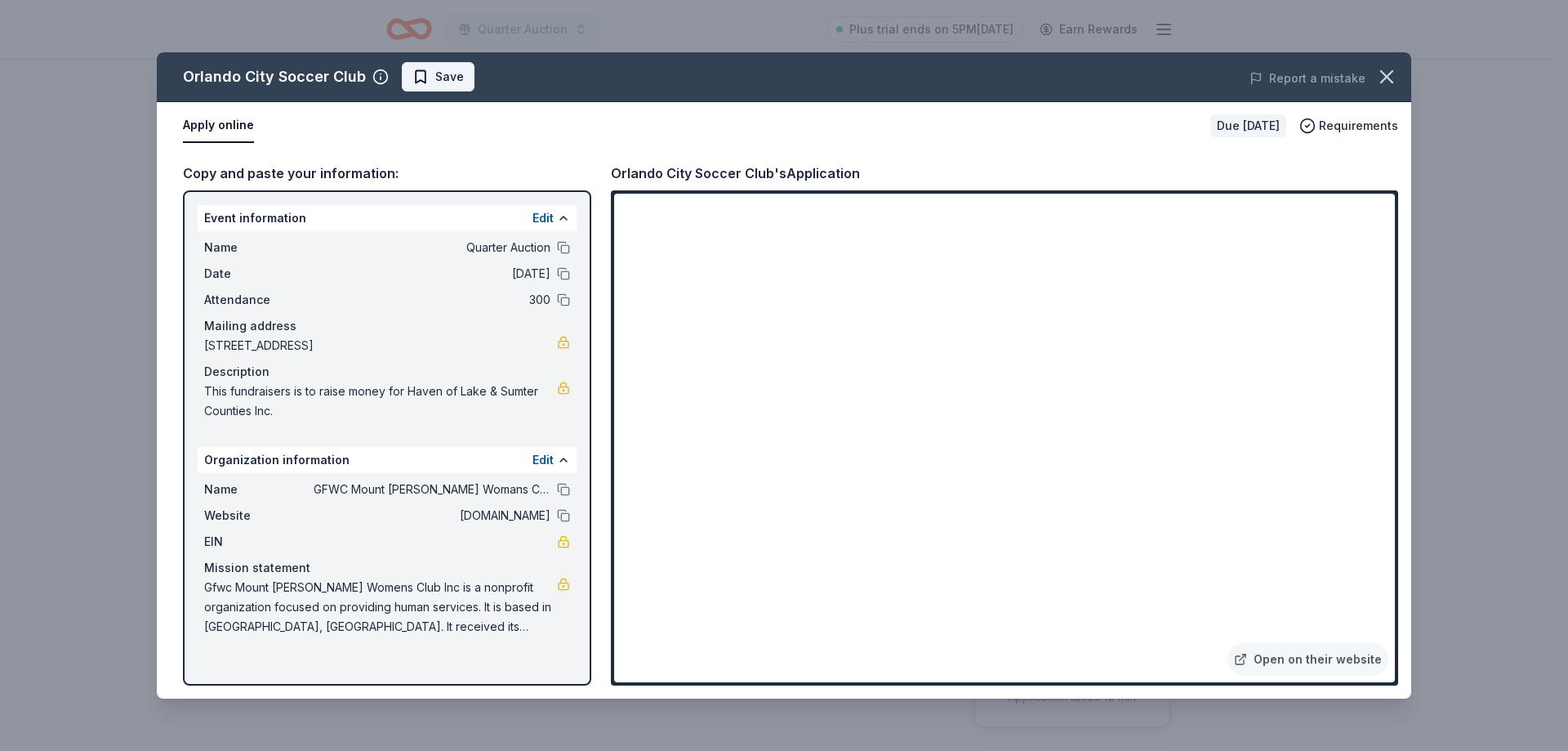
click at [449, 71] on span "Save" at bounding box center [449, 76] width 28 height 20
click at [1324, 656] on link "Open on their website" at bounding box center [1308, 659] width 161 height 33
